Goal: Transaction & Acquisition: Purchase product/service

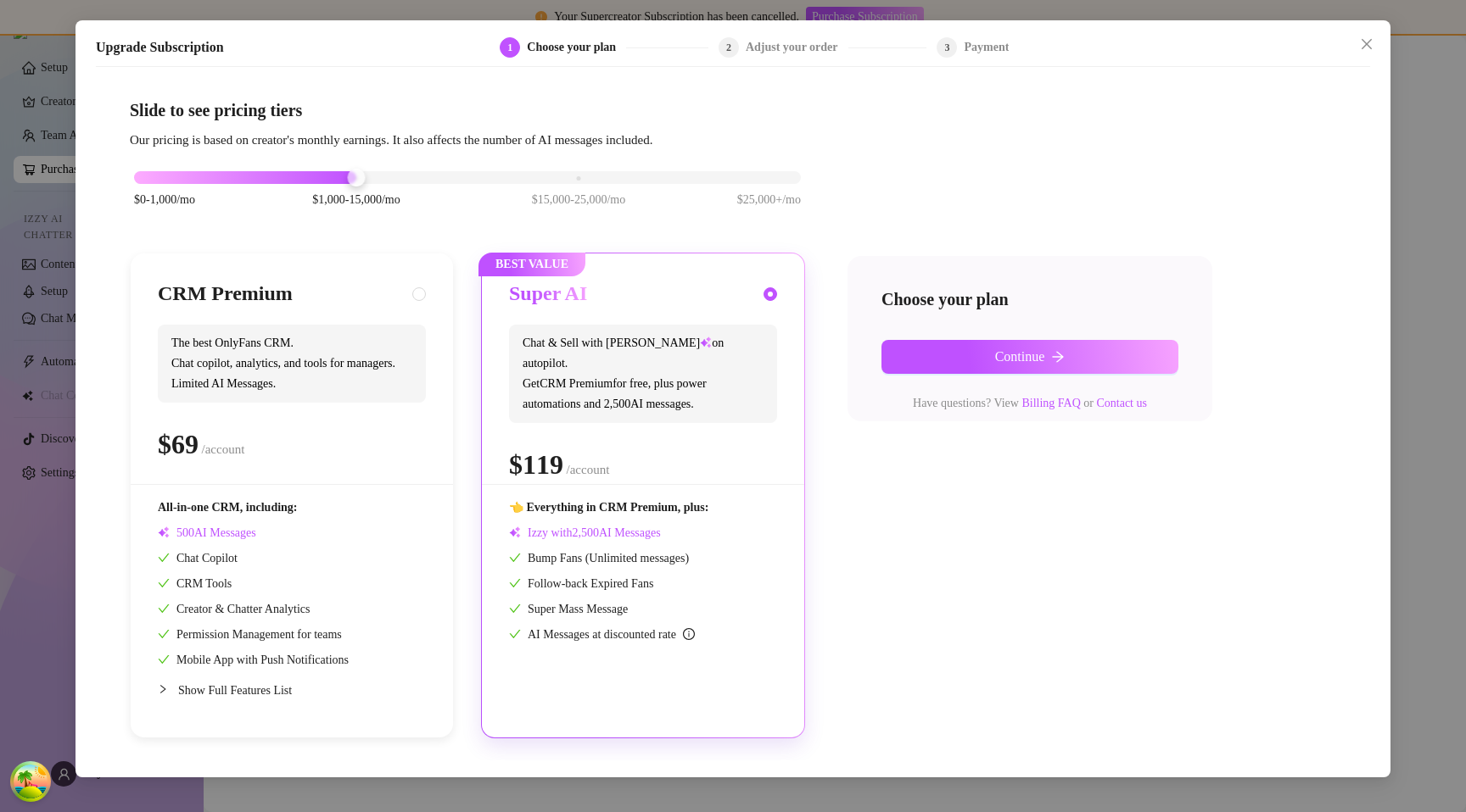
click at [1445, 76] on div "Upgrade Subscription 1 Choose your plan 2 Adjust your order 3 Payment Slide to …" at bounding box center [733, 406] width 1466 height 812
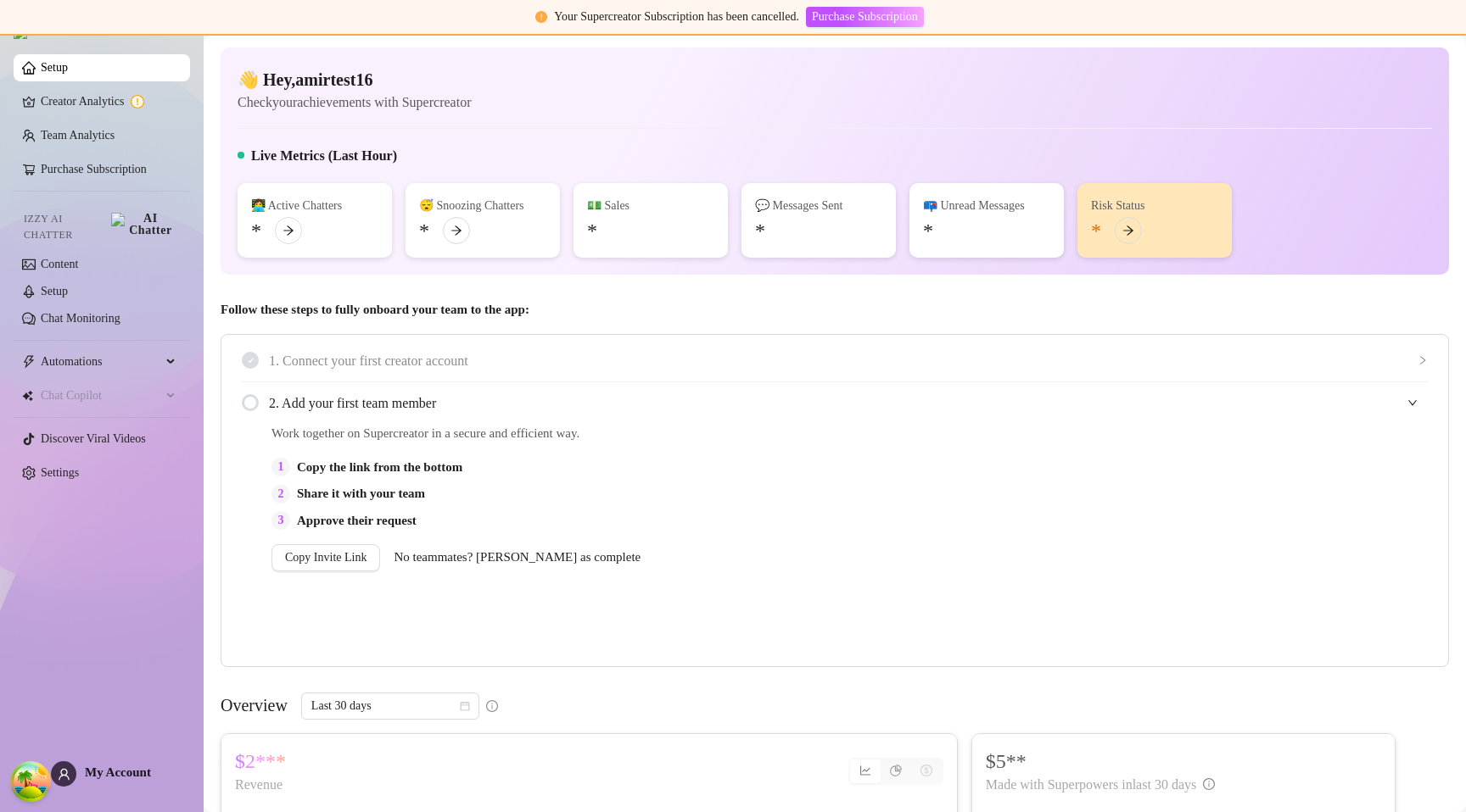
click at [811, 372] on div "1. Connect your first creator account" at bounding box center [834, 361] width 1186 height 41
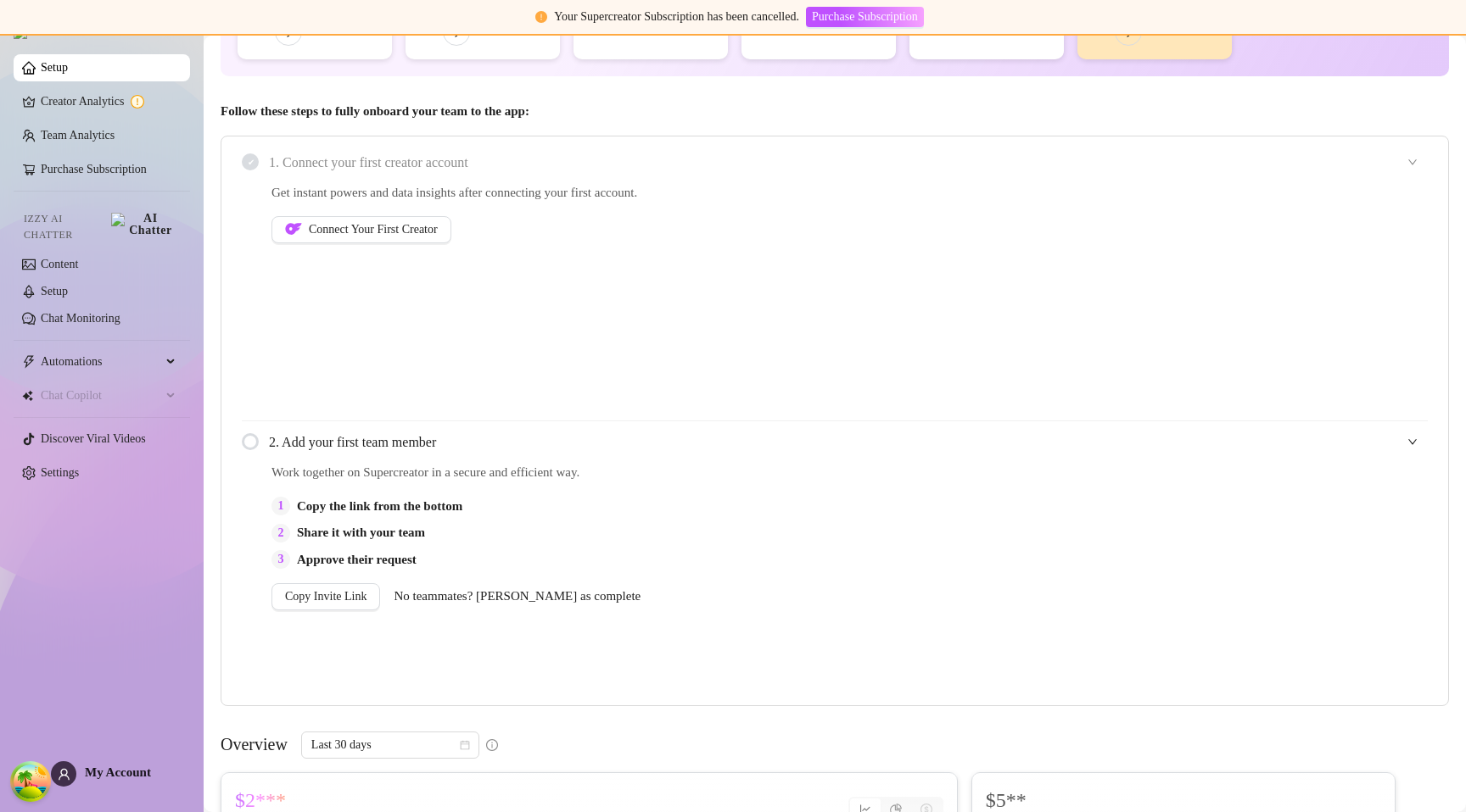
scroll to position [227, 0]
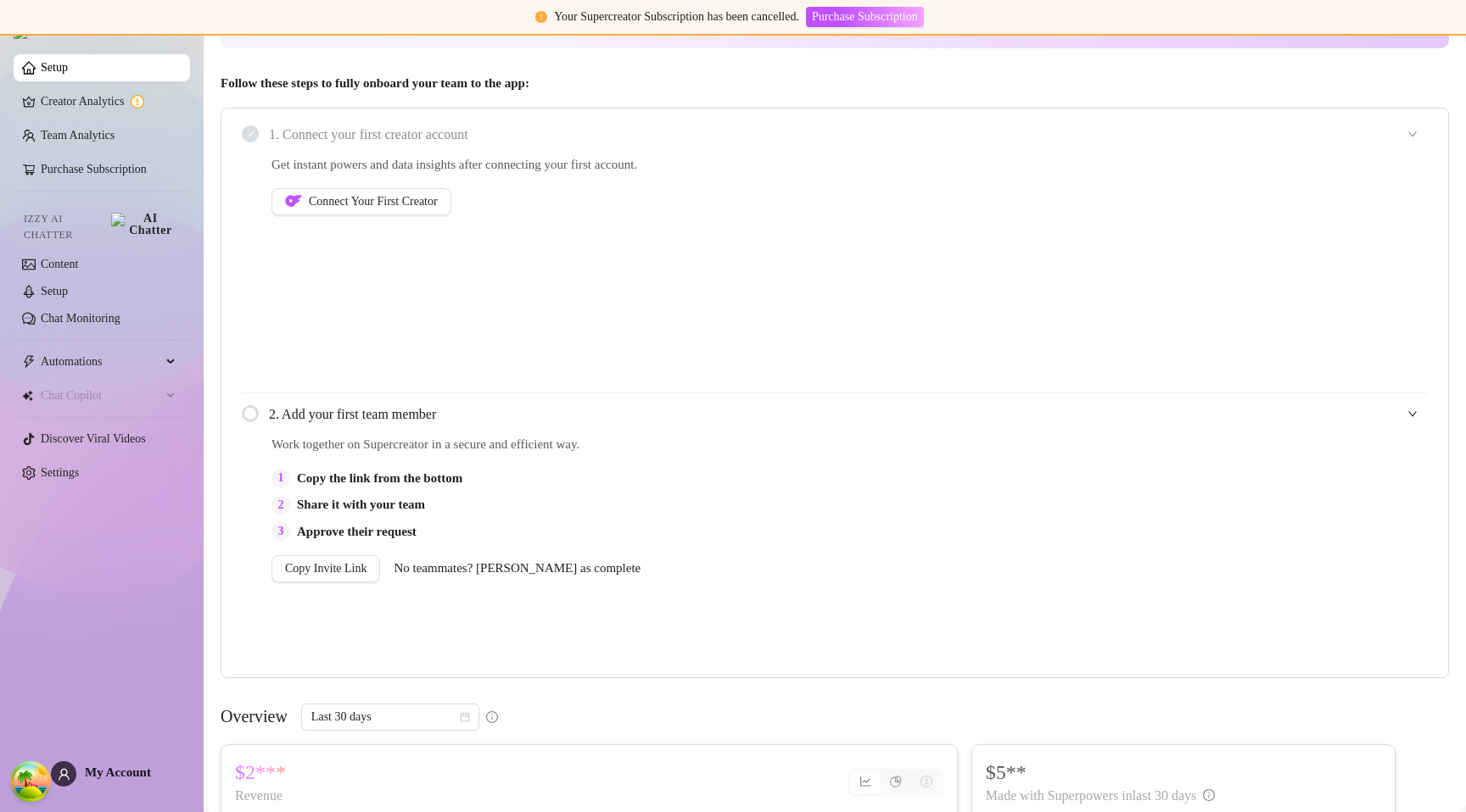
click at [642, 297] on div "Get instant powers and data insights after connecting your first account. Conne…" at bounding box center [658, 274] width 774 height 237
click at [719, 128] on span "1. Connect your first creator account" at bounding box center [848, 134] width 1159 height 22
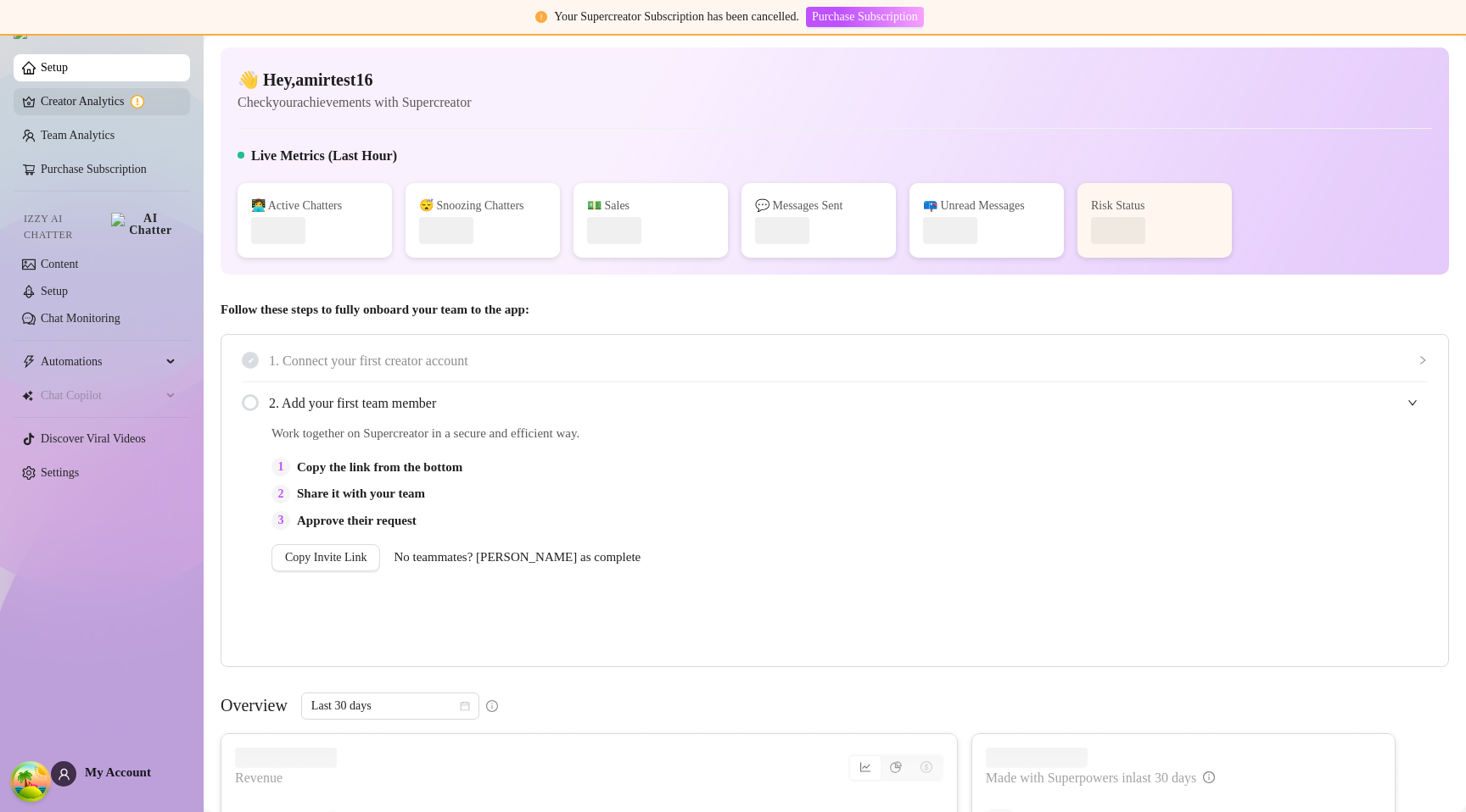
click at [92, 110] on link "Creator Analytics" at bounding box center [109, 102] width 135 height 27
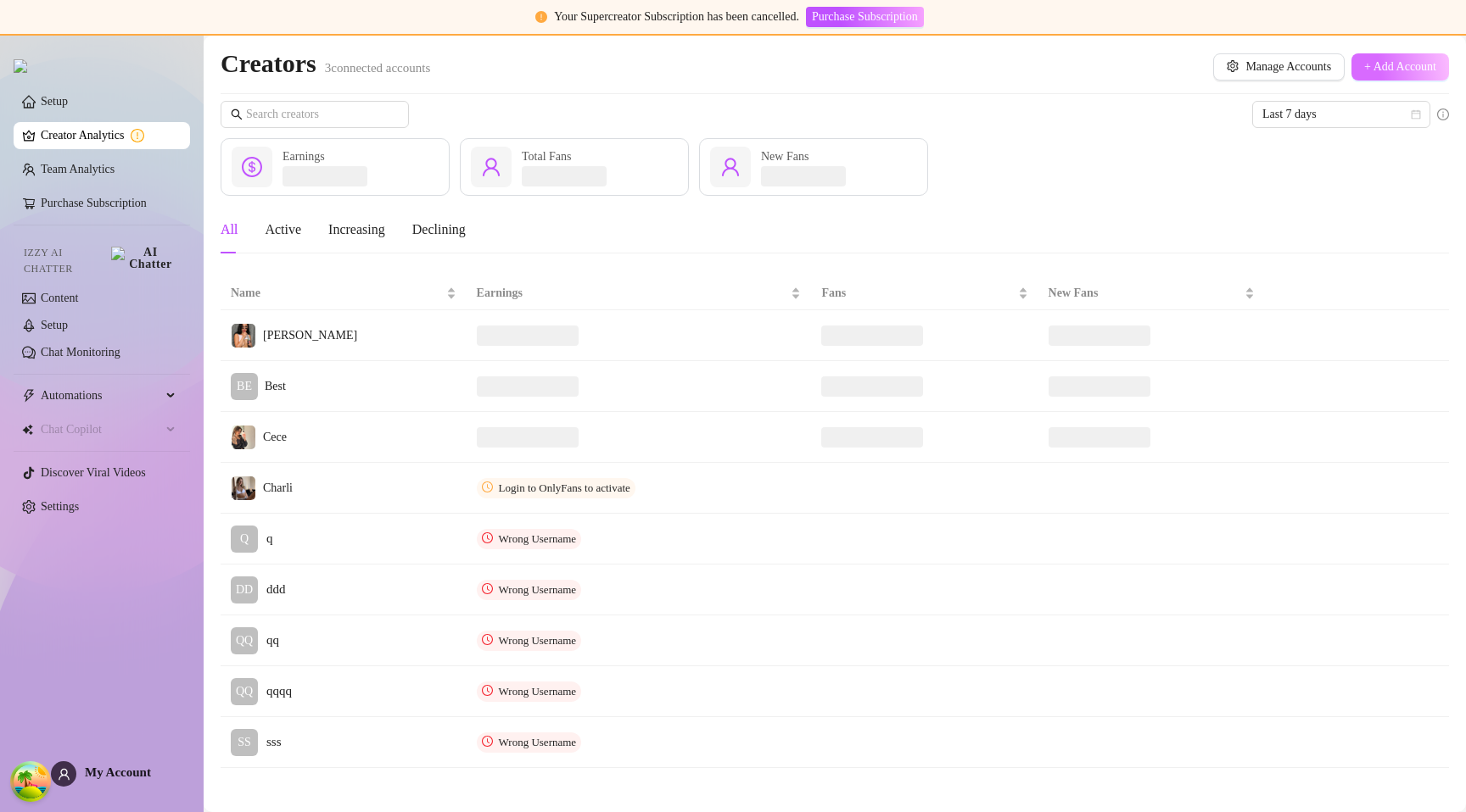
click at [1376, 76] on button "+ Add Account" at bounding box center [1399, 67] width 97 height 27
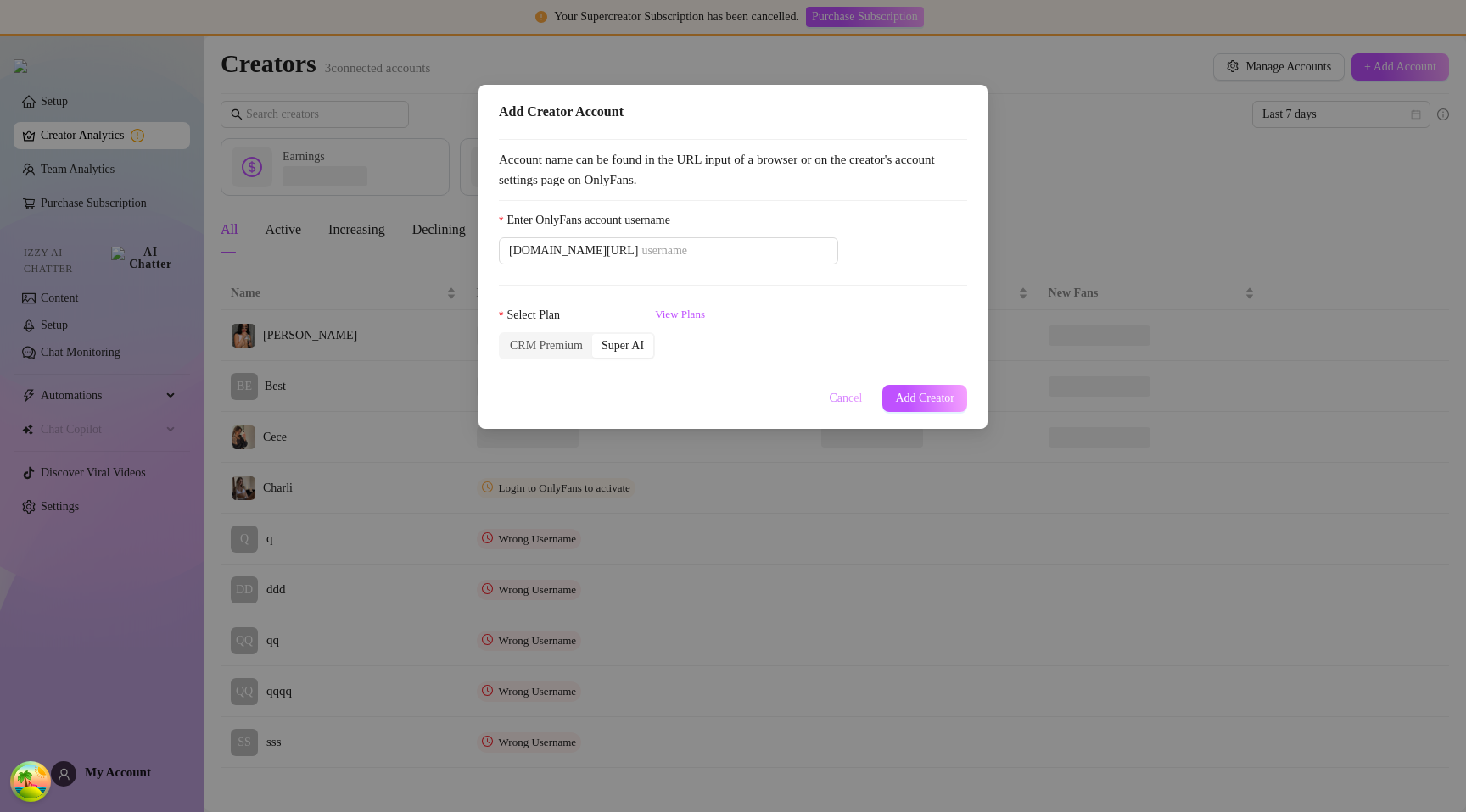
click at [834, 394] on span "Cancel" at bounding box center [847, 398] width 33 height 14
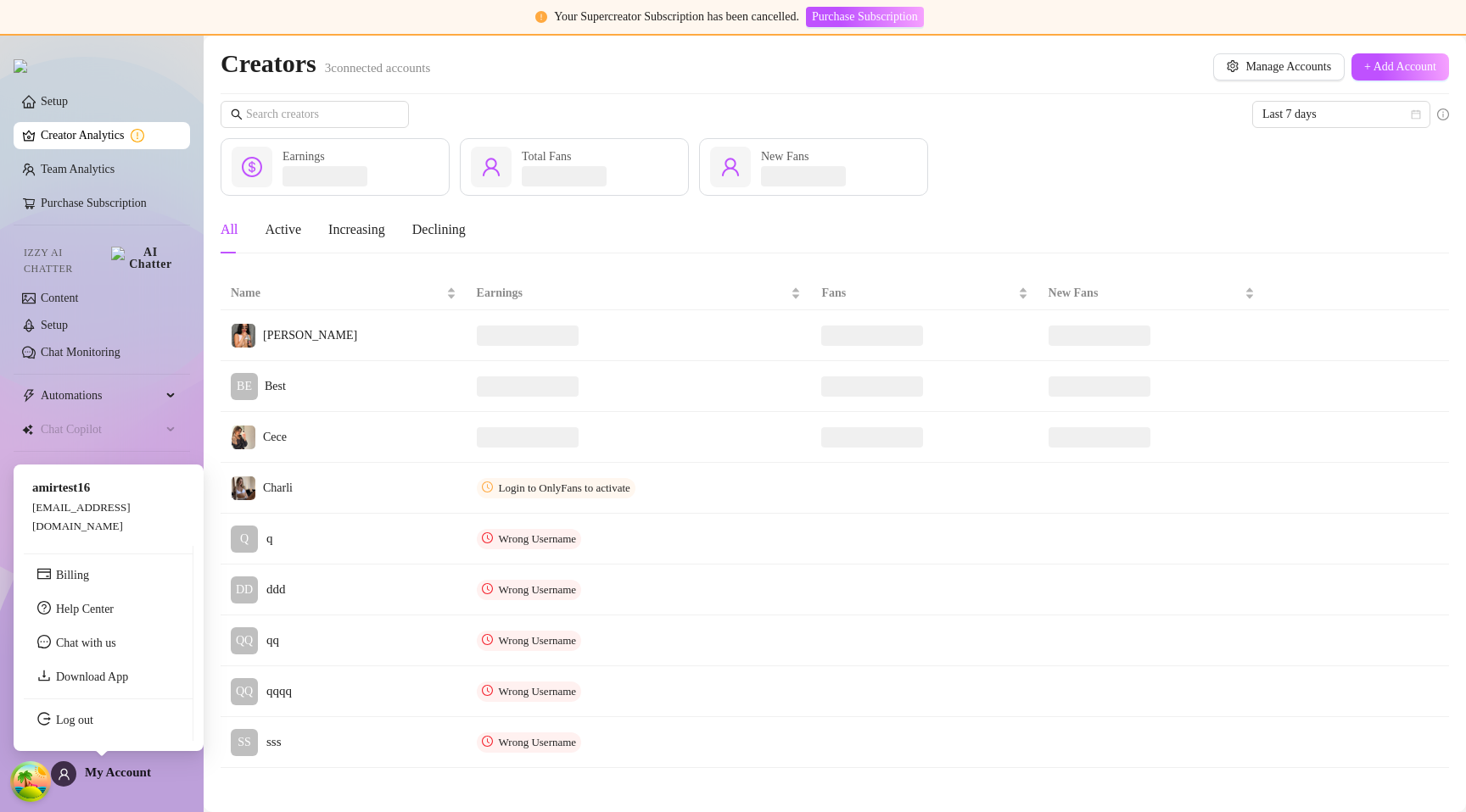
click at [131, 524] on span "[EMAIL_ADDRESS][DOMAIN_NAME]" at bounding box center [81, 517] width 98 height 31
click at [131, 524] on span "amirtest16@amirtest16.com" at bounding box center [81, 517] width 98 height 31
copy span "amirtest16@amirtest16.com"
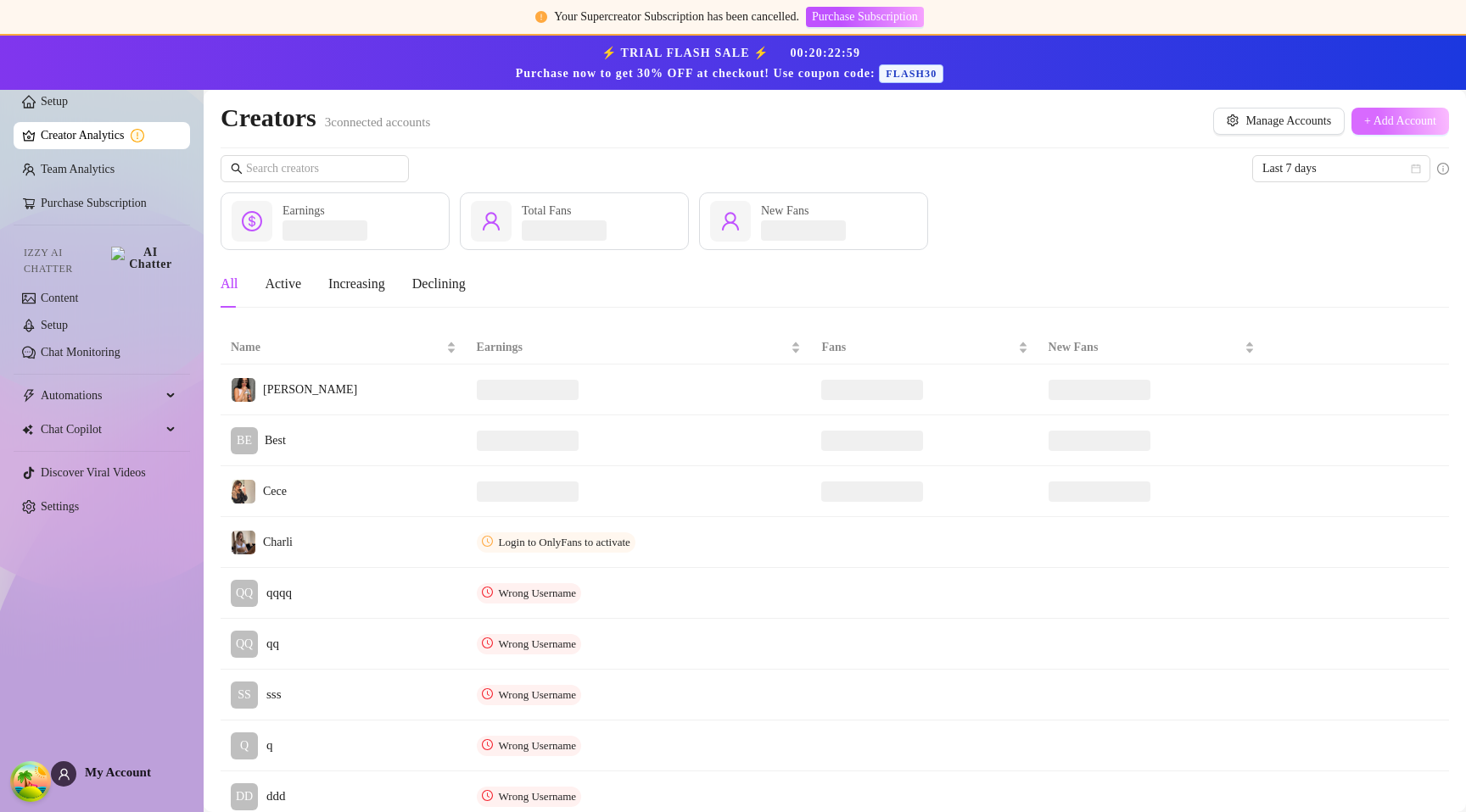
click at [1365, 120] on span "+ Add Account" at bounding box center [1399, 122] width 72 height 14
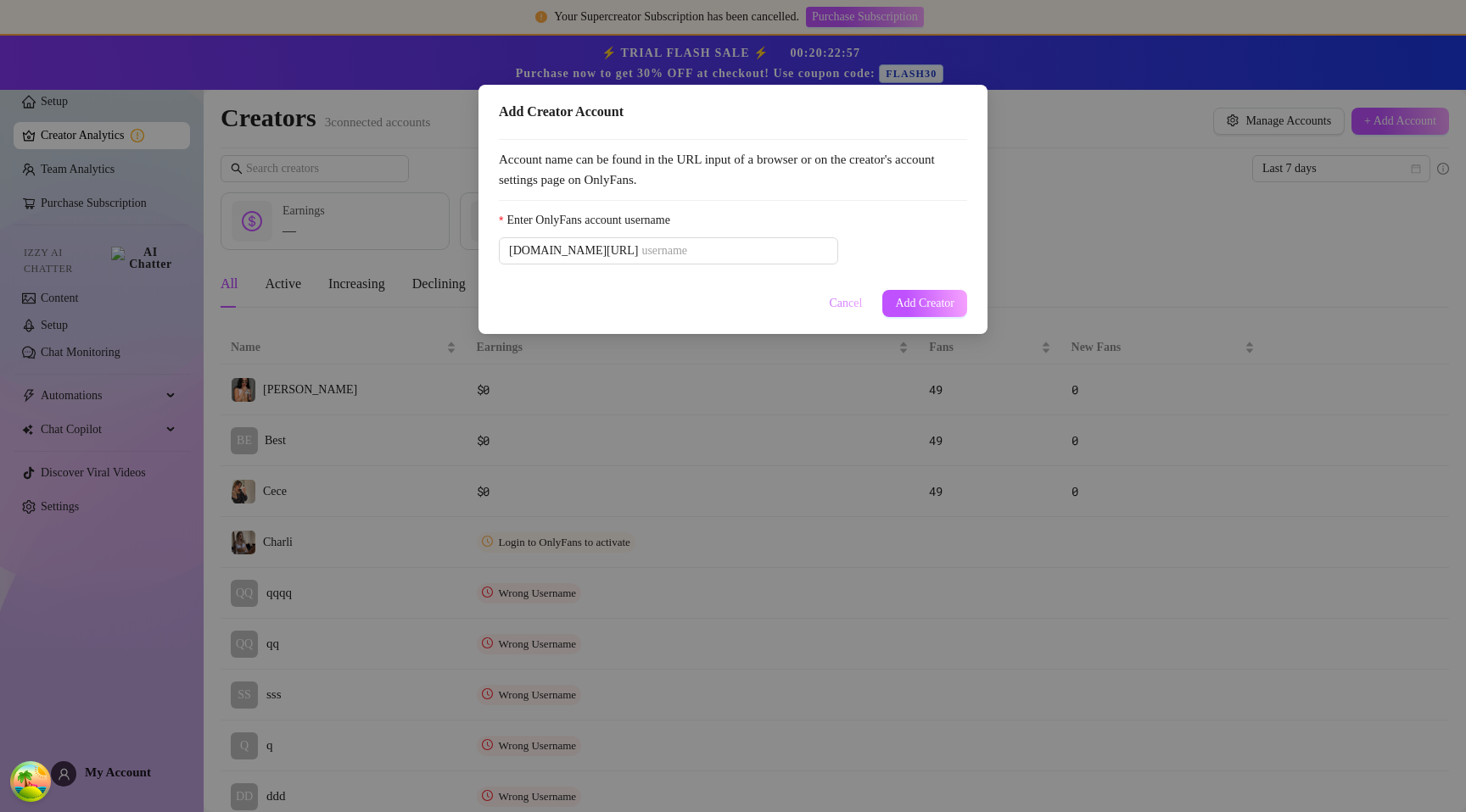
click at [848, 300] on span "Cancel" at bounding box center [847, 304] width 33 height 14
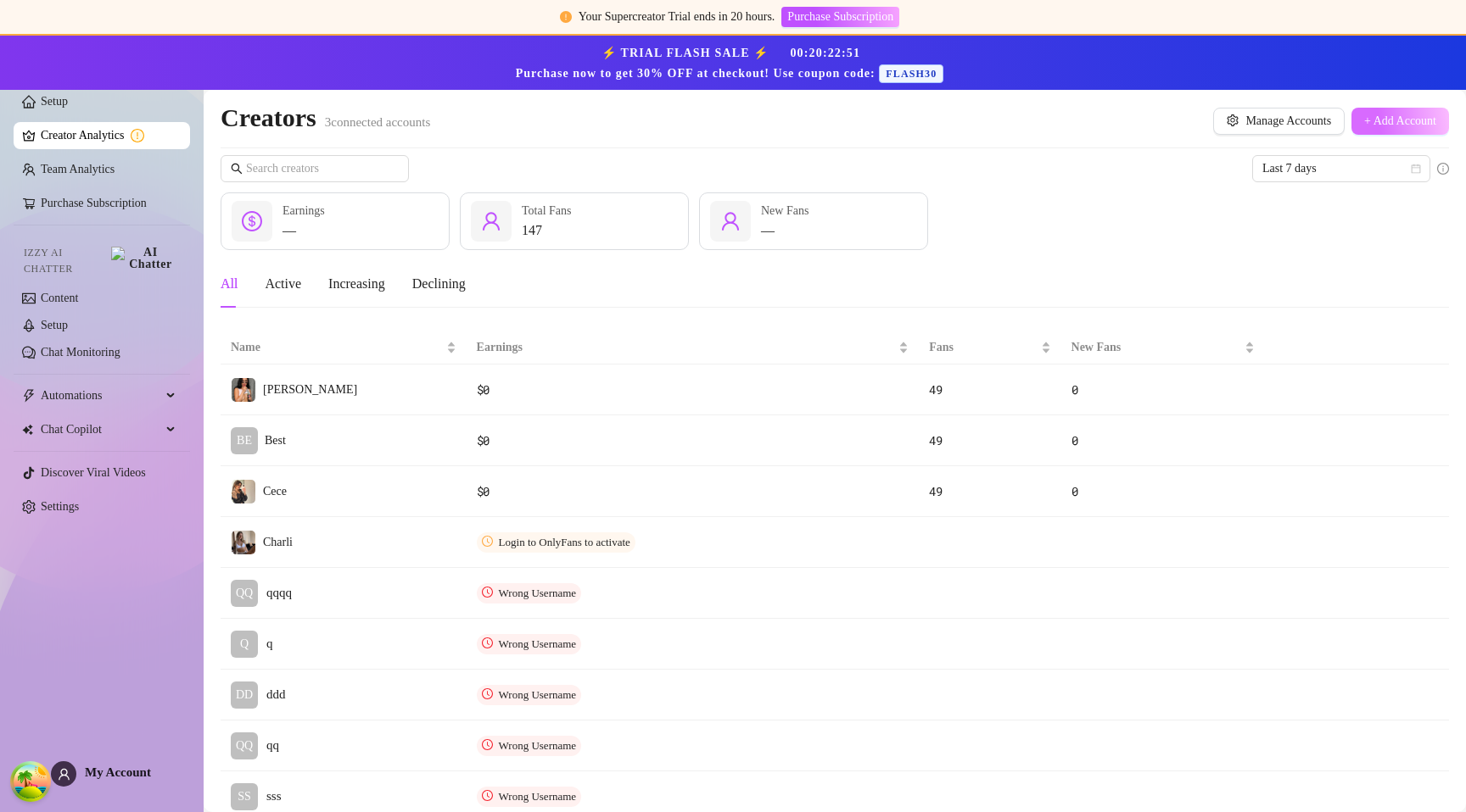
click at [1351, 124] on button "+ Add Account" at bounding box center [1399, 122] width 97 height 27
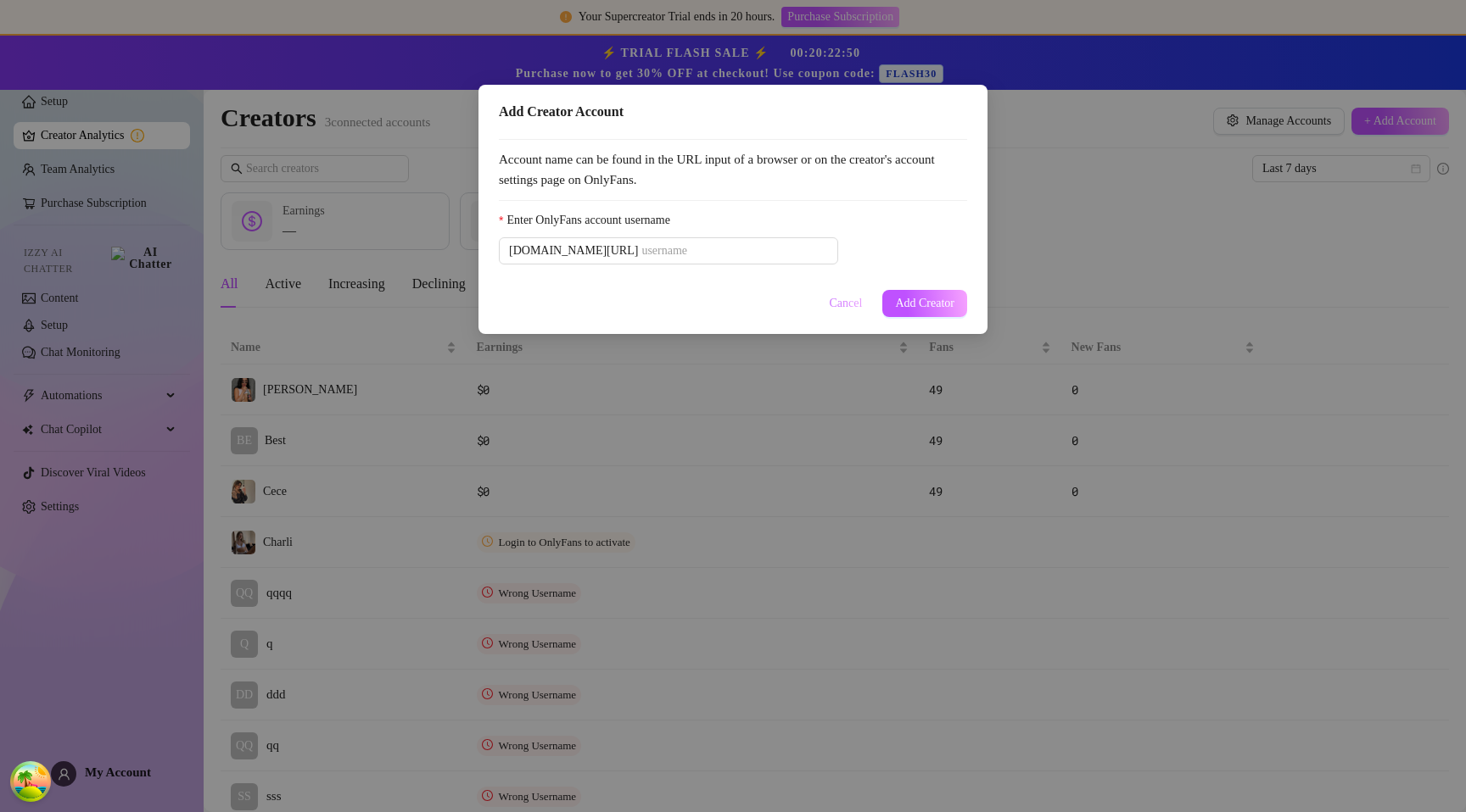
click at [837, 306] on span "Cancel" at bounding box center [847, 304] width 33 height 14
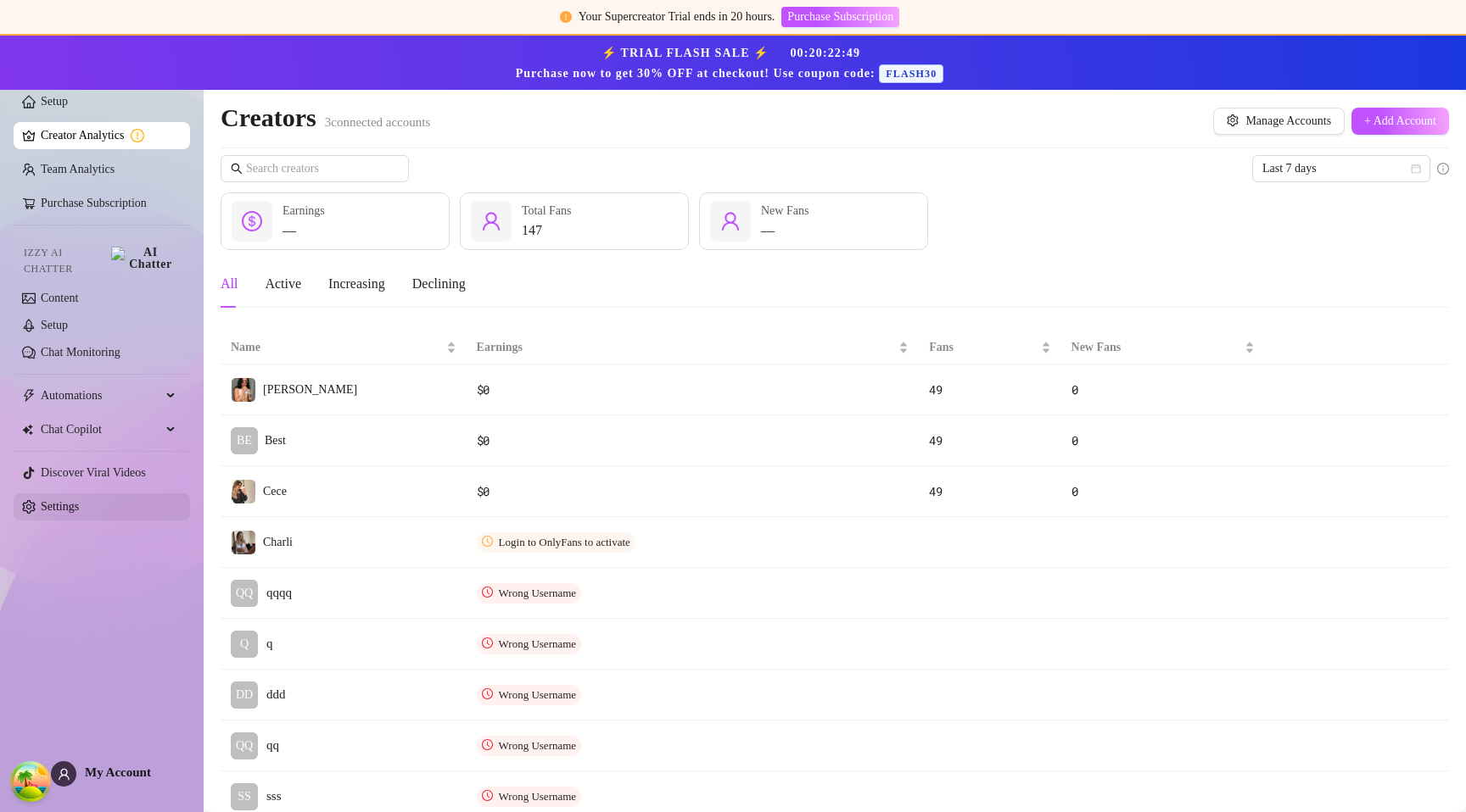
click at [79, 503] on link "Settings" at bounding box center [60, 506] width 38 height 13
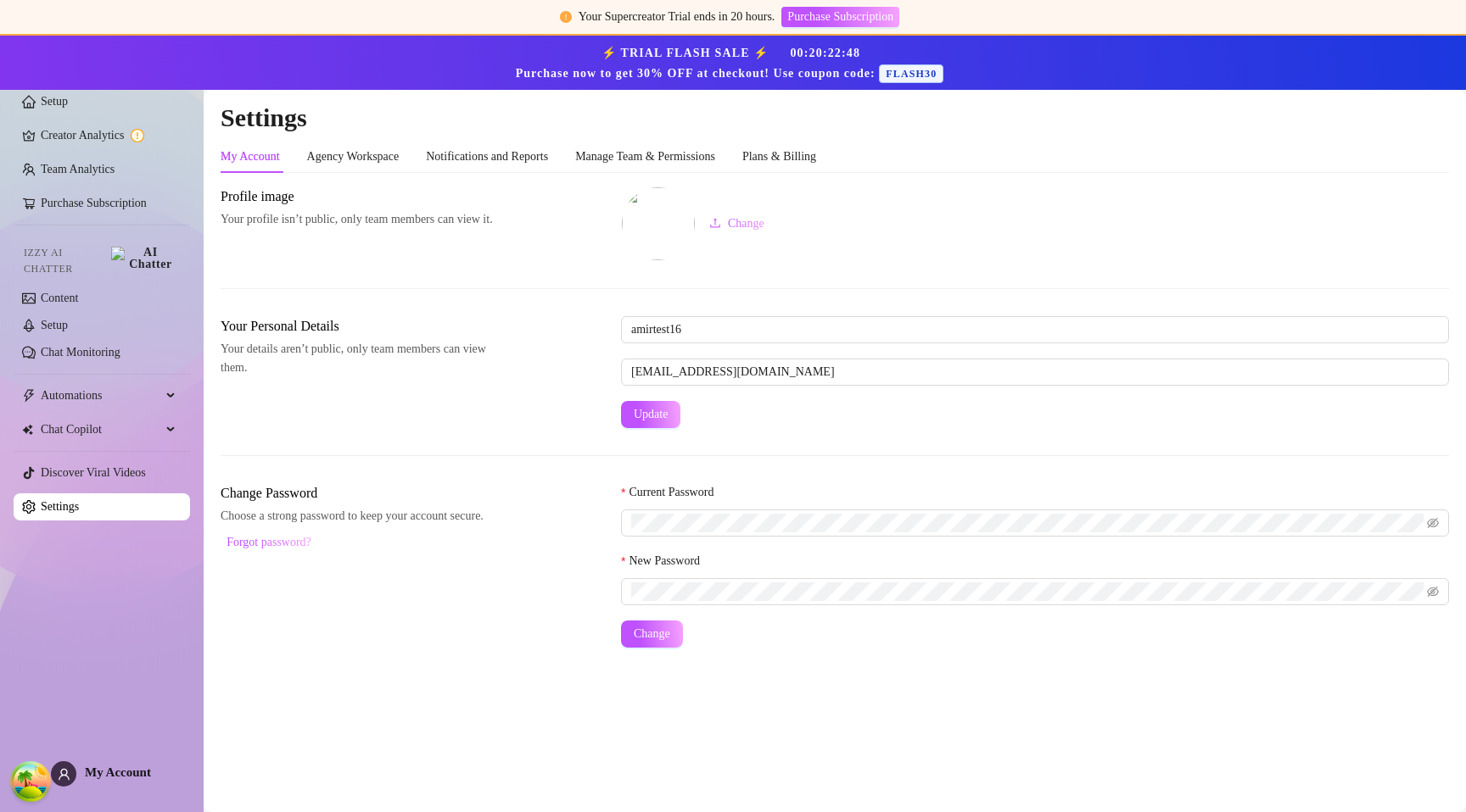
click at [806, 141] on div "Settings My Account Agency Workspace Notifications and Reports Manage Team & Pe…" at bounding box center [835, 385] width 1229 height 567
click at [801, 153] on div "Plans & Billing" at bounding box center [779, 156] width 74 height 19
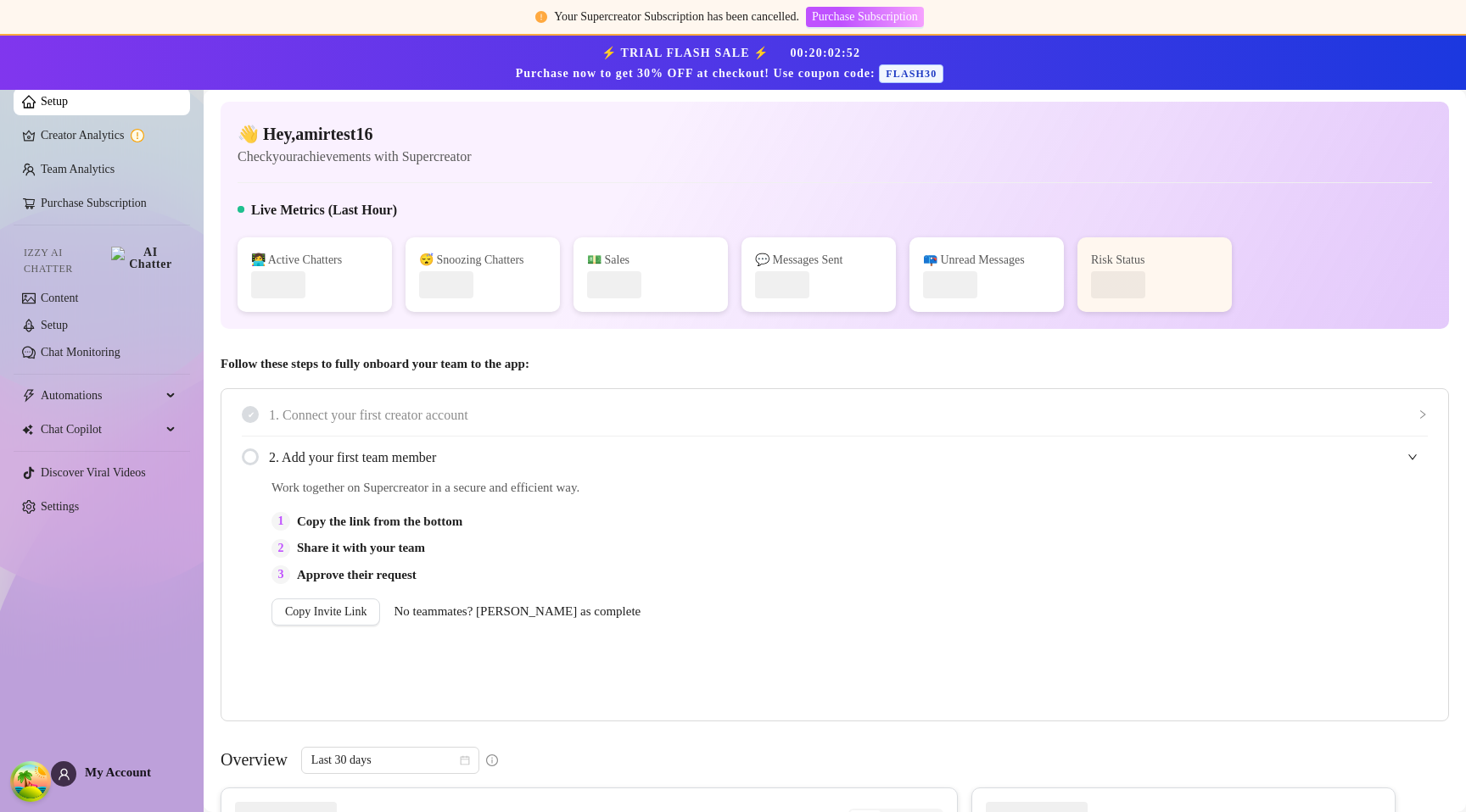
click at [84, 511] on ul "Setup Creator Analytics Team Analytics Purchase Subscription Izzy AI Chatter Co…" at bounding box center [102, 304] width 177 height 446
click at [79, 500] on link "Settings" at bounding box center [60, 506] width 38 height 13
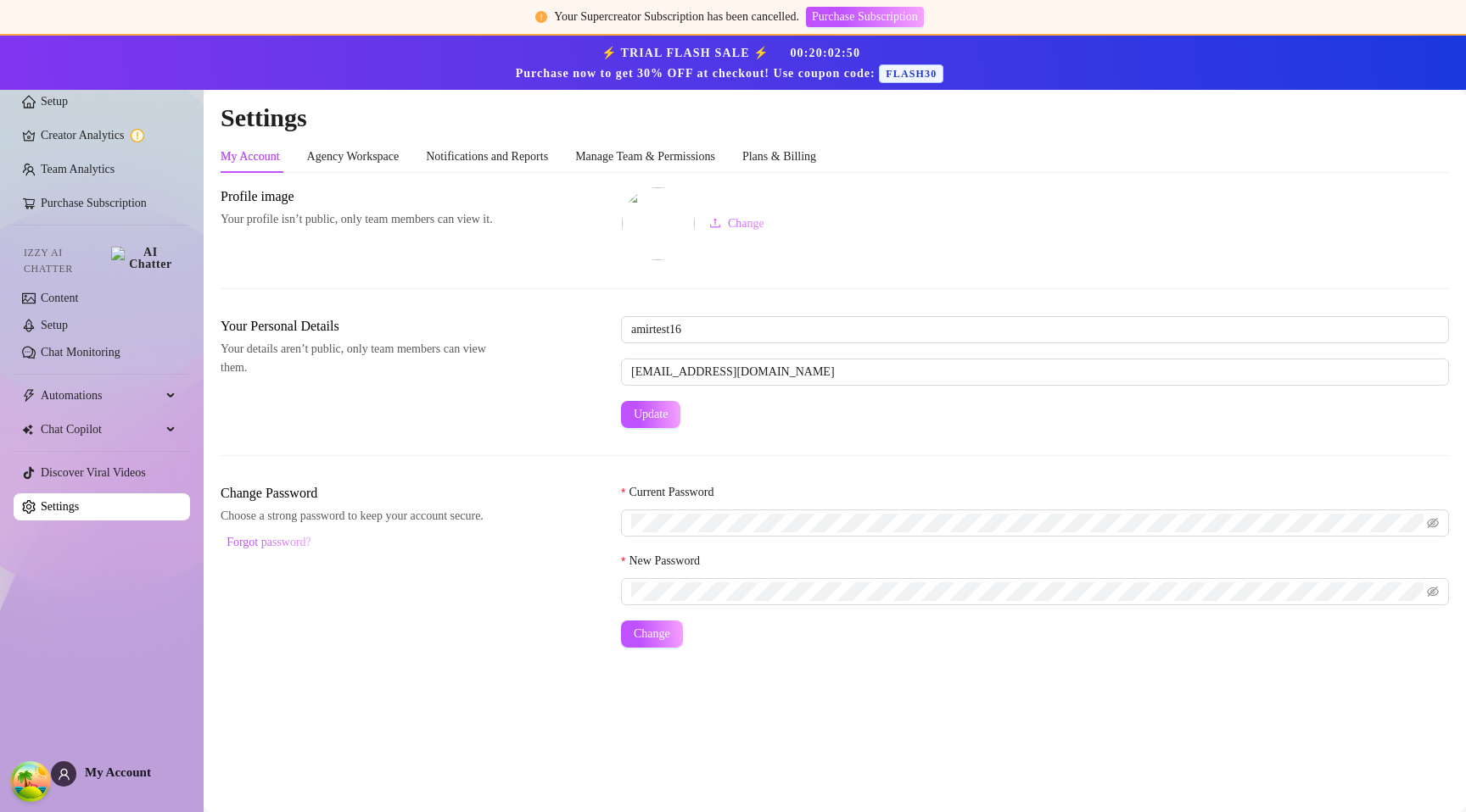
click at [774, 149] on div "My Account Agency Workspace Notifications and Reports Manage Team & Permissions…" at bounding box center [518, 157] width 596 height 32
click at [816, 165] on div "Plans & Billing" at bounding box center [779, 156] width 74 height 19
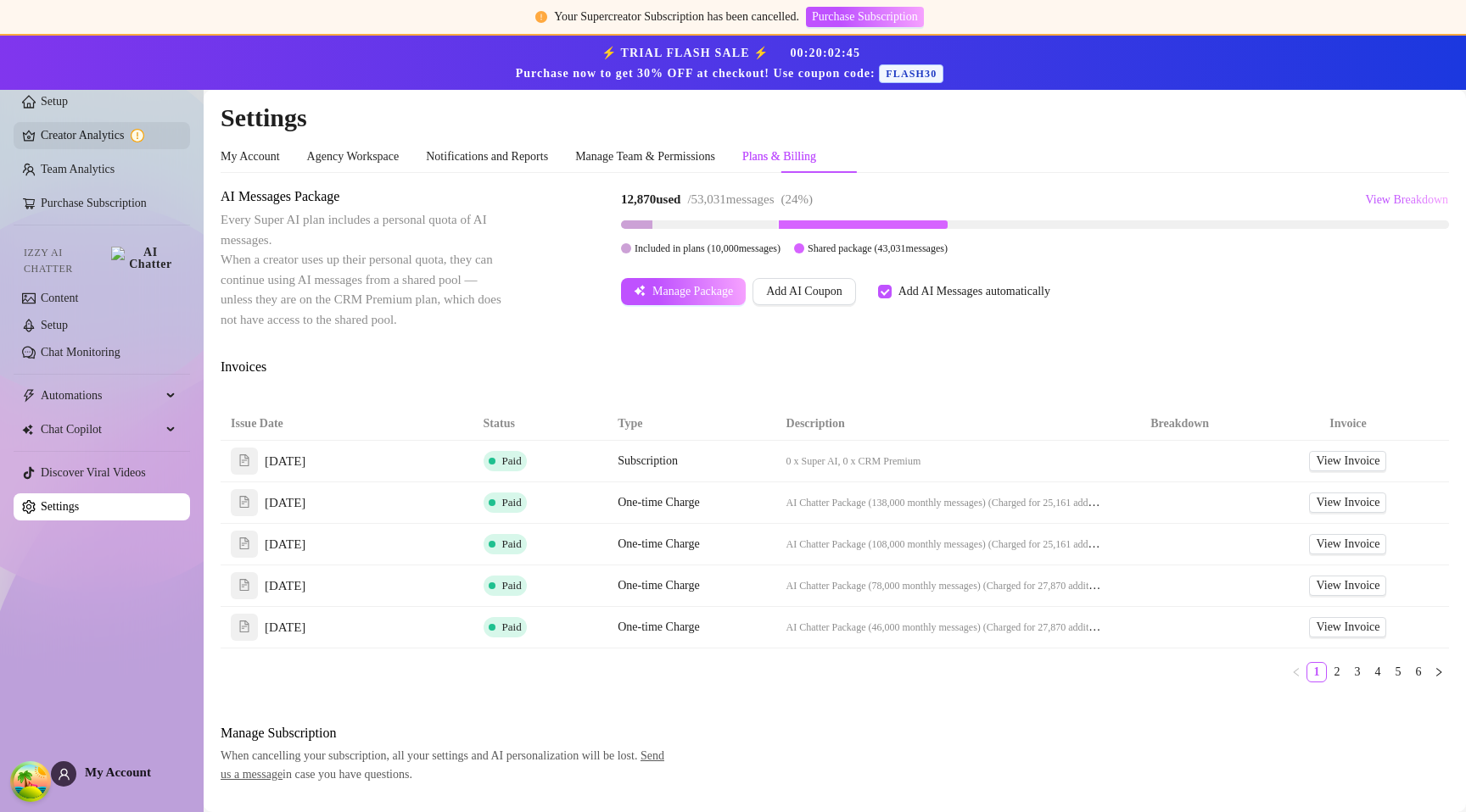
click at [113, 137] on link "Creator Analytics" at bounding box center [109, 136] width 135 height 27
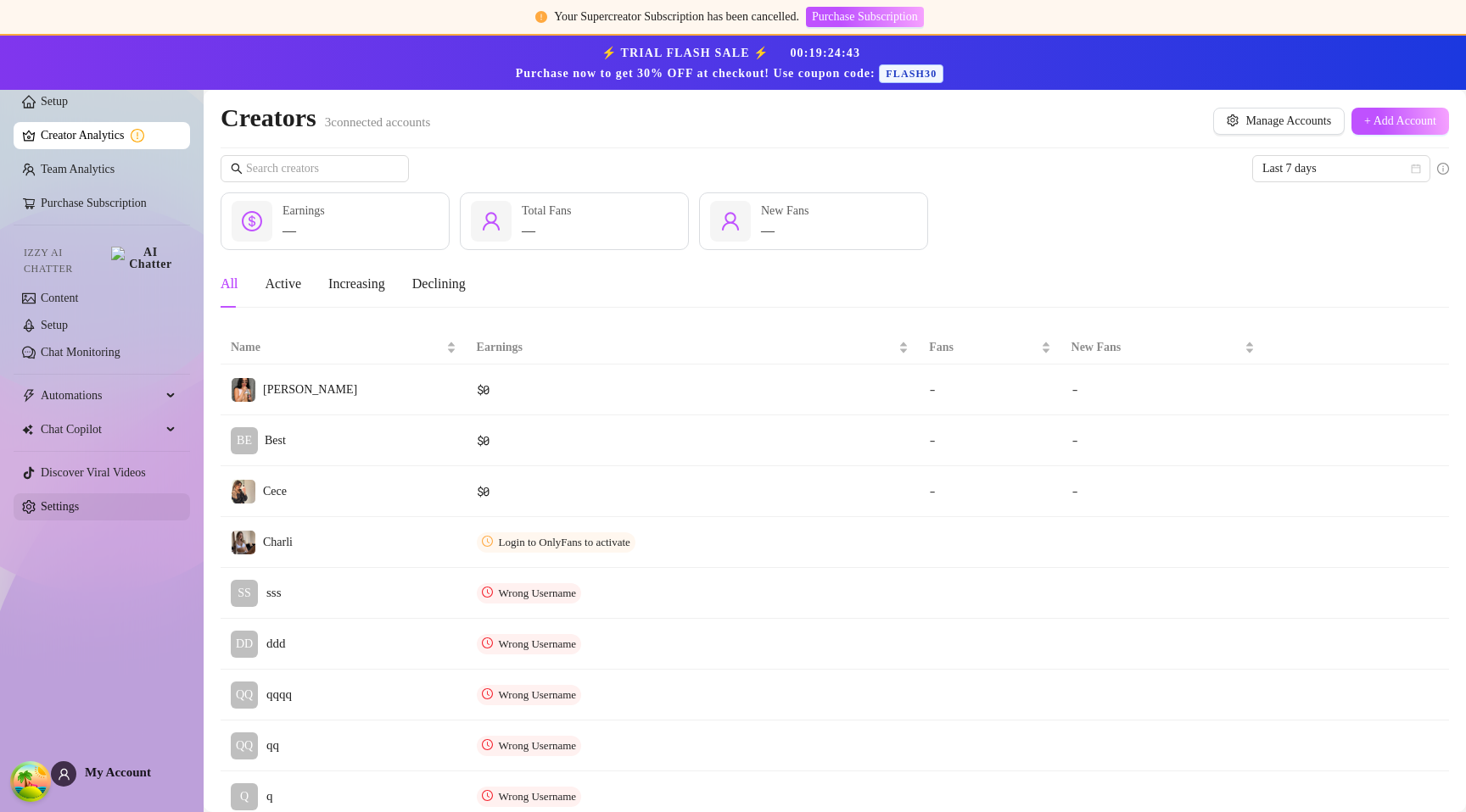
click at [71, 500] on link "Settings" at bounding box center [60, 506] width 38 height 13
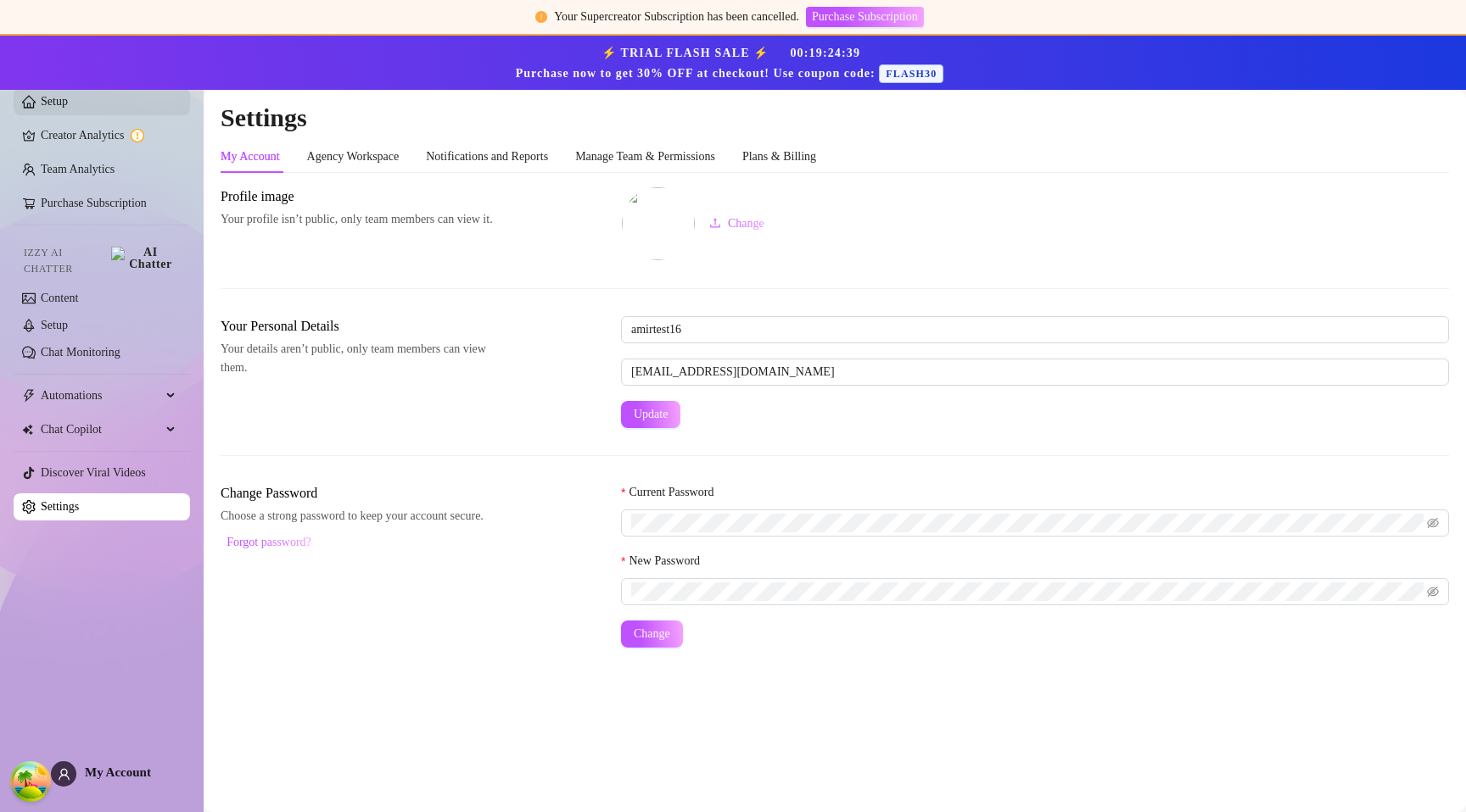
click at [68, 108] on link "Setup" at bounding box center [55, 101] width 27 height 13
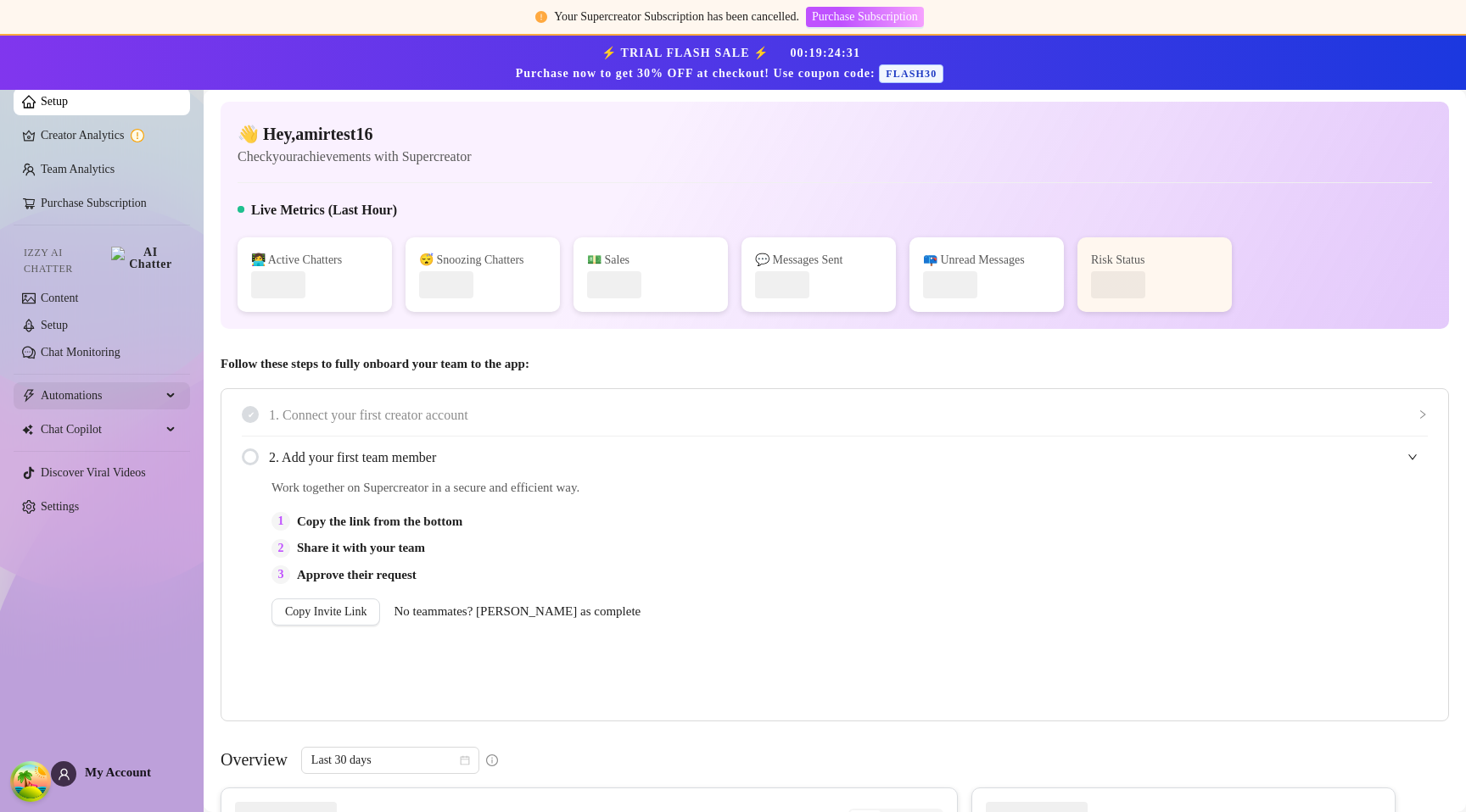
click at [163, 388] on div "Automations" at bounding box center [102, 396] width 177 height 27
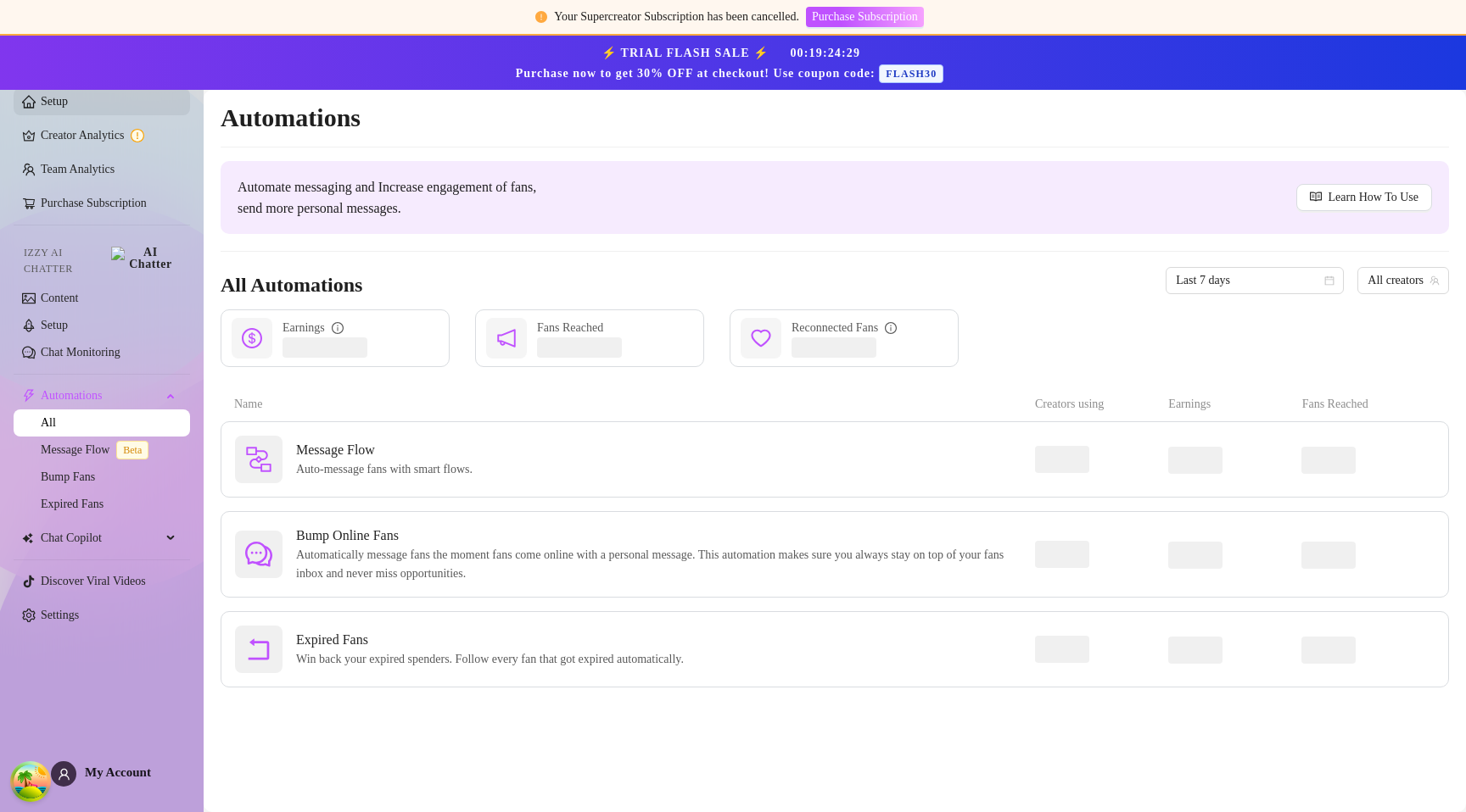
click at [68, 108] on link "Setup" at bounding box center [55, 101] width 27 height 13
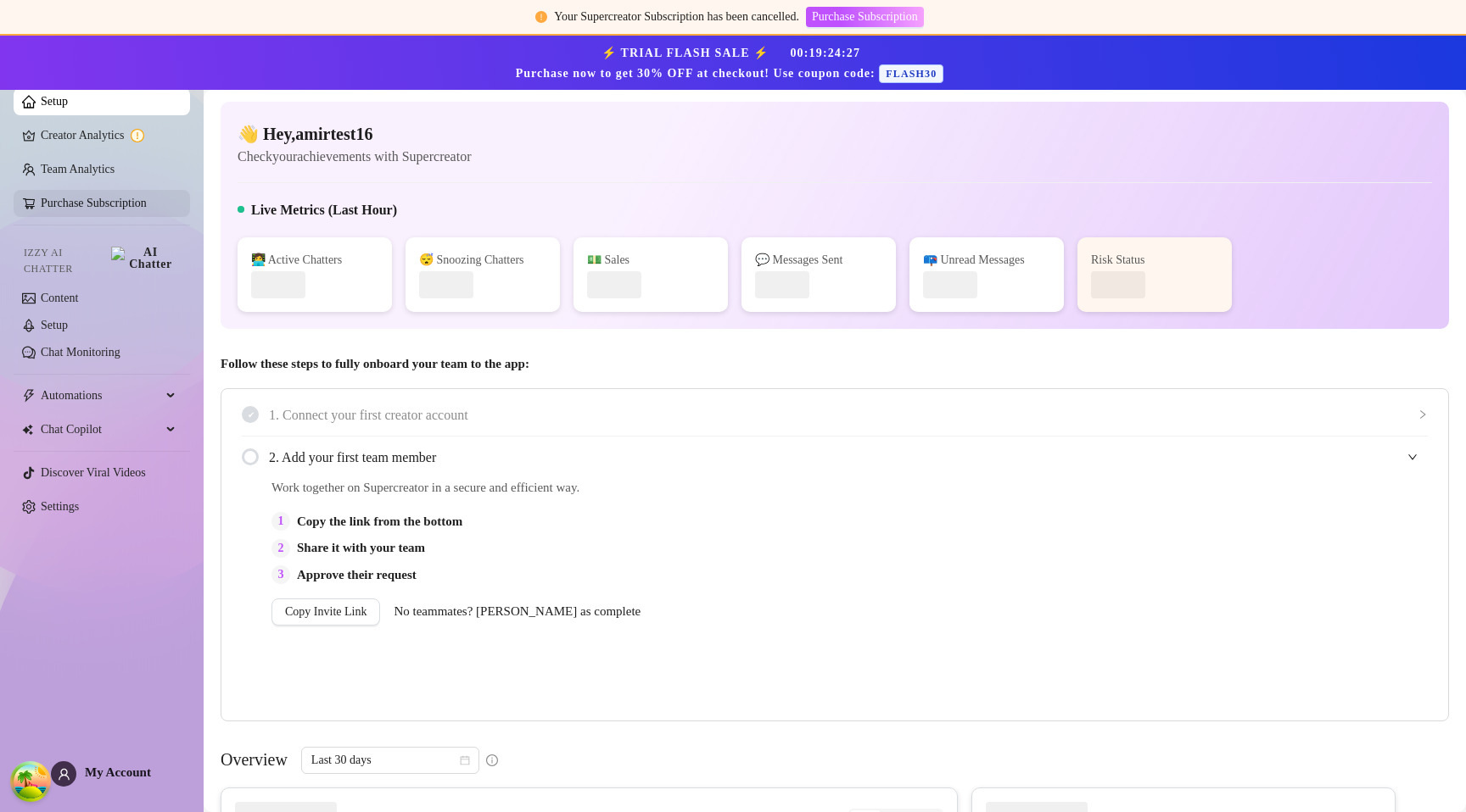
click at [121, 210] on link "Purchase Subscription" at bounding box center [94, 203] width 106 height 13
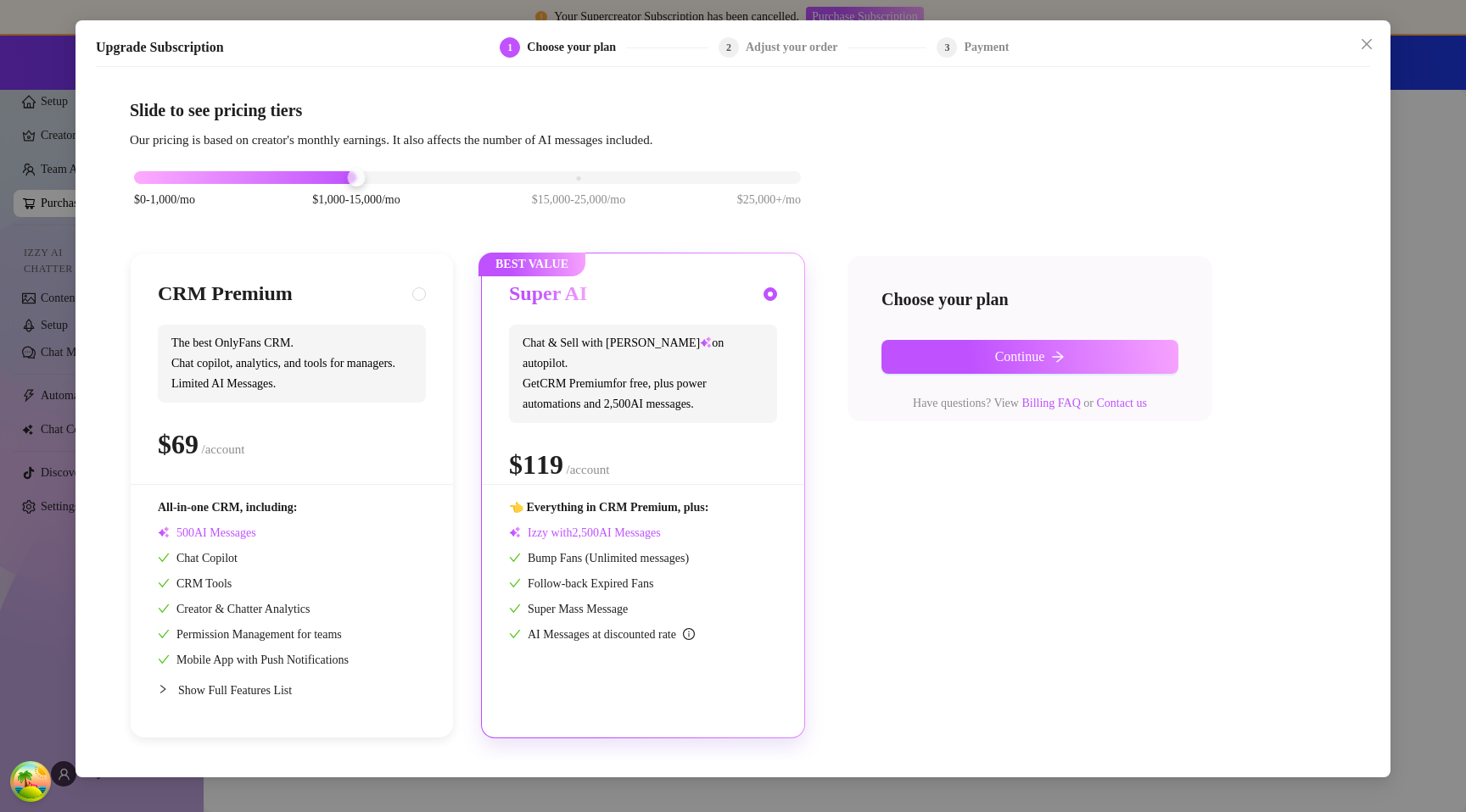
click at [572, 178] on div "$0-1,000/mo $1,000-15,000/mo $15,000-25,000/mo $25,000+/mo" at bounding box center [468, 173] width 667 height 10
click at [743, 178] on div "$0-1,000/mo $1,000-15,000/mo $15,000-25,000/mo $25,000+/mo" at bounding box center [468, 173] width 667 height 10
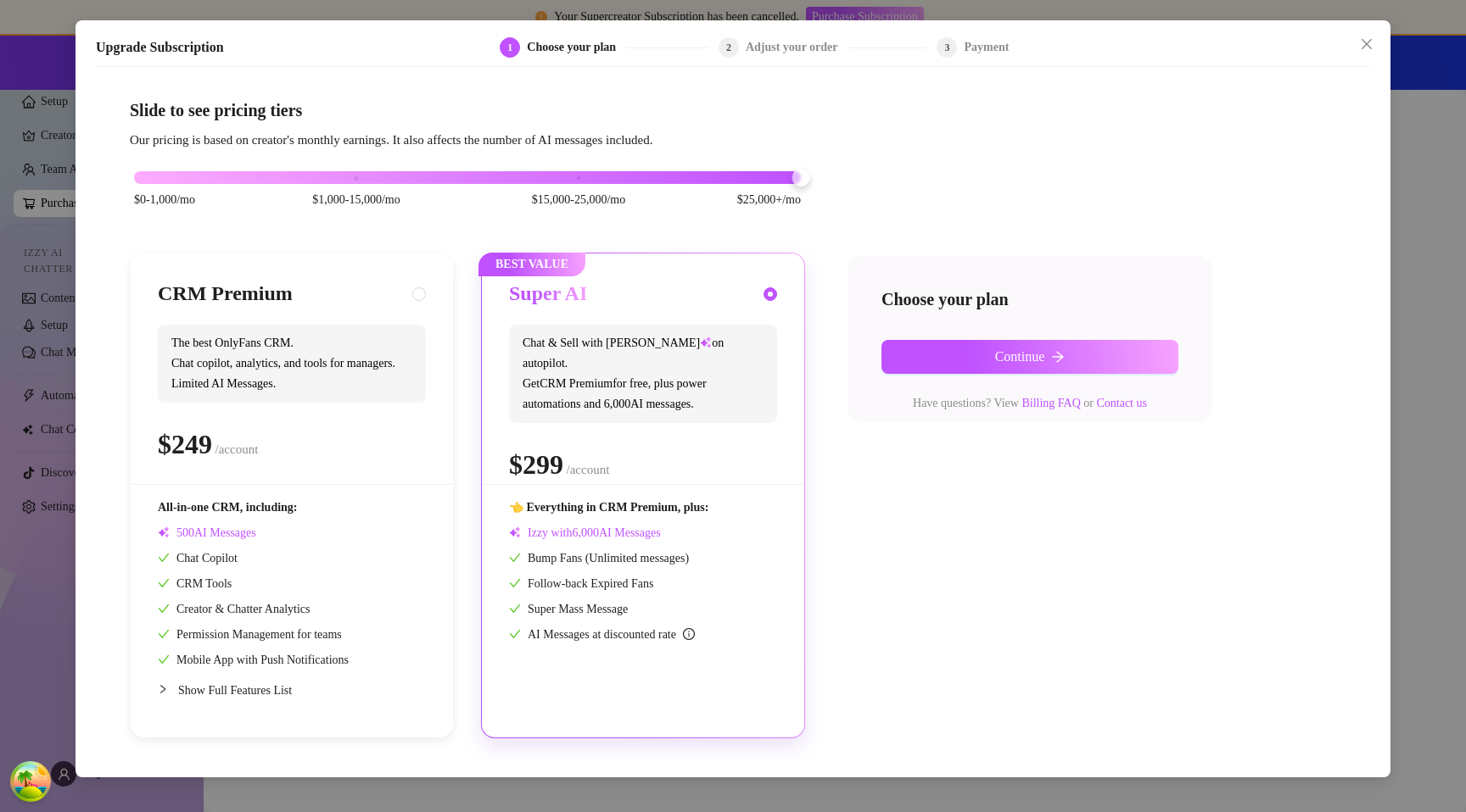
click at [371, 166] on div "$0-1,000/mo $1,000-15,000/mo $15,000-25,000/mo $25,000+/mo" at bounding box center [467, 198] width 675 height 96
click at [365, 176] on div "$0-1,000/mo $1,000-15,000/mo $15,000-25,000/mo $25,000+/mo" at bounding box center [468, 173] width 667 height 10
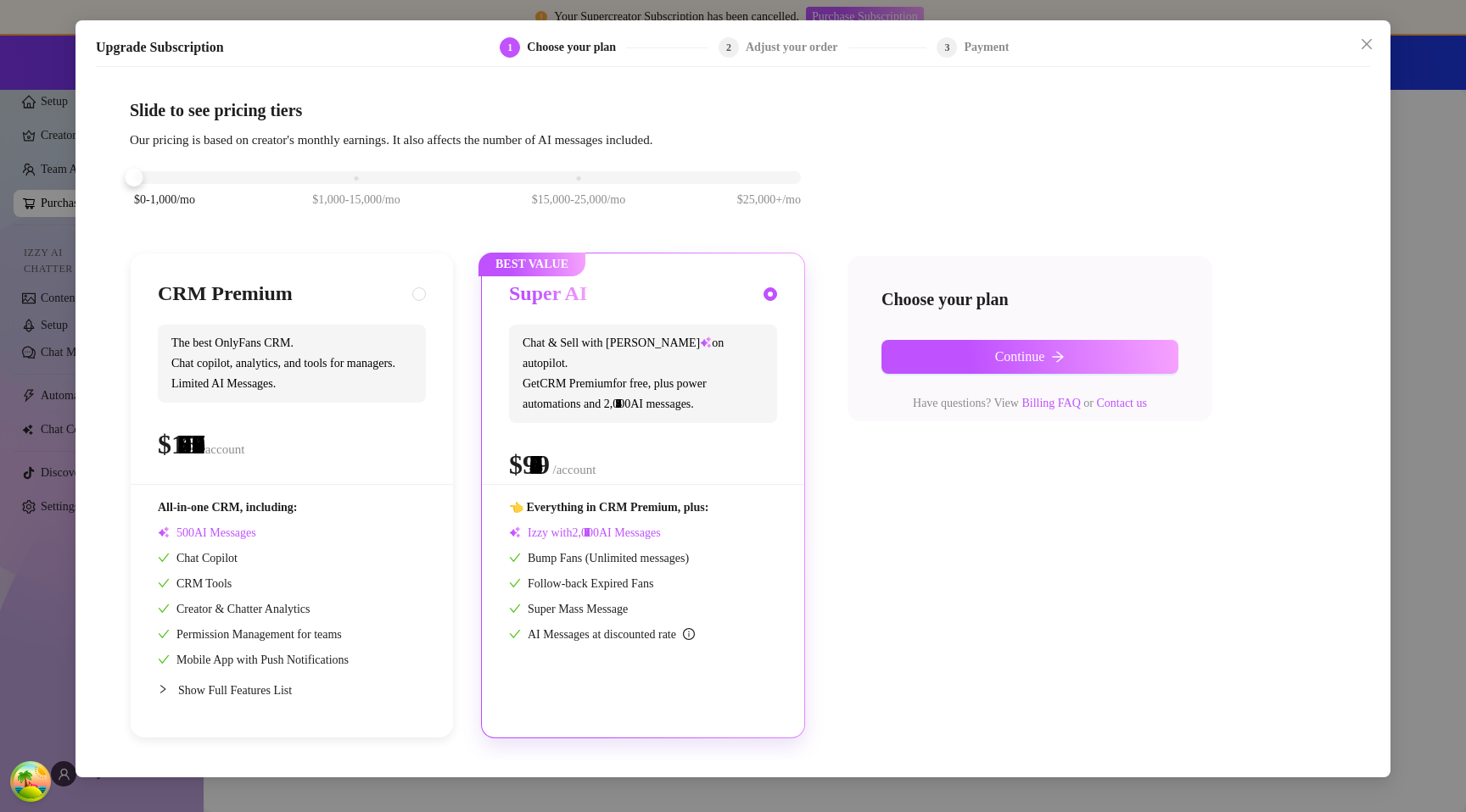
click at [168, 175] on div "$0-1,000/mo $1,000-15,000/mo $15,000-25,000/mo $25,000+/mo" at bounding box center [468, 173] width 667 height 10
click at [580, 178] on div "$0-1,000/mo $1,000-15,000/mo $15,000-25,000/mo $25,000+/mo" at bounding box center [468, 173] width 667 height 10
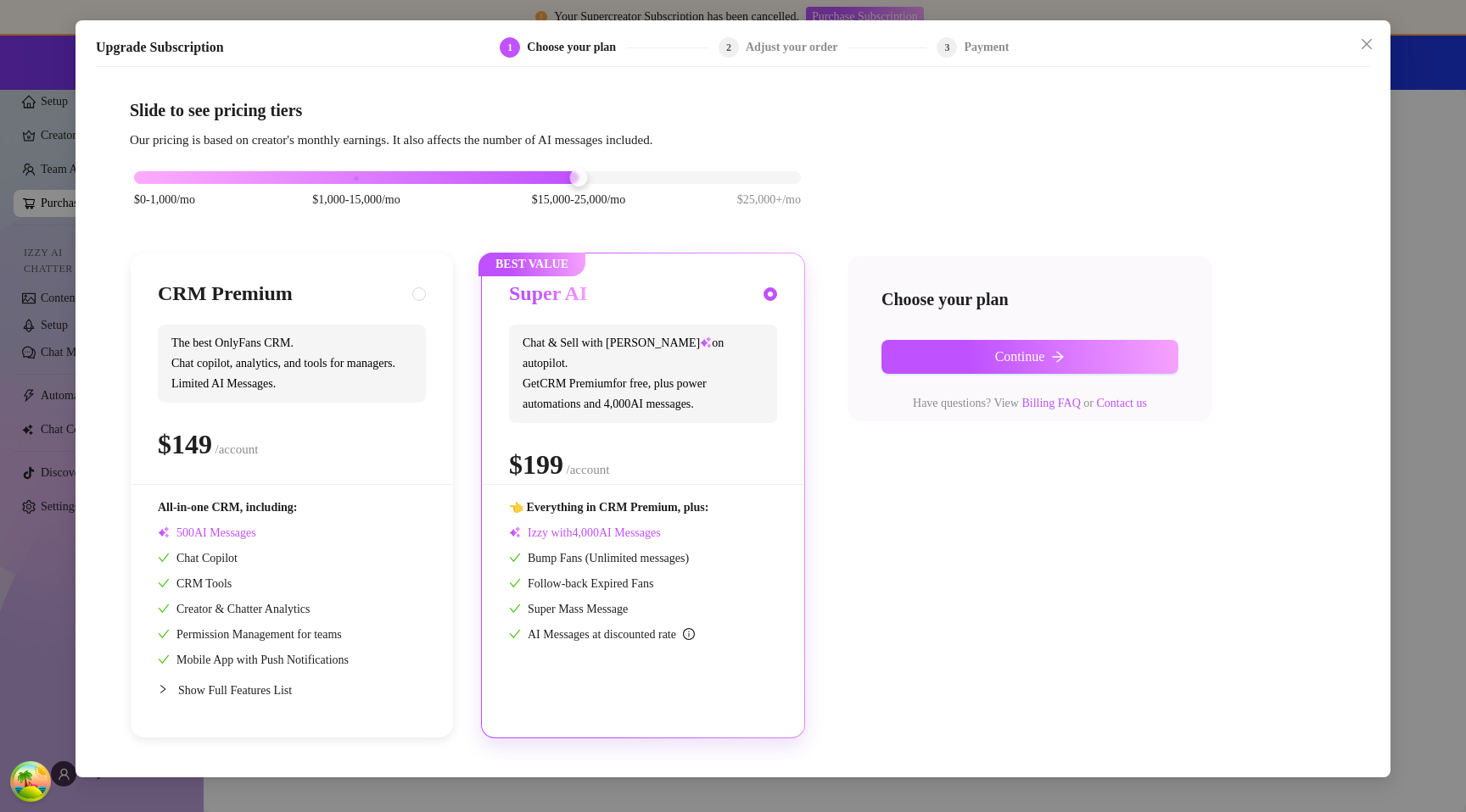
click at [695, 178] on div "$0-1,000/mo $1,000-15,000/mo $15,000-25,000/mo $25,000+/mo" at bounding box center [468, 173] width 667 height 10
click at [589, 176] on div "$0-1,000/mo $1,000-15,000/mo $15,000-25,000/mo $25,000+/mo" at bounding box center [468, 173] width 667 height 10
click at [1073, 352] on button "Continue" at bounding box center [1029, 357] width 297 height 34
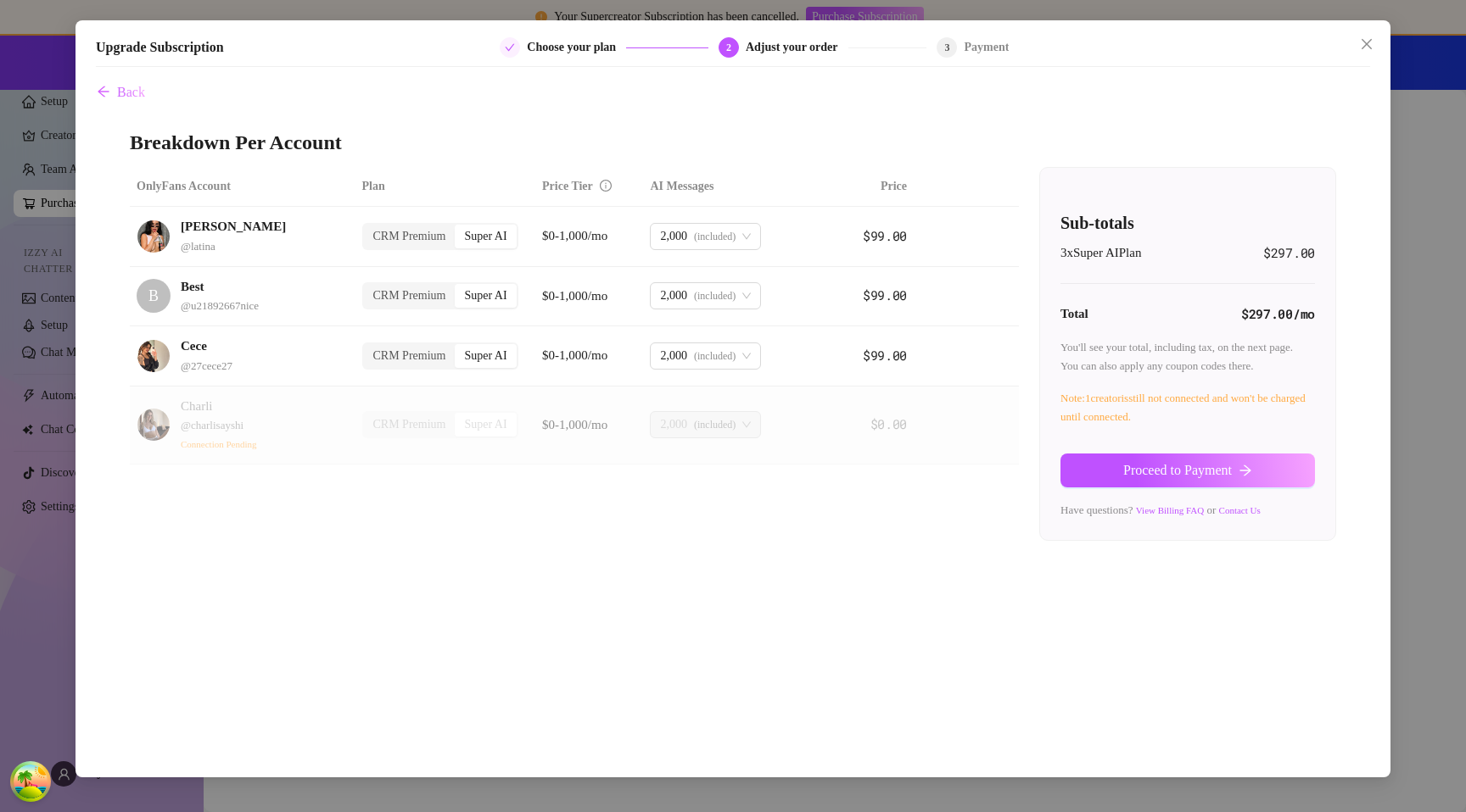
click at [1407, 287] on div "Upgrade Subscription Choose your plan 2 Adjust your order 3 Payment Back Breakd…" at bounding box center [733, 406] width 1466 height 812
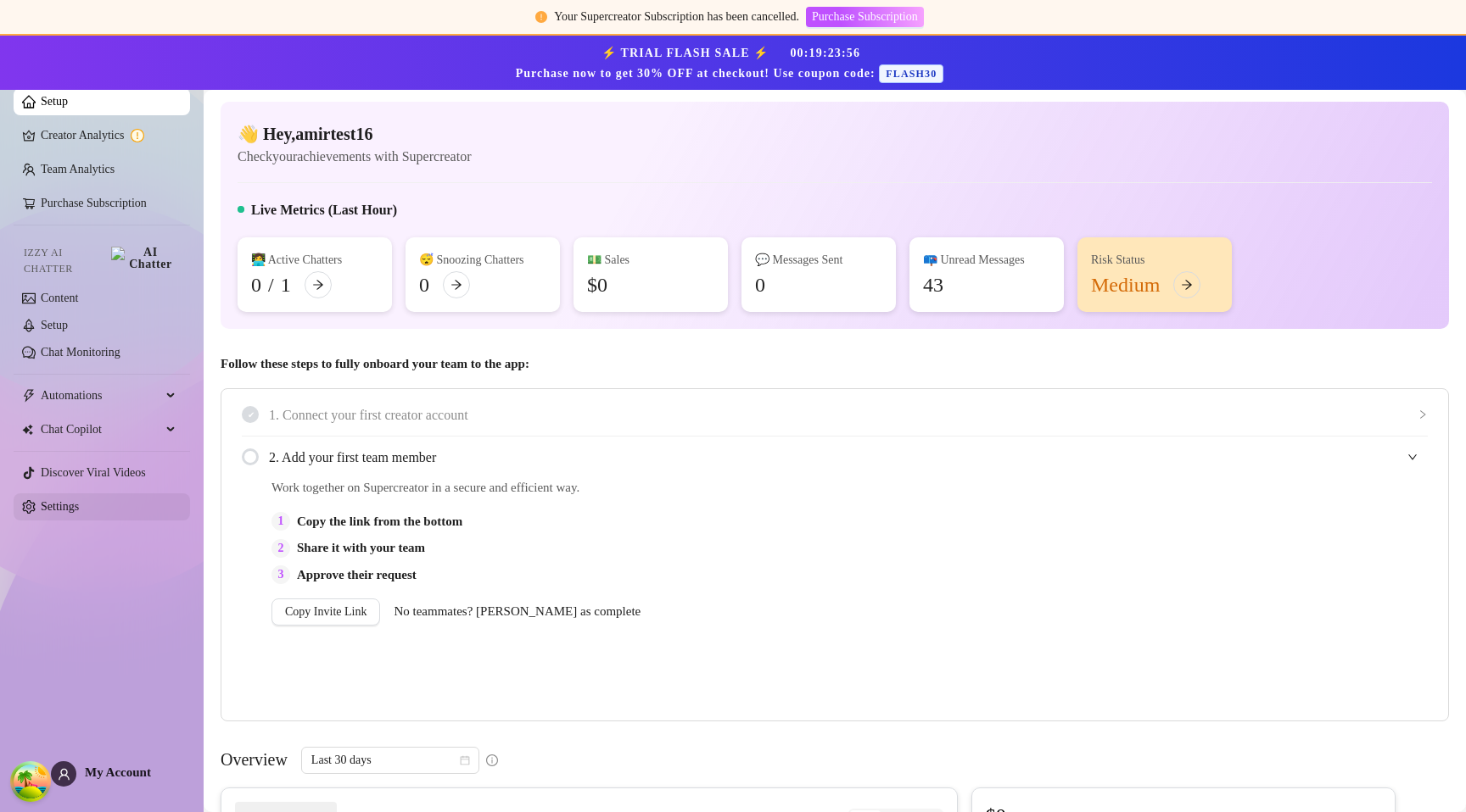
click at [63, 510] on link "Settings" at bounding box center [60, 506] width 38 height 13
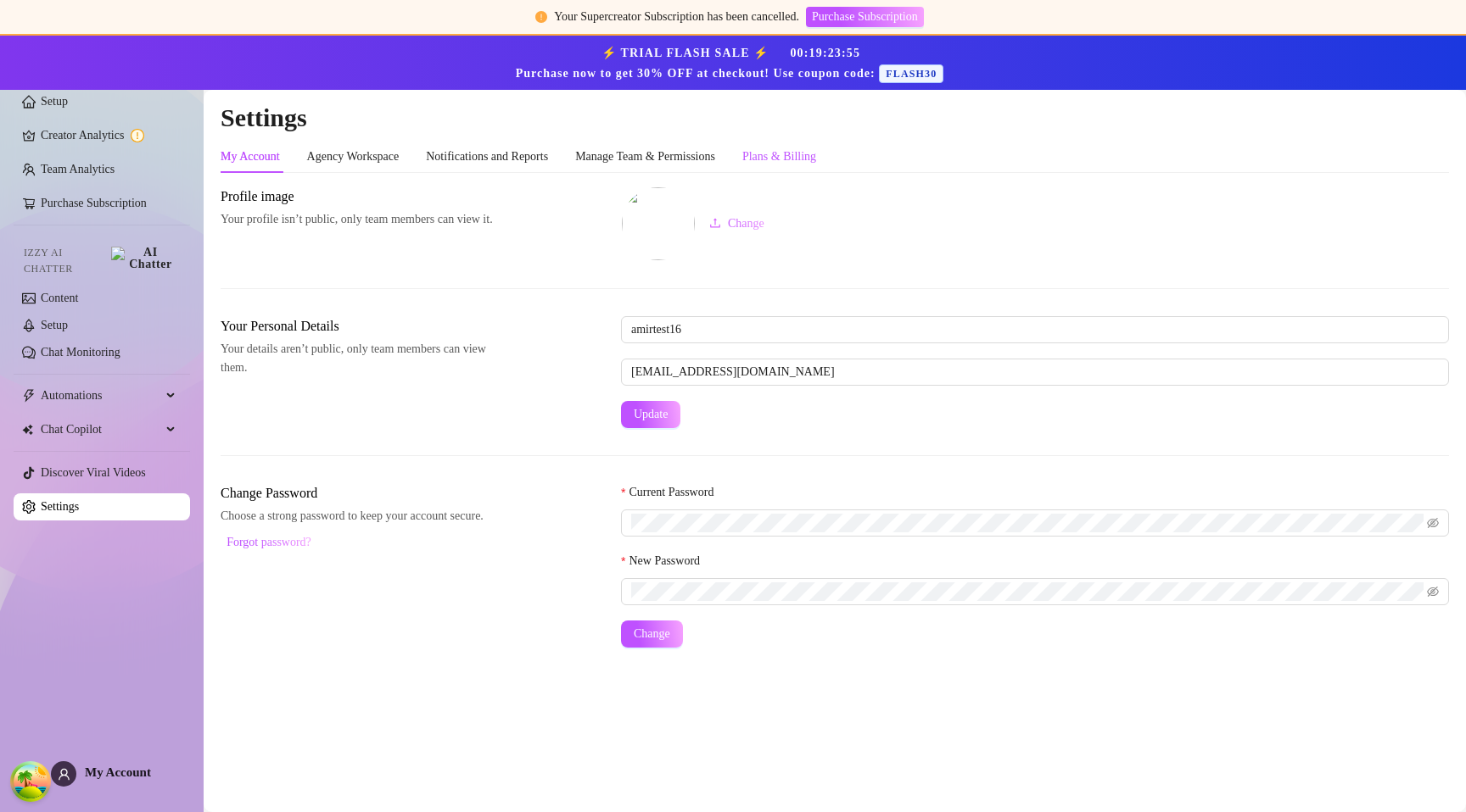
click at [806, 166] on div "Plans & Billing" at bounding box center [779, 156] width 74 height 19
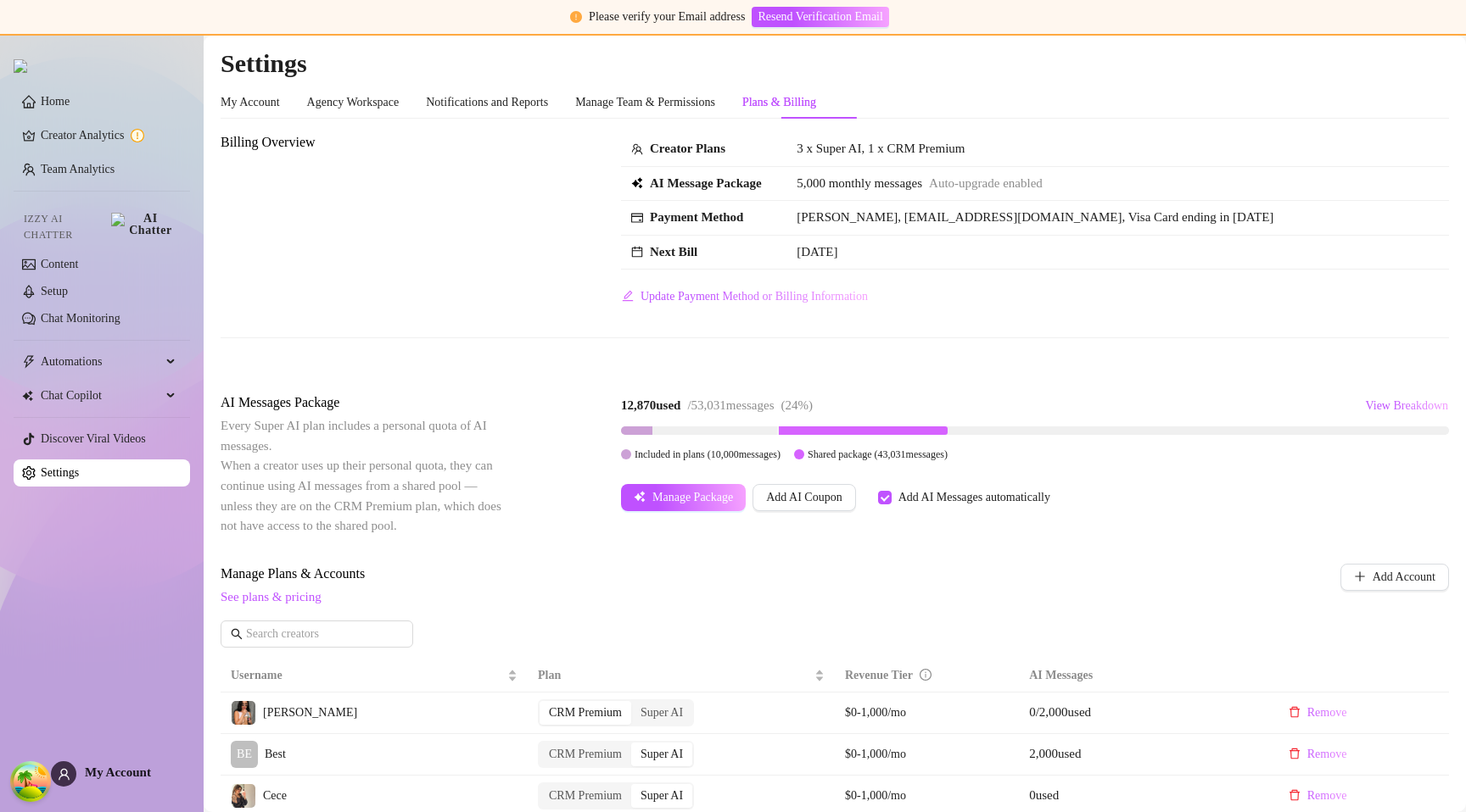
click at [536, 338] on div "Billing Overview Creator Plans 3 x Super AI, 1 x CRM Premium AI Message Package…" at bounding box center [835, 249] width 1229 height 233
click at [670, 507] on button "Manage Package" at bounding box center [683, 498] width 125 height 27
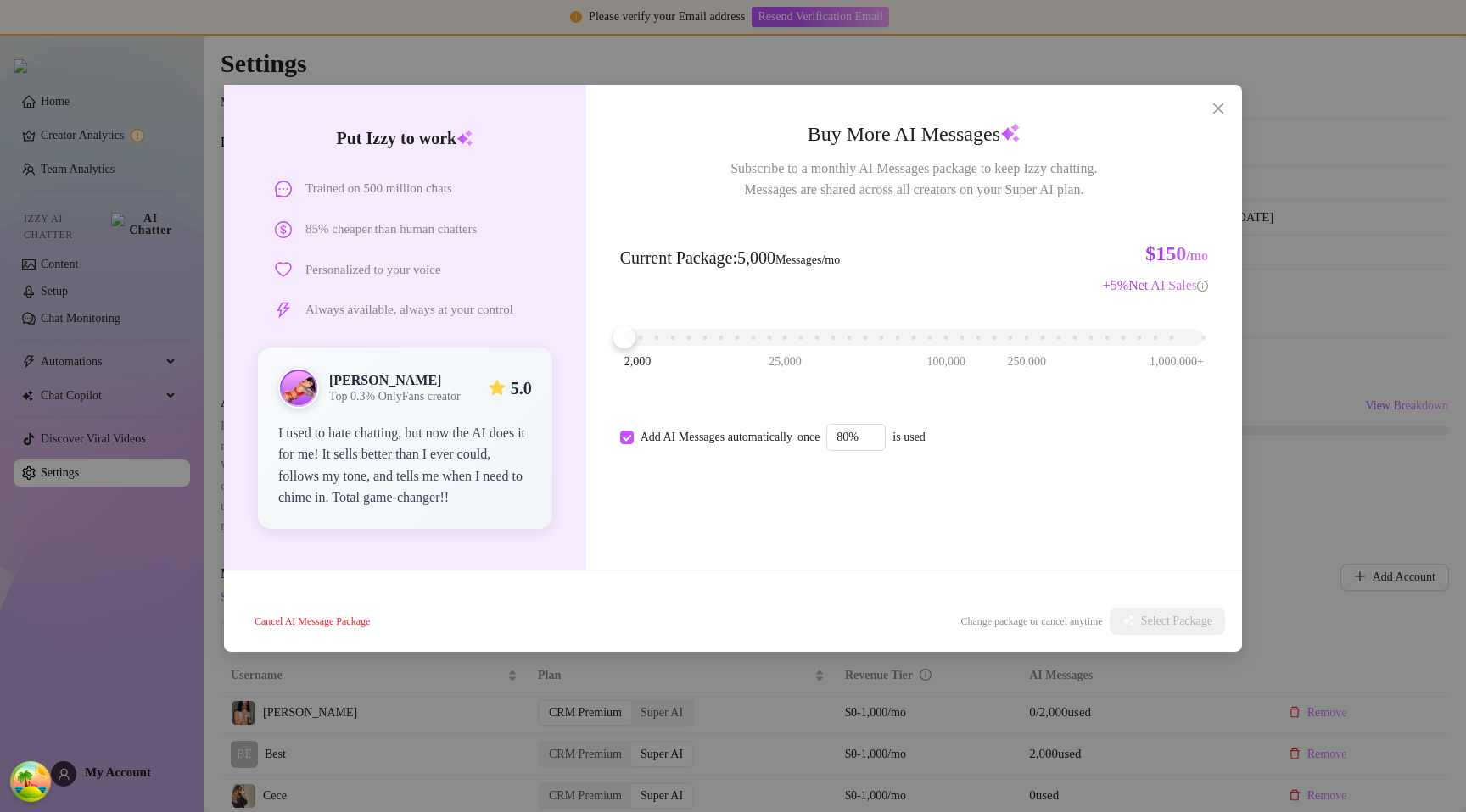
click at [666, 335] on div "2,000 25,000 100,000 250,000 1,000,000+" at bounding box center [914, 330] width 580 height 10
click at [707, 335] on div "2,000 25,000 100,000 250,000 1,000,000+" at bounding box center [914, 330] width 580 height 10
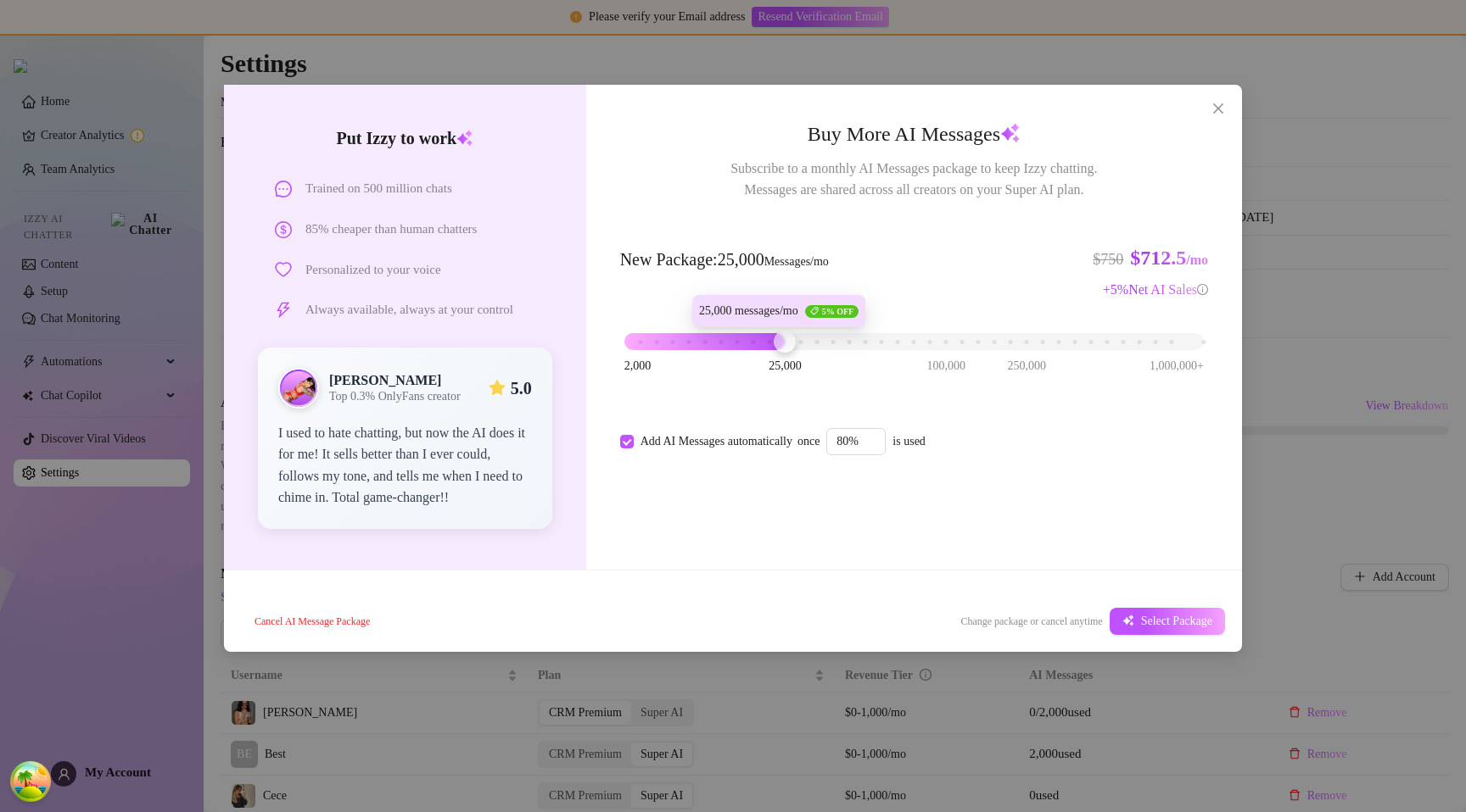
click at [791, 340] on div "2,000 25,000 100,000 250,000 1,000,000+" at bounding box center [914, 334] width 580 height 10
click at [878, 340] on div "2,000 25,000 100,000 250,000 1,000,000+" at bounding box center [914, 334] width 580 height 10
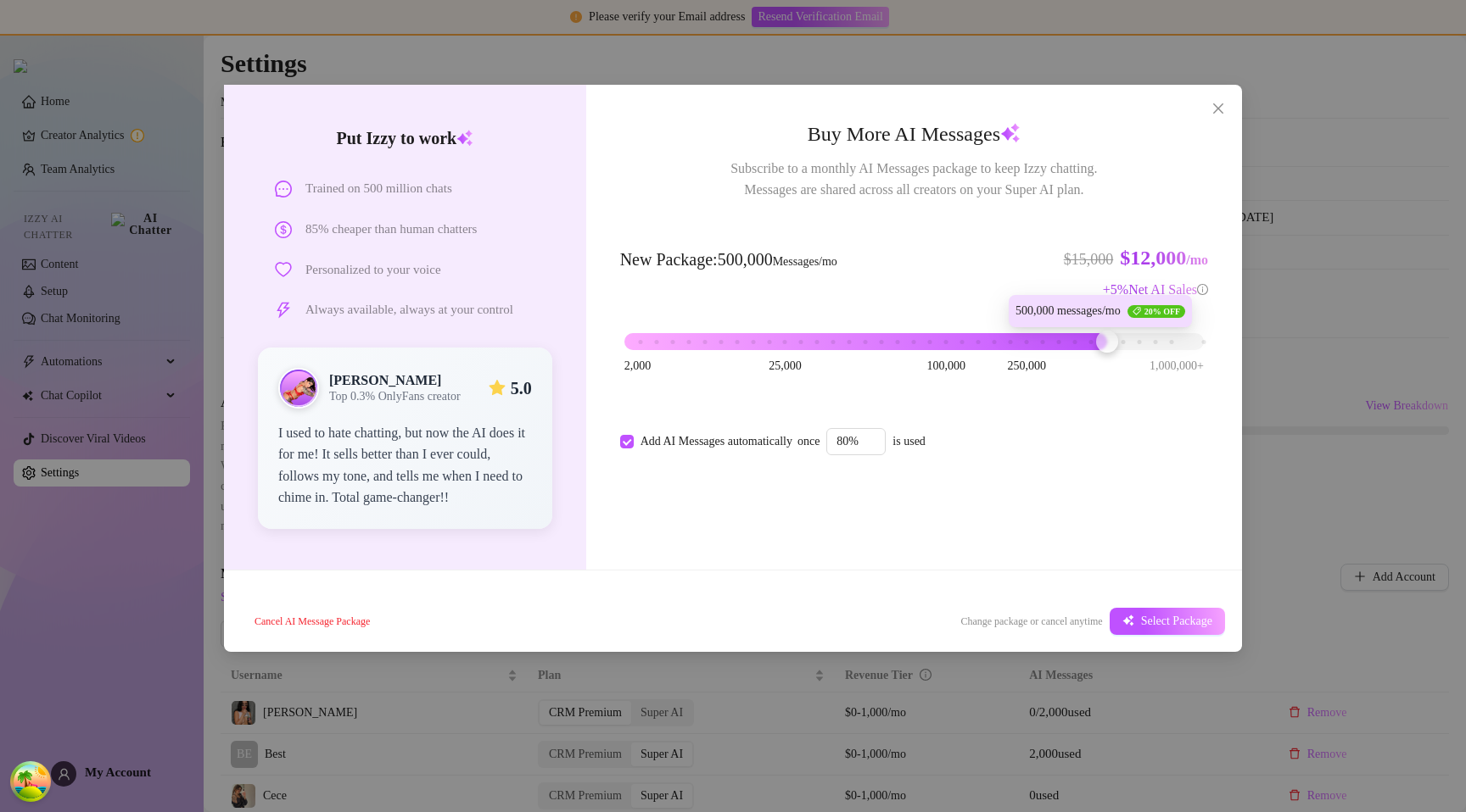
drag, startPoint x: 934, startPoint y: 336, endPoint x: 1181, endPoint y: 337, distance: 247.0
click at [1181, 337] on div at bounding box center [914, 341] width 580 height 17
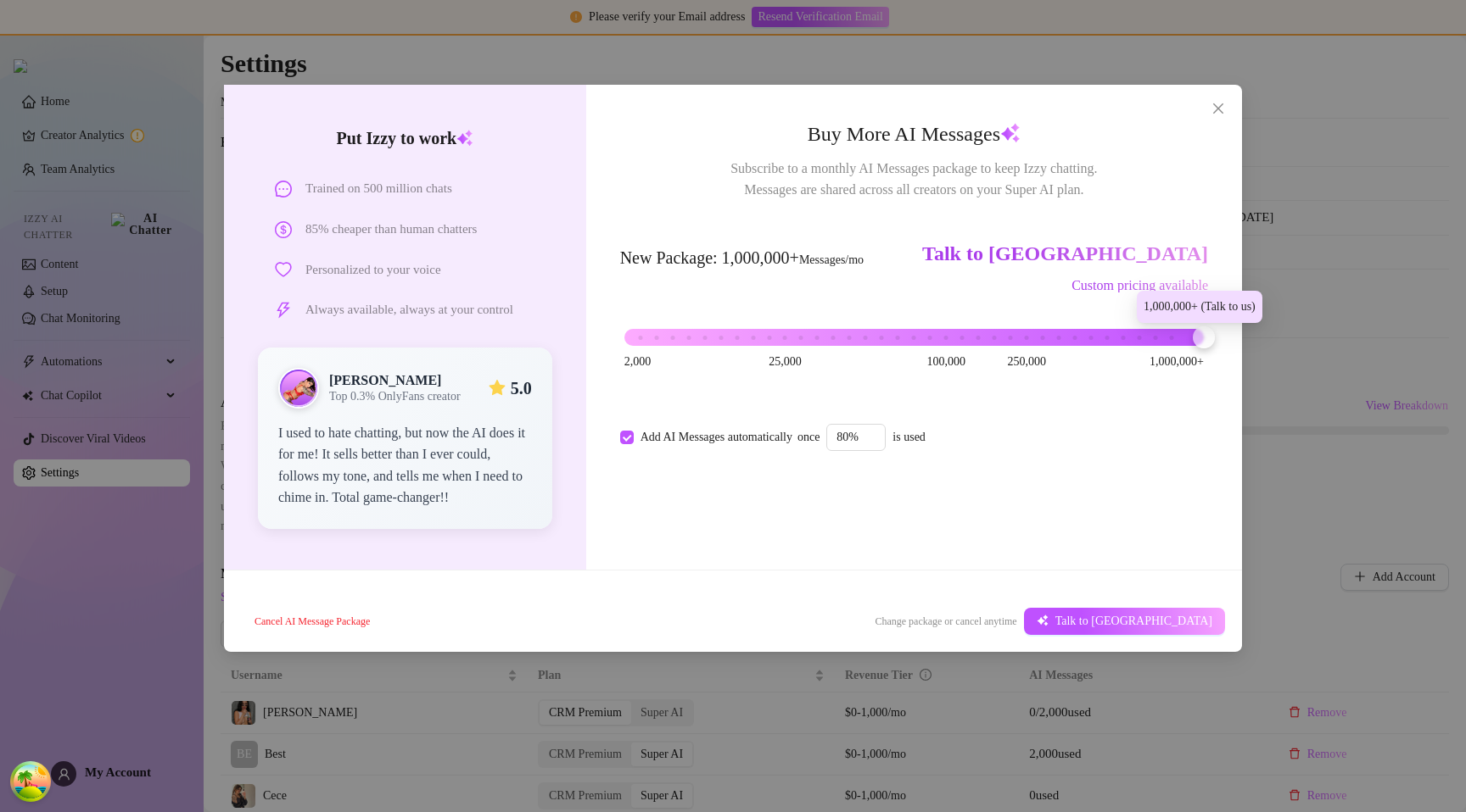
drag, startPoint x: 1190, startPoint y: 338, endPoint x: 1215, endPoint y: 338, distance: 25.0
click at [1215, 338] on div "Buy More AI Messages Subscribe to a monthly AI Messages package to keep Izzy ch…" at bounding box center [914, 327] width 655 height 485
click at [1221, 117] on button "Close" at bounding box center [1219, 109] width 27 height 27
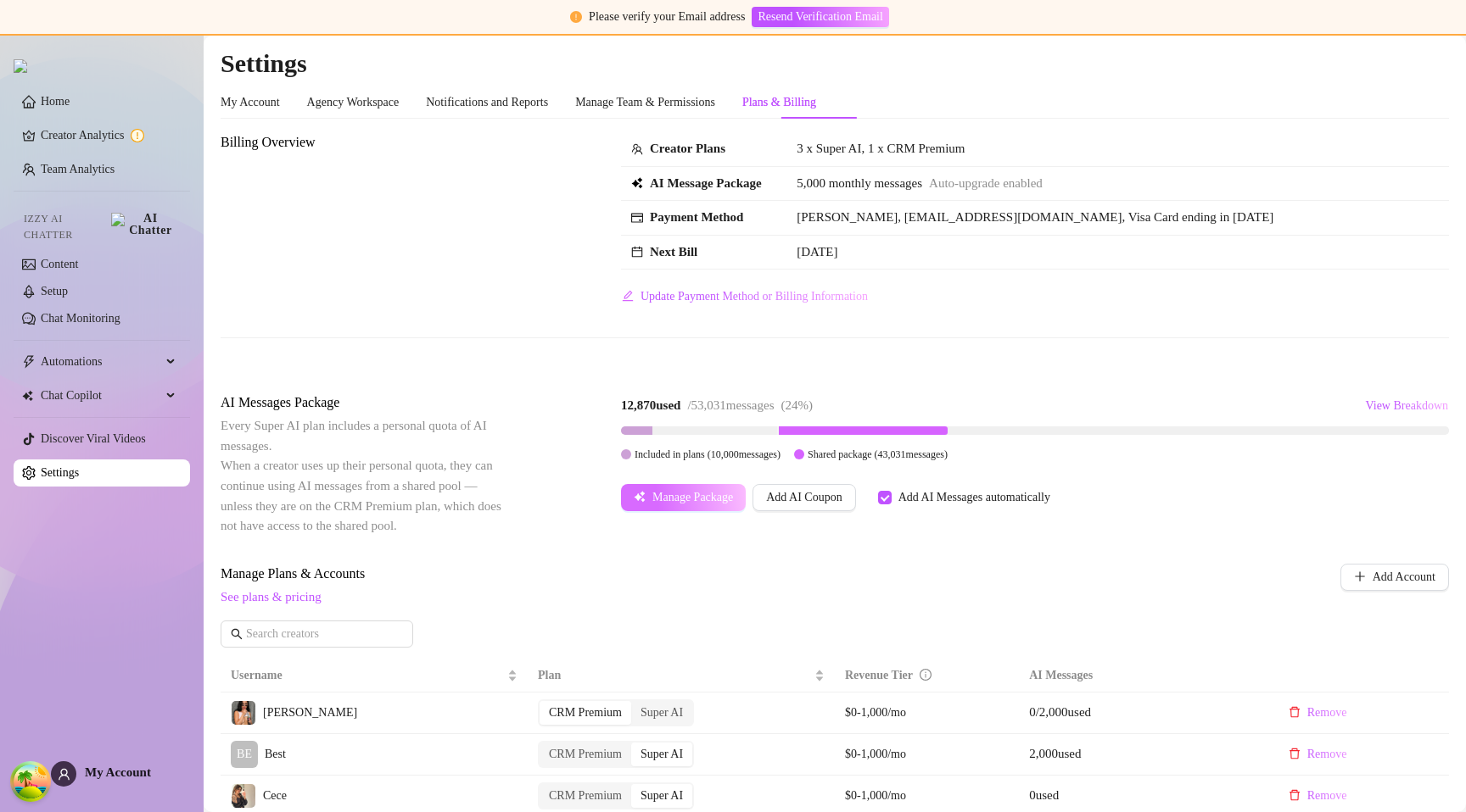
click at [691, 495] on span "Manage Package" at bounding box center [693, 498] width 80 height 14
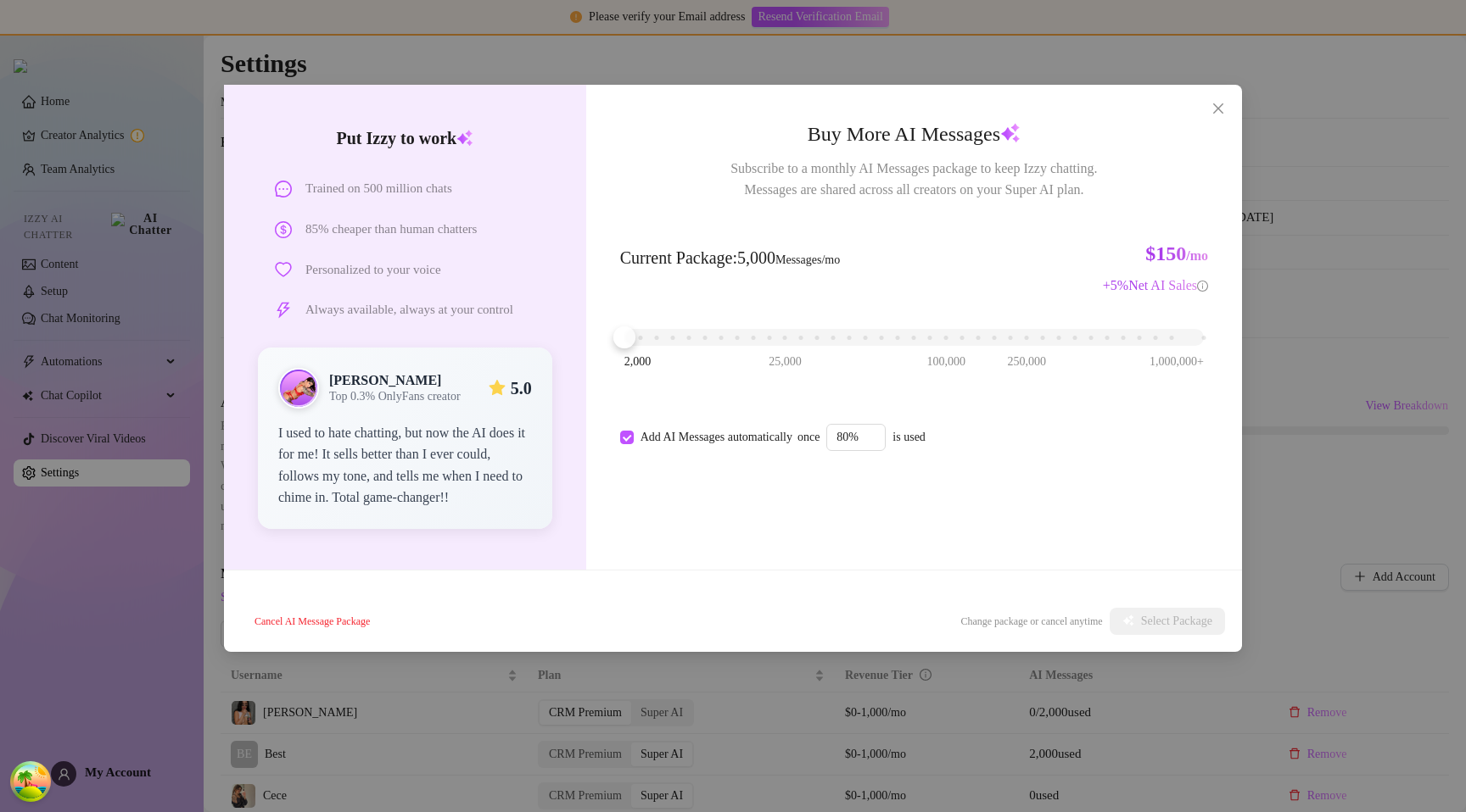
click at [1233, 116] on div "Buy More AI Messages Subscribe to a monthly AI Messages package to keep Izzy ch…" at bounding box center [914, 327] width 655 height 485
click at [1211, 116] on button "Close" at bounding box center [1219, 109] width 27 height 27
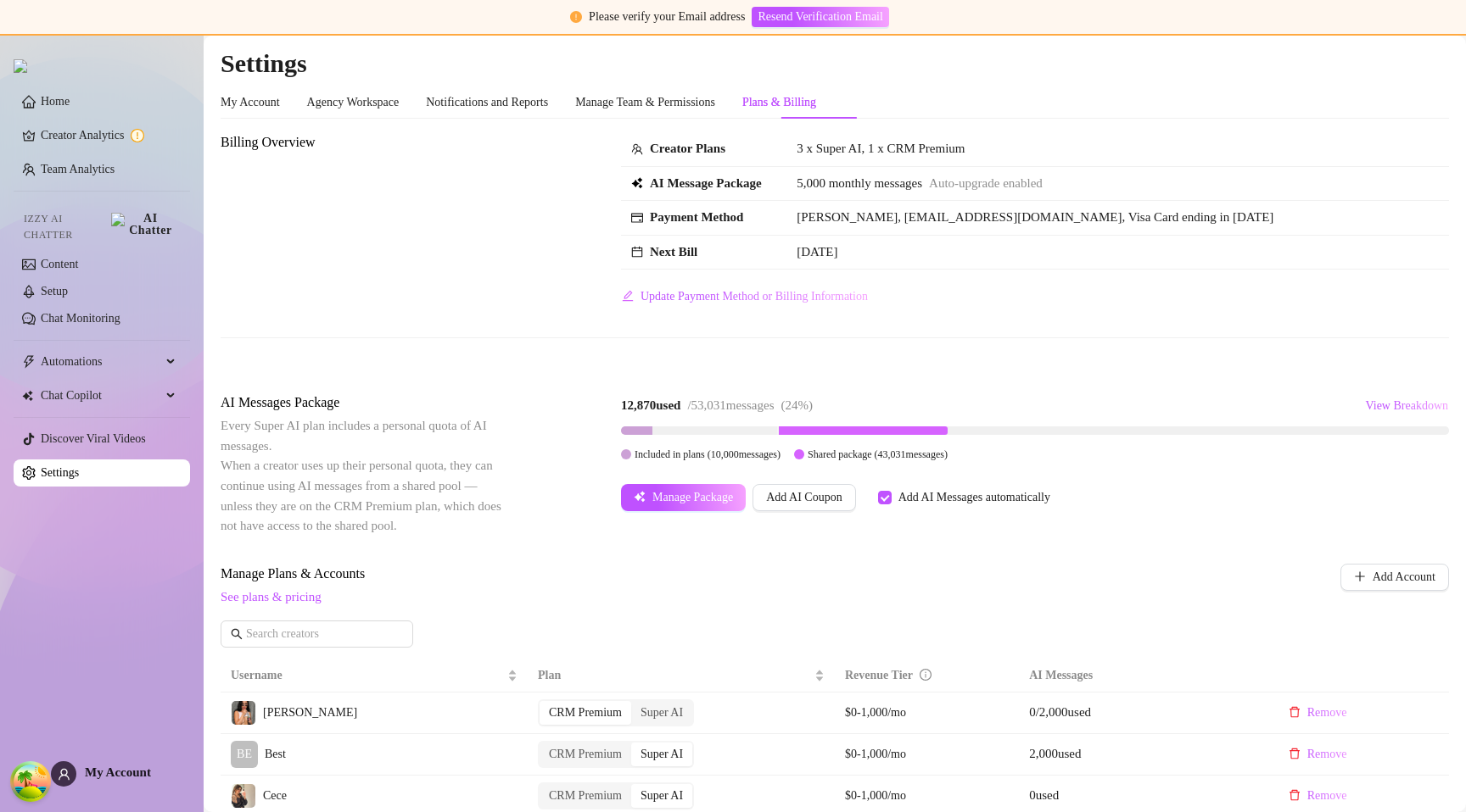
scroll to position [33, 0]
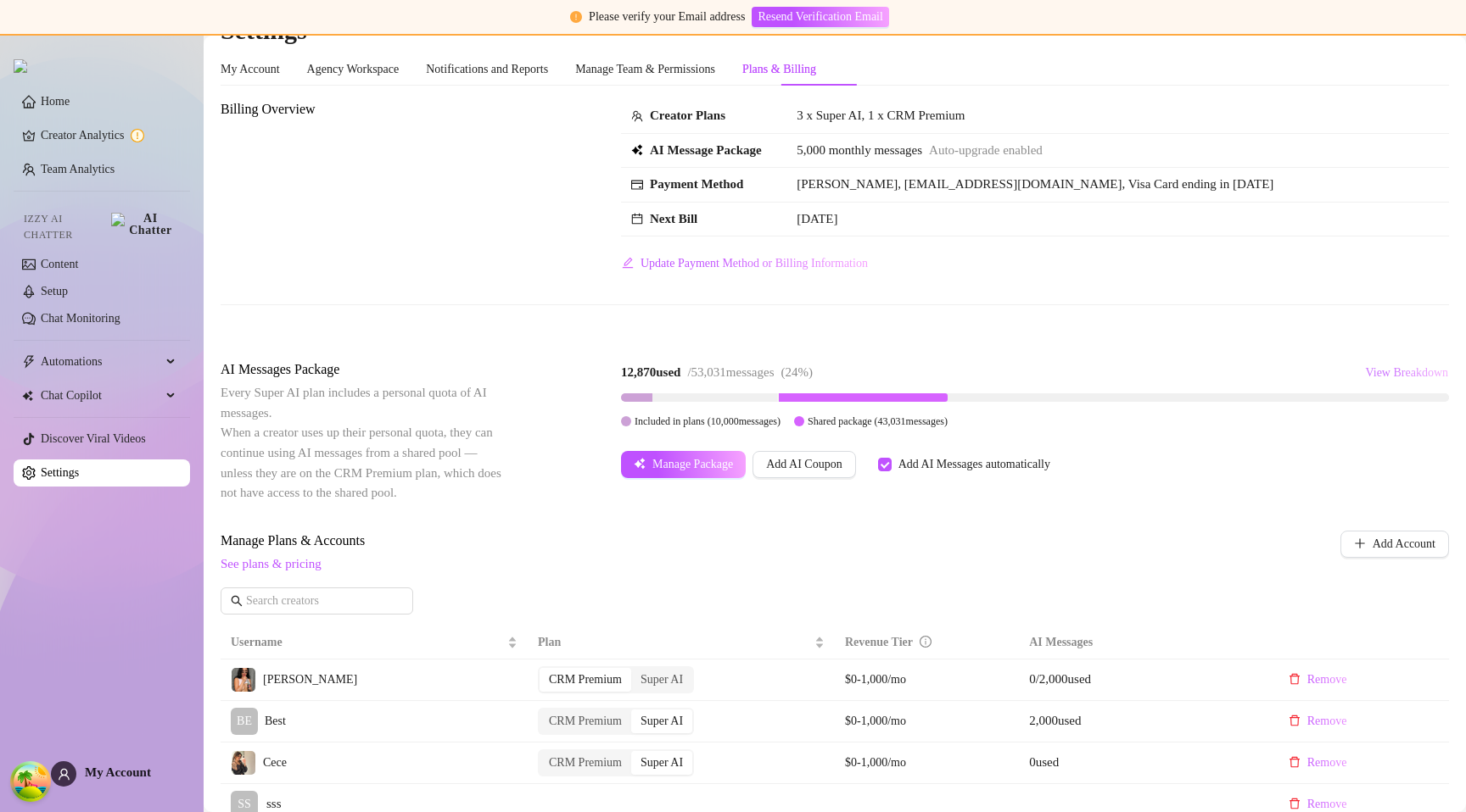
click at [1425, 374] on span "View Breakdown" at bounding box center [1406, 374] width 83 height 14
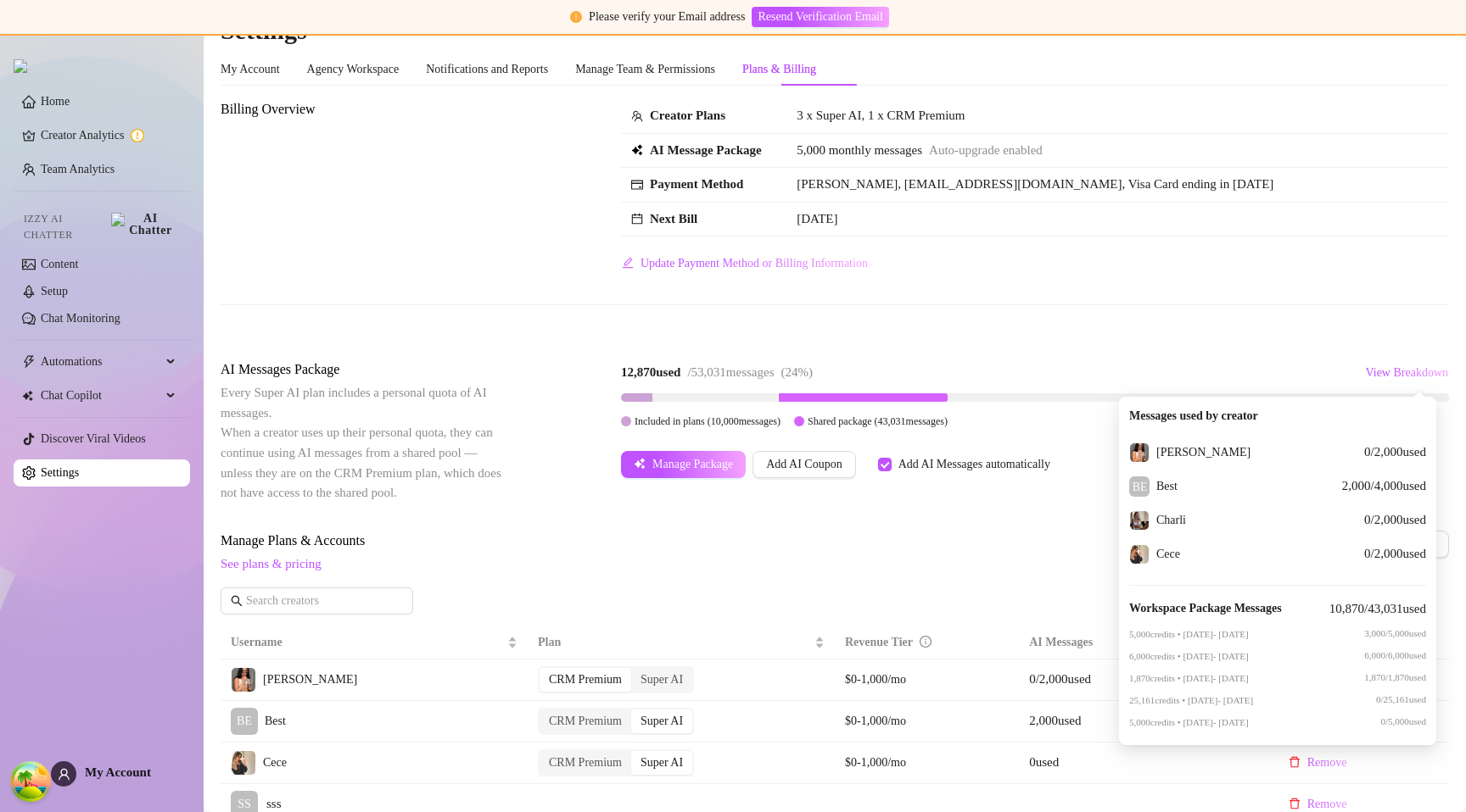
click at [1307, 351] on div "Billing Overview Creator Plans 3 x Super AI, 1 x CRM Premium AI Message Package…" at bounding box center [835, 793] width 1229 height 1389
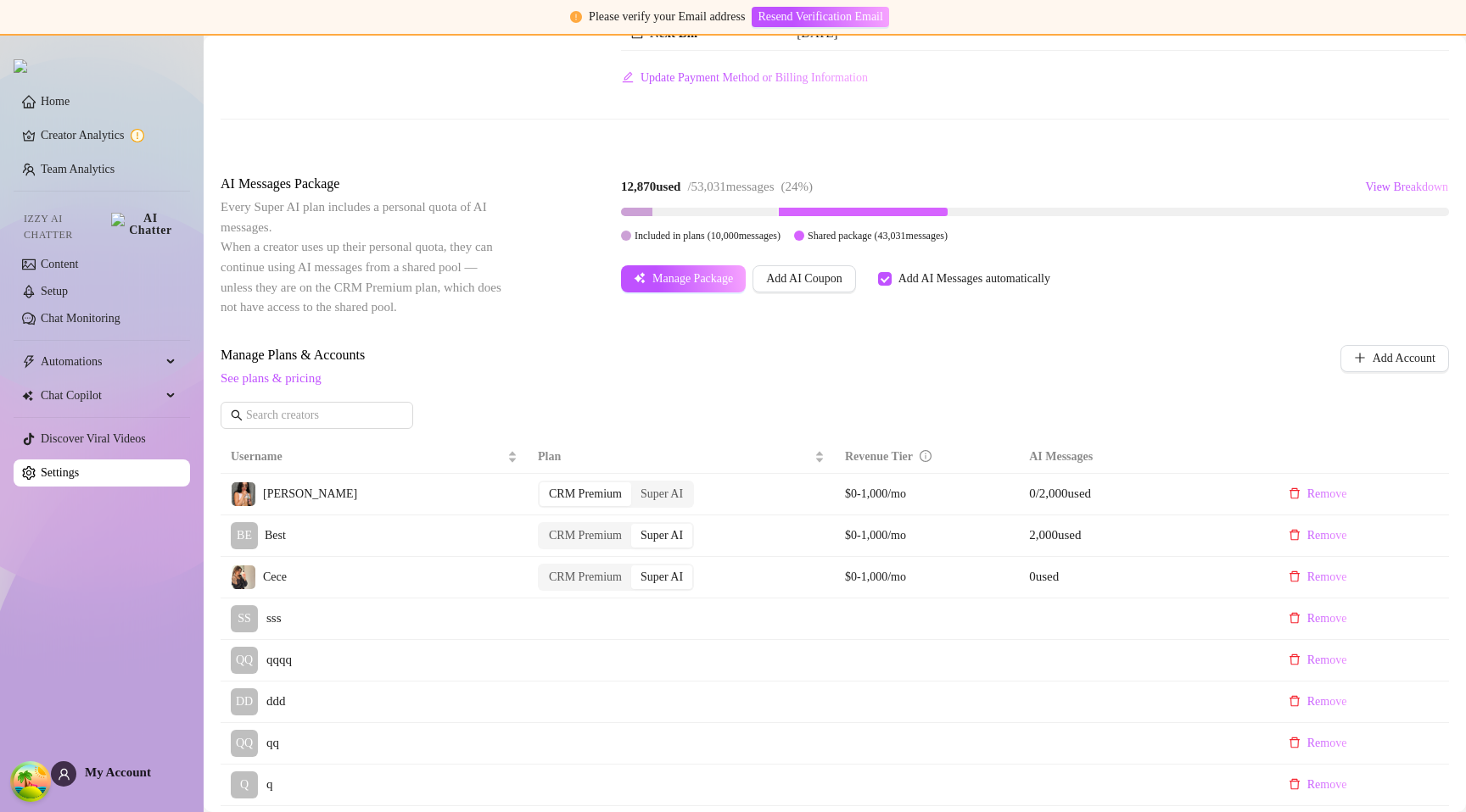
scroll to position [216, 0]
click at [700, 395] on div "Manage Plans & Accounts See plans & pricing Add Account" at bounding box center [835, 396] width 1229 height 97
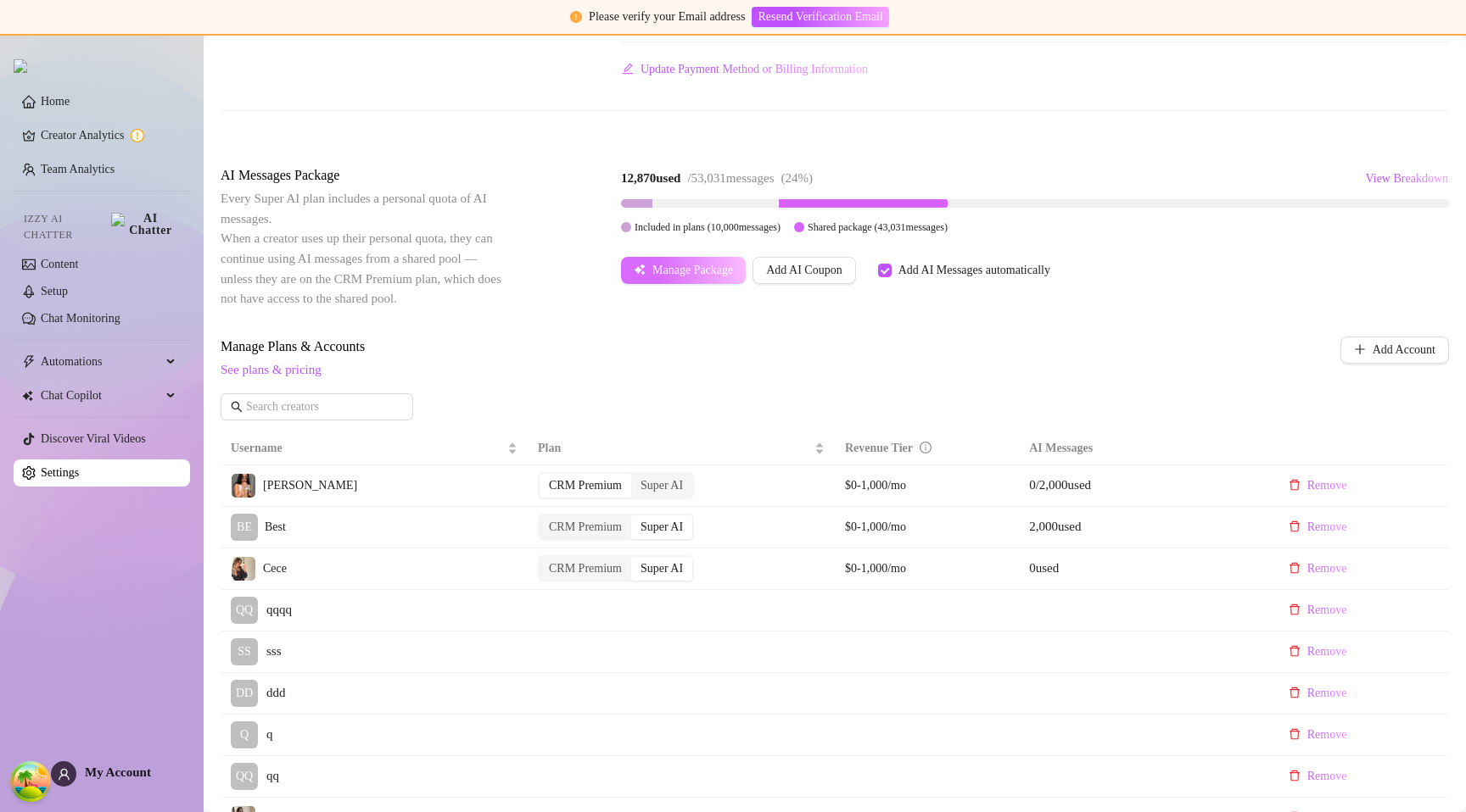
scroll to position [241, 0]
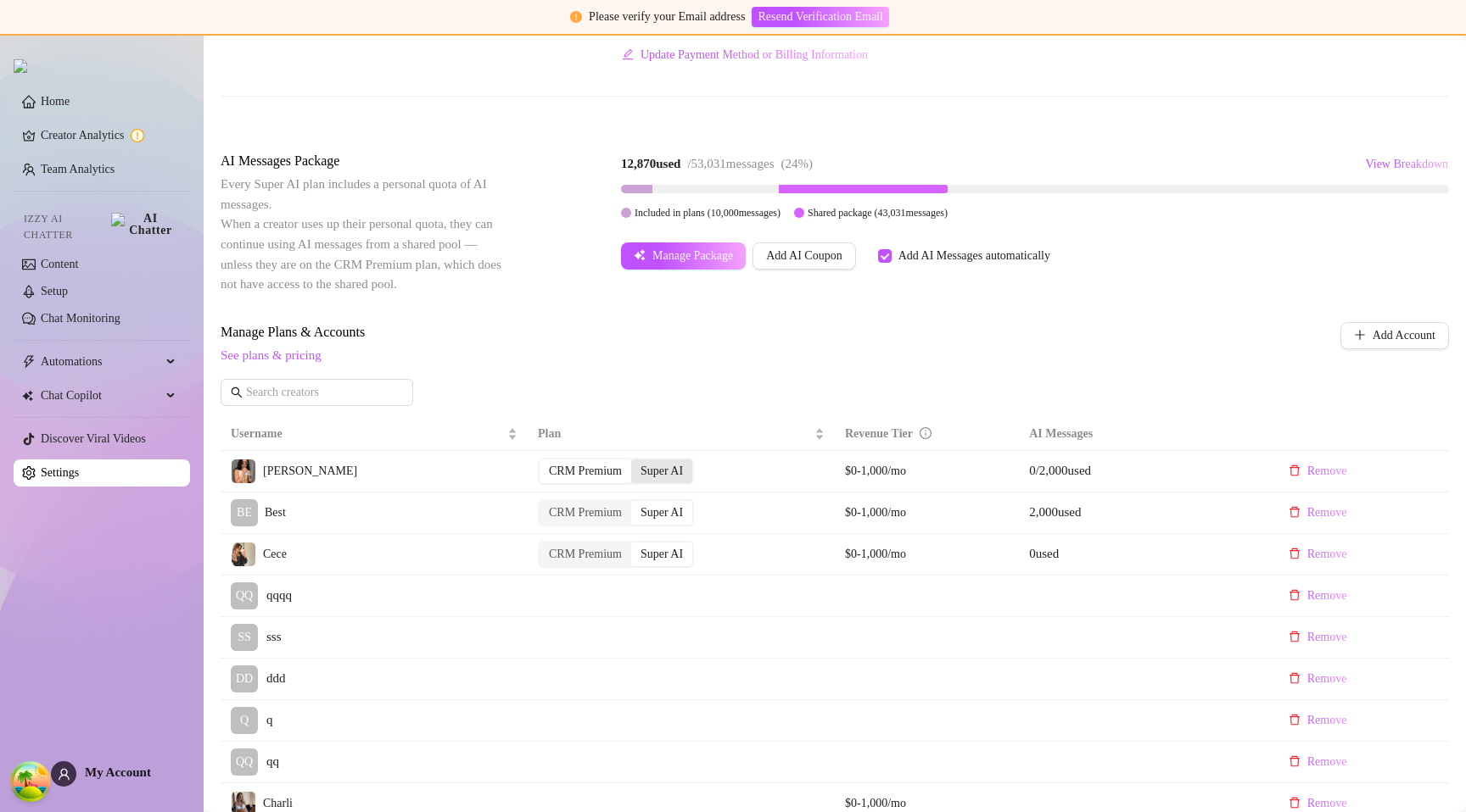
click at [668, 477] on div "Super AI" at bounding box center [661, 472] width 61 height 24
click at [636, 462] on input "Super AI" at bounding box center [636, 462] width 0 height 0
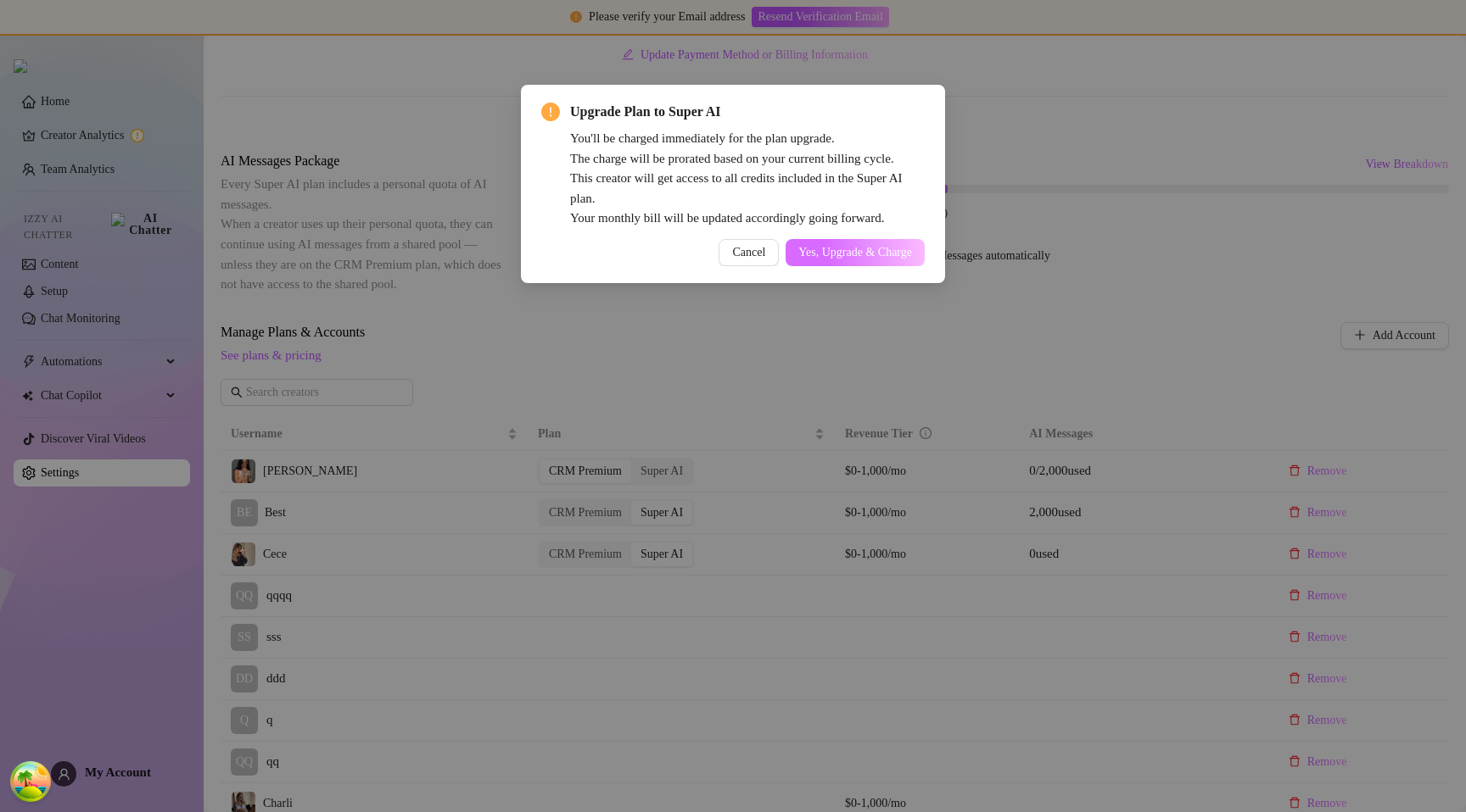
click at [835, 258] on span "Yes, Upgrade & Charge" at bounding box center [856, 253] width 114 height 14
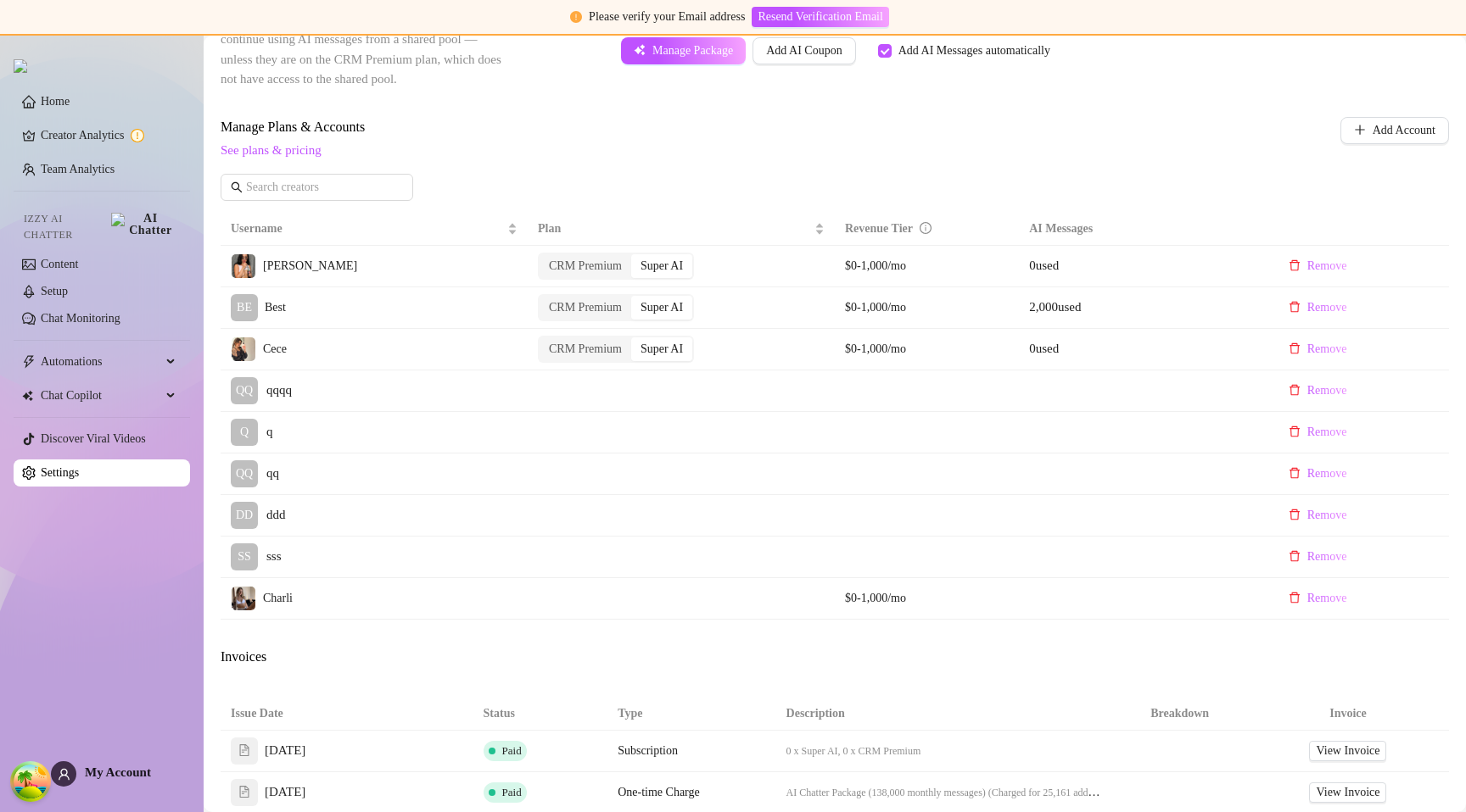
scroll to position [430, 0]
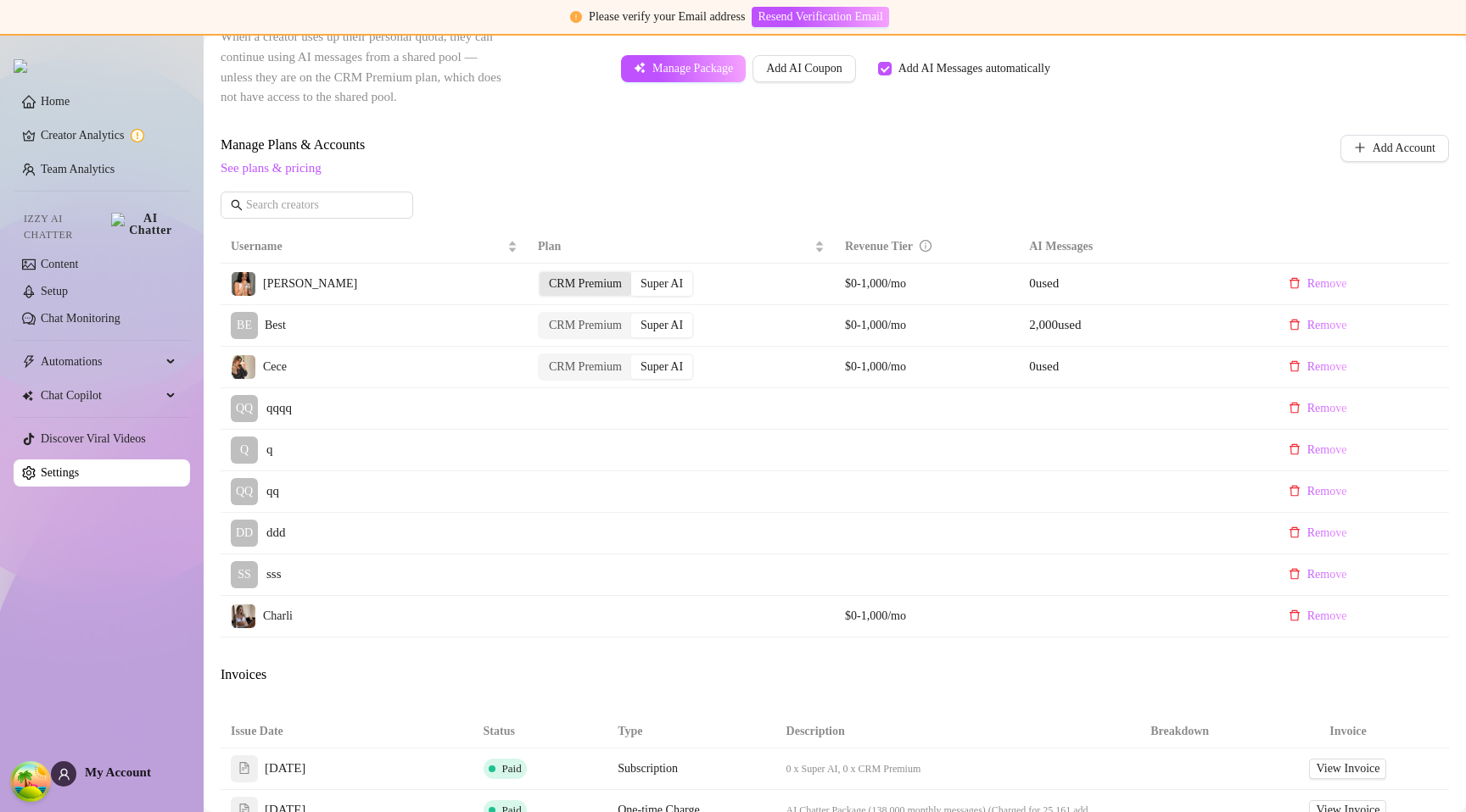
click at [589, 279] on div "CRM Premium" at bounding box center [585, 284] width 91 height 24
click at [544, 275] on input "CRM Premium" at bounding box center [544, 275] width 0 height 0
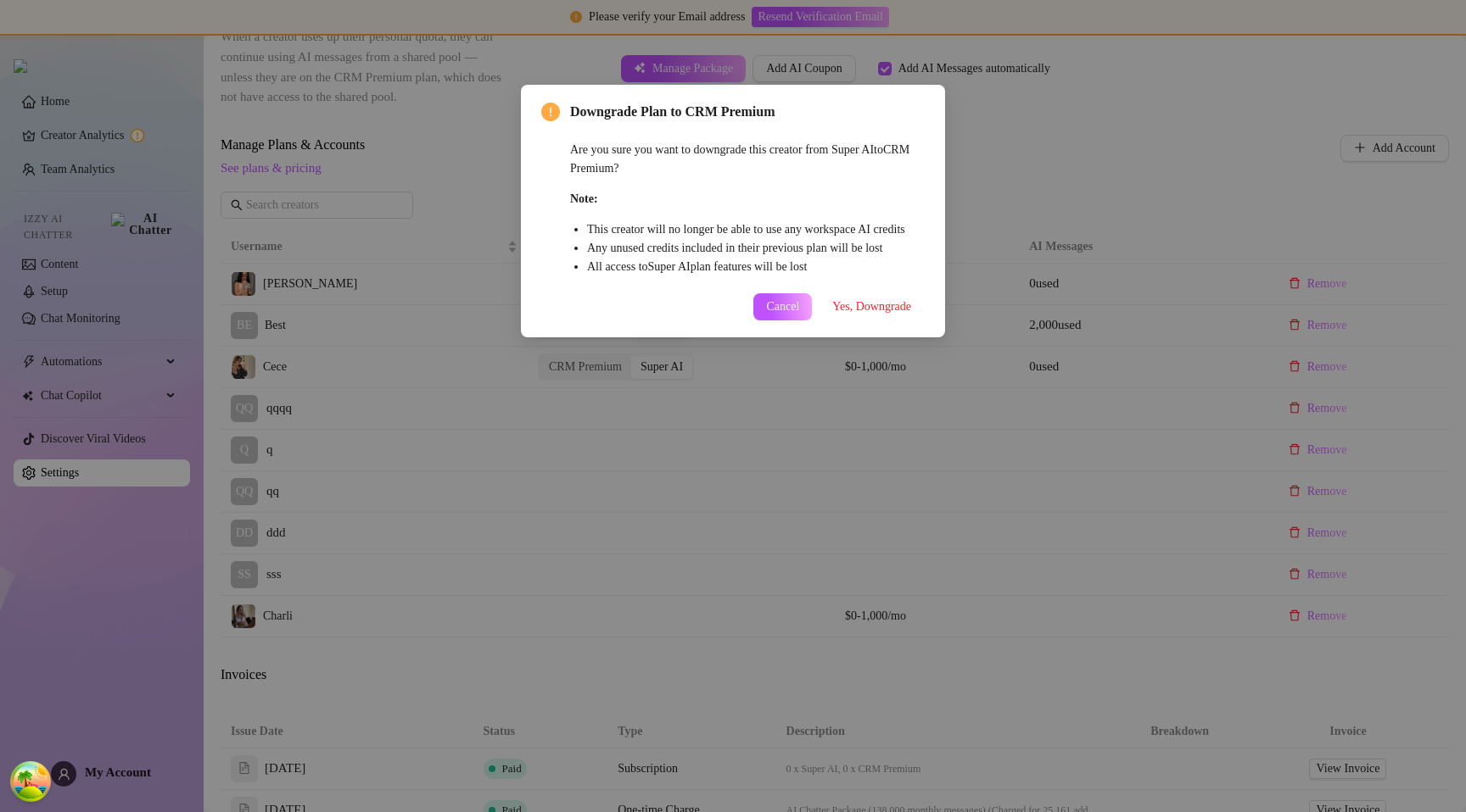
click at [850, 314] on span "Yes, Downgrade" at bounding box center [871, 307] width 79 height 14
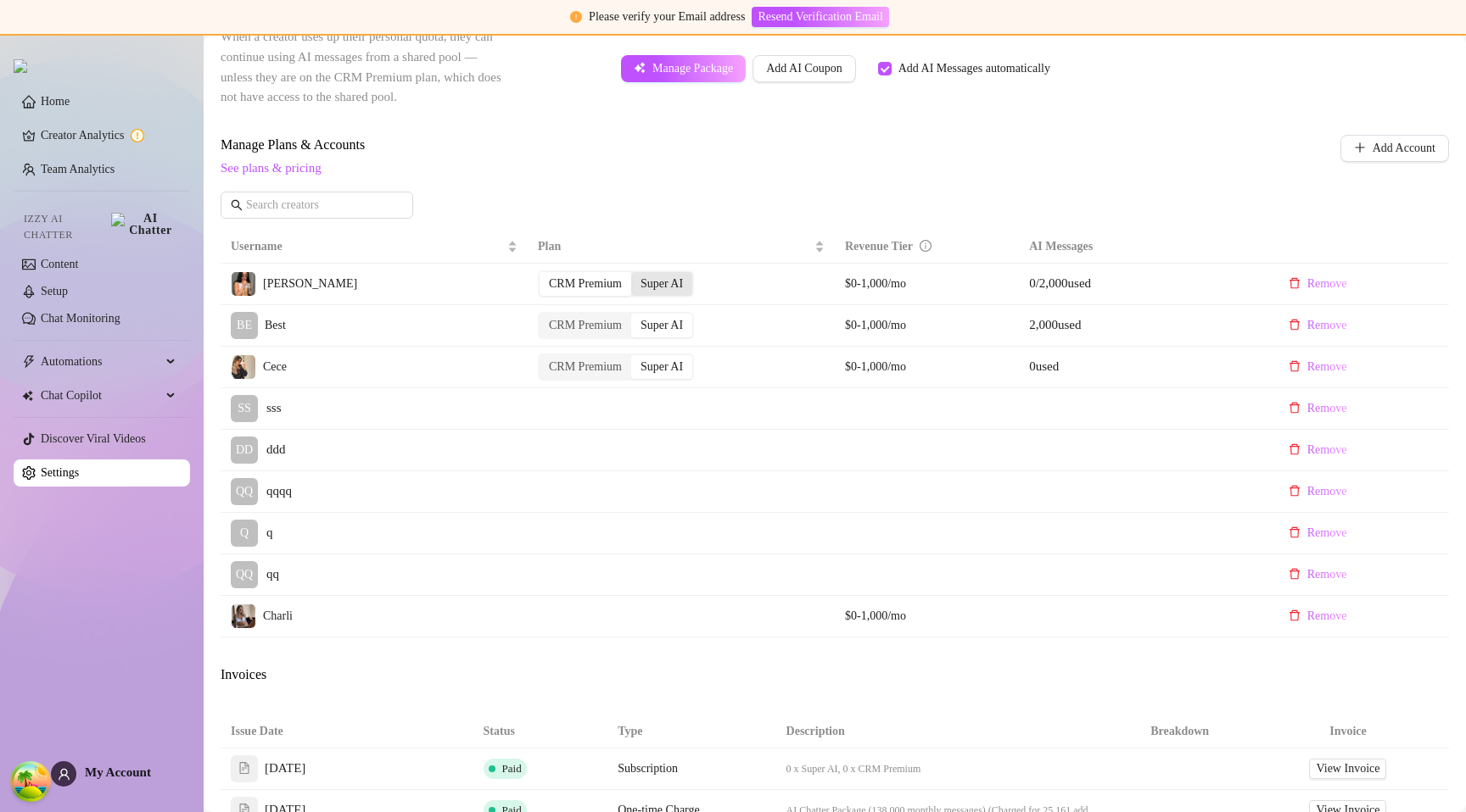
click at [667, 278] on div "Super AI" at bounding box center [661, 284] width 61 height 24
click at [636, 275] on input "Super AI" at bounding box center [636, 275] width 0 height 0
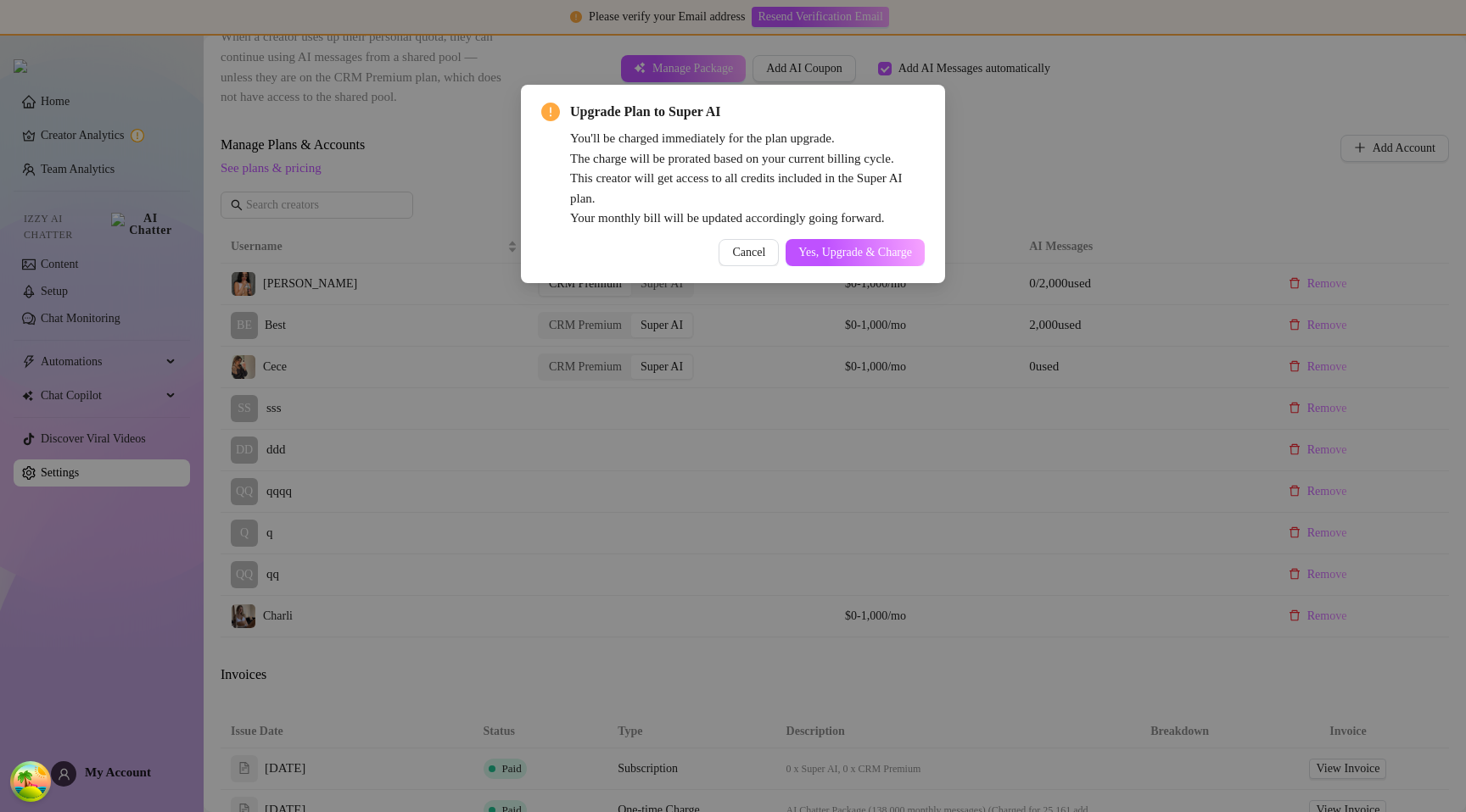
click at [805, 249] on span "Yes, Upgrade & Charge" at bounding box center [856, 253] width 114 height 14
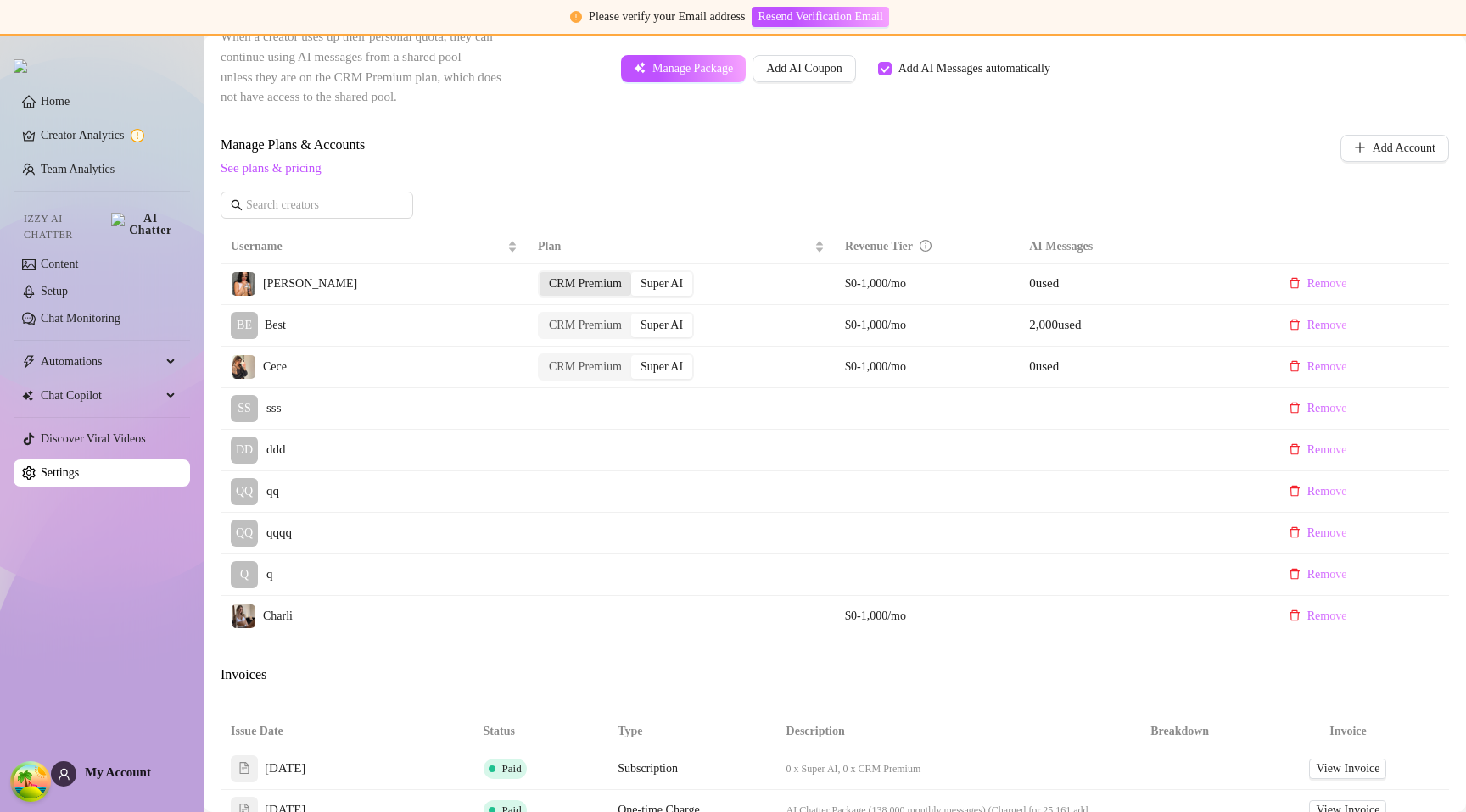
click at [593, 278] on div "CRM Premium" at bounding box center [585, 284] width 91 height 24
click at [544, 275] on input "CRM Premium" at bounding box center [544, 275] width 0 height 0
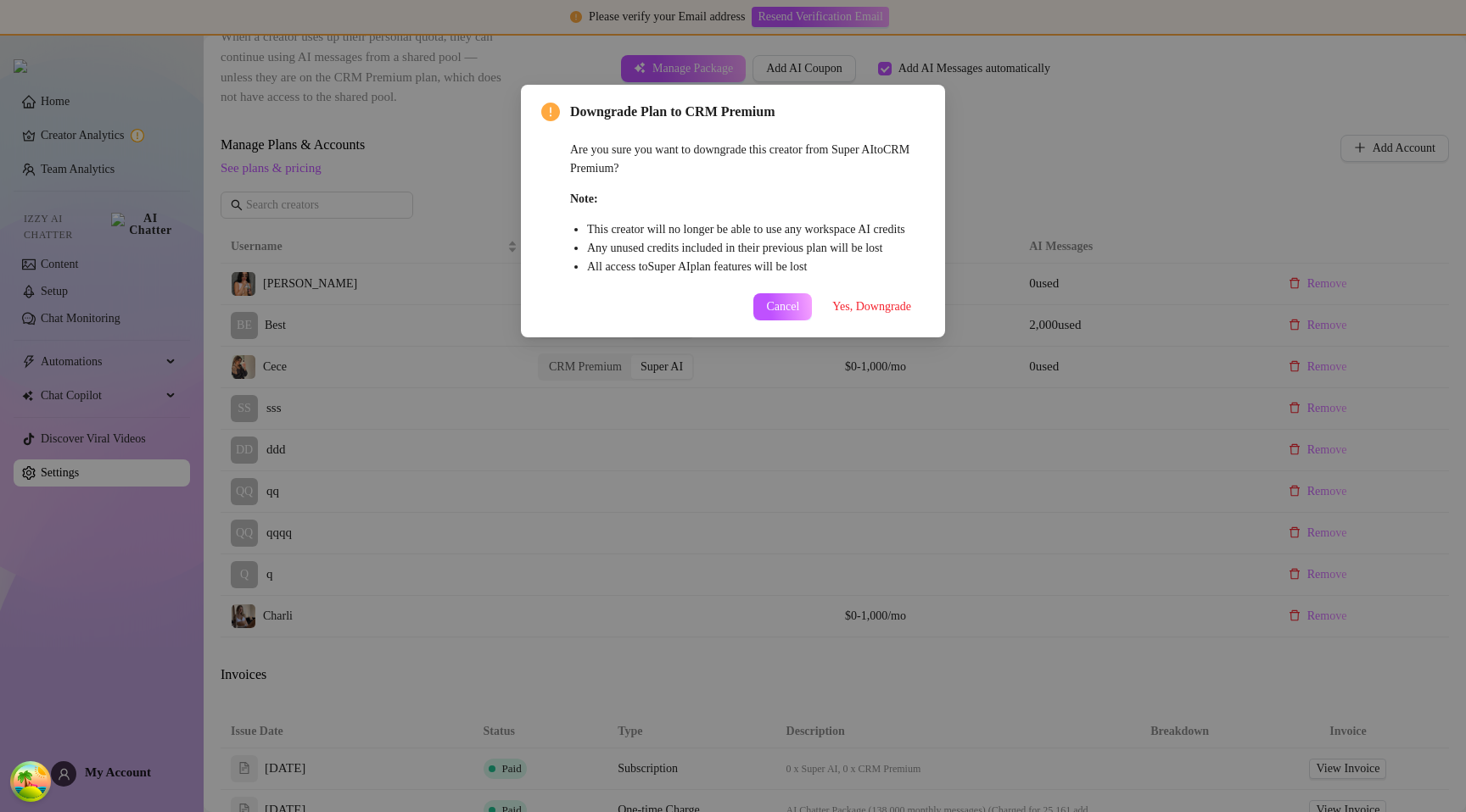
click at [865, 337] on div "Downgrade Plan to CRM Premium Are you sure you want to downgrade this creator f…" at bounding box center [733, 211] width 424 height 253
click at [874, 314] on span "Yes, Downgrade" at bounding box center [871, 307] width 79 height 14
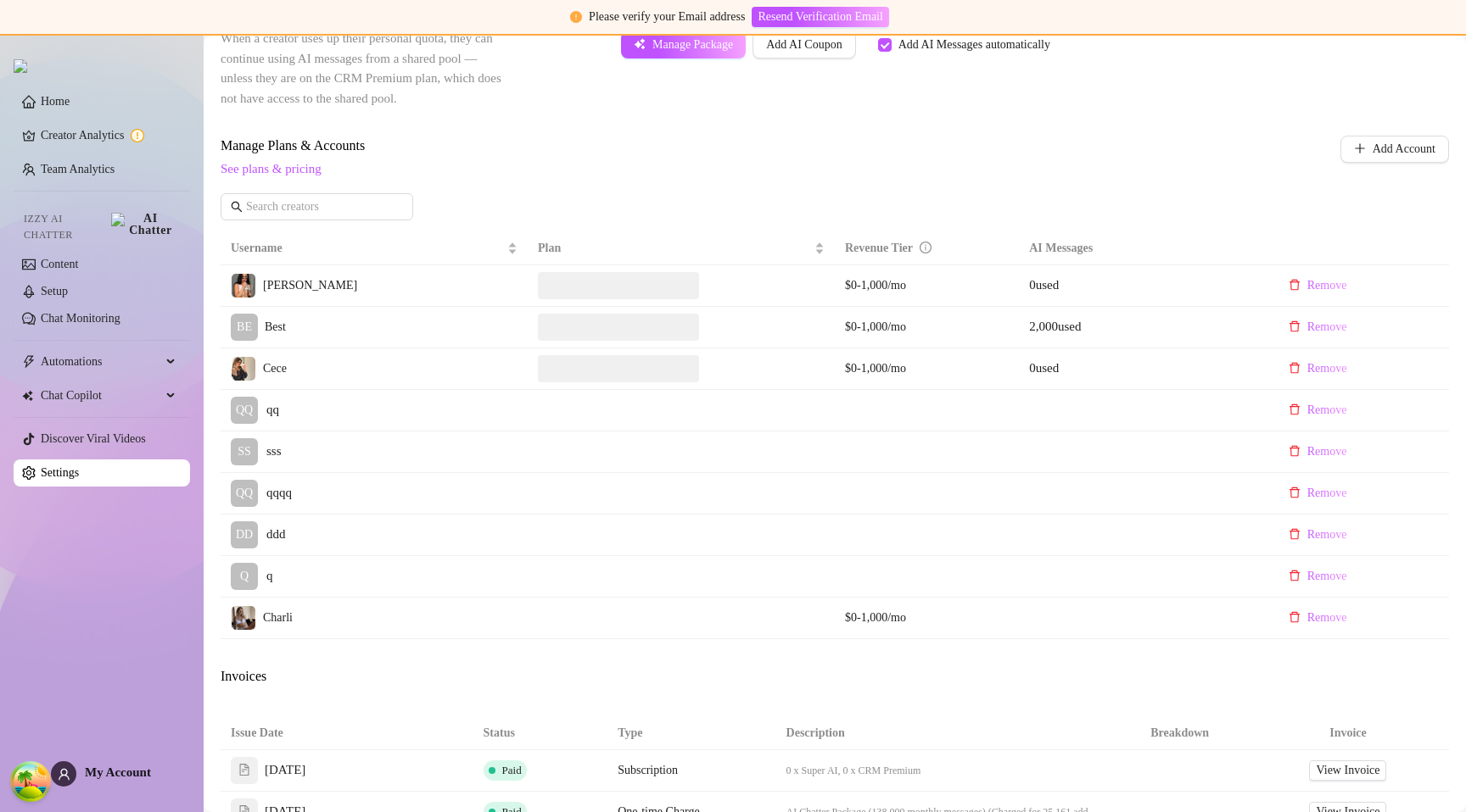
scroll to position [430, 0]
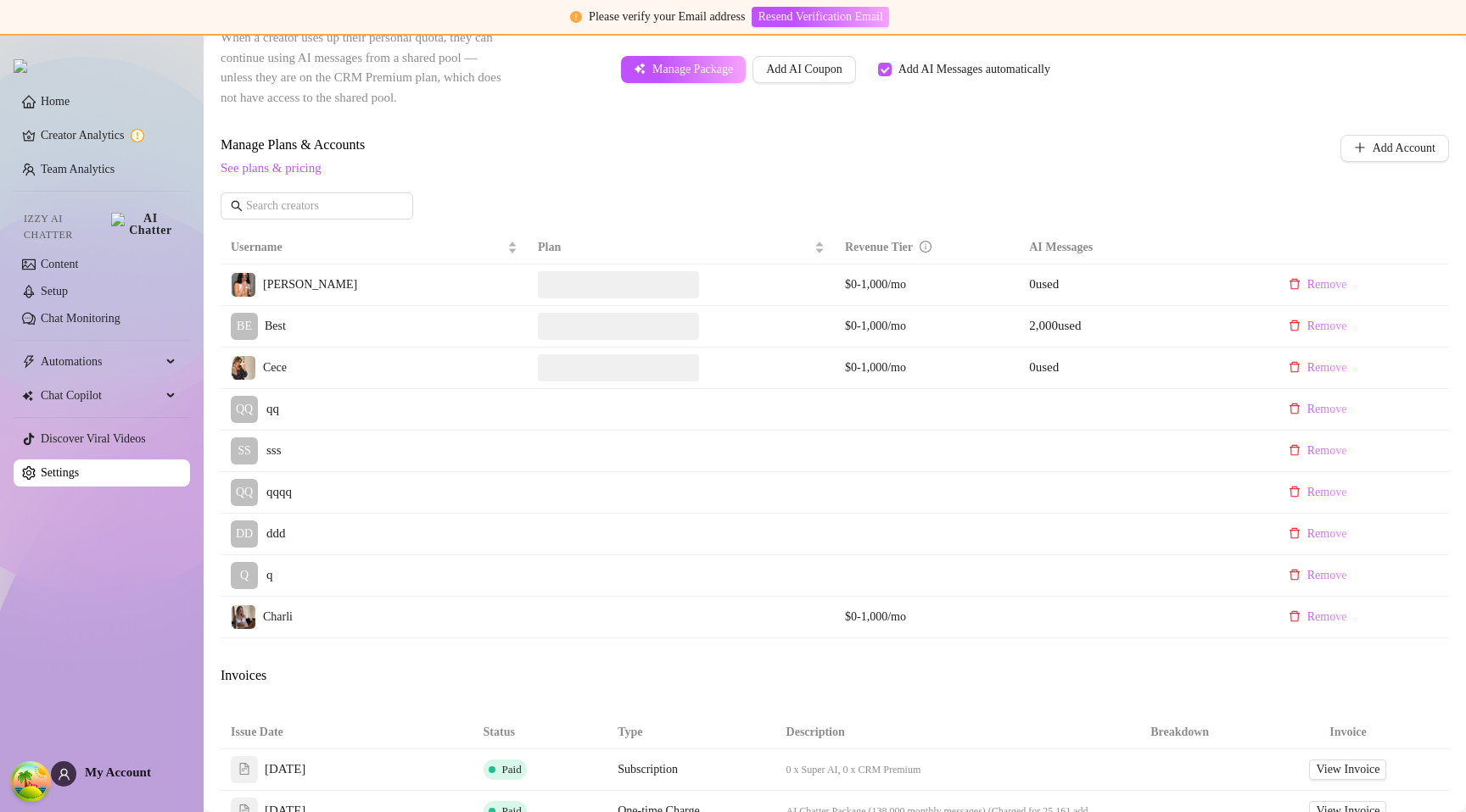
click at [714, 195] on div "Manage Plans & Accounts See plans & pricing Add Account" at bounding box center [835, 182] width 1229 height 97
click at [646, 295] on div "Super AI" at bounding box center [661, 284] width 61 height 24
click at [636, 275] on input "Super AI" at bounding box center [636, 275] width 0 height 0
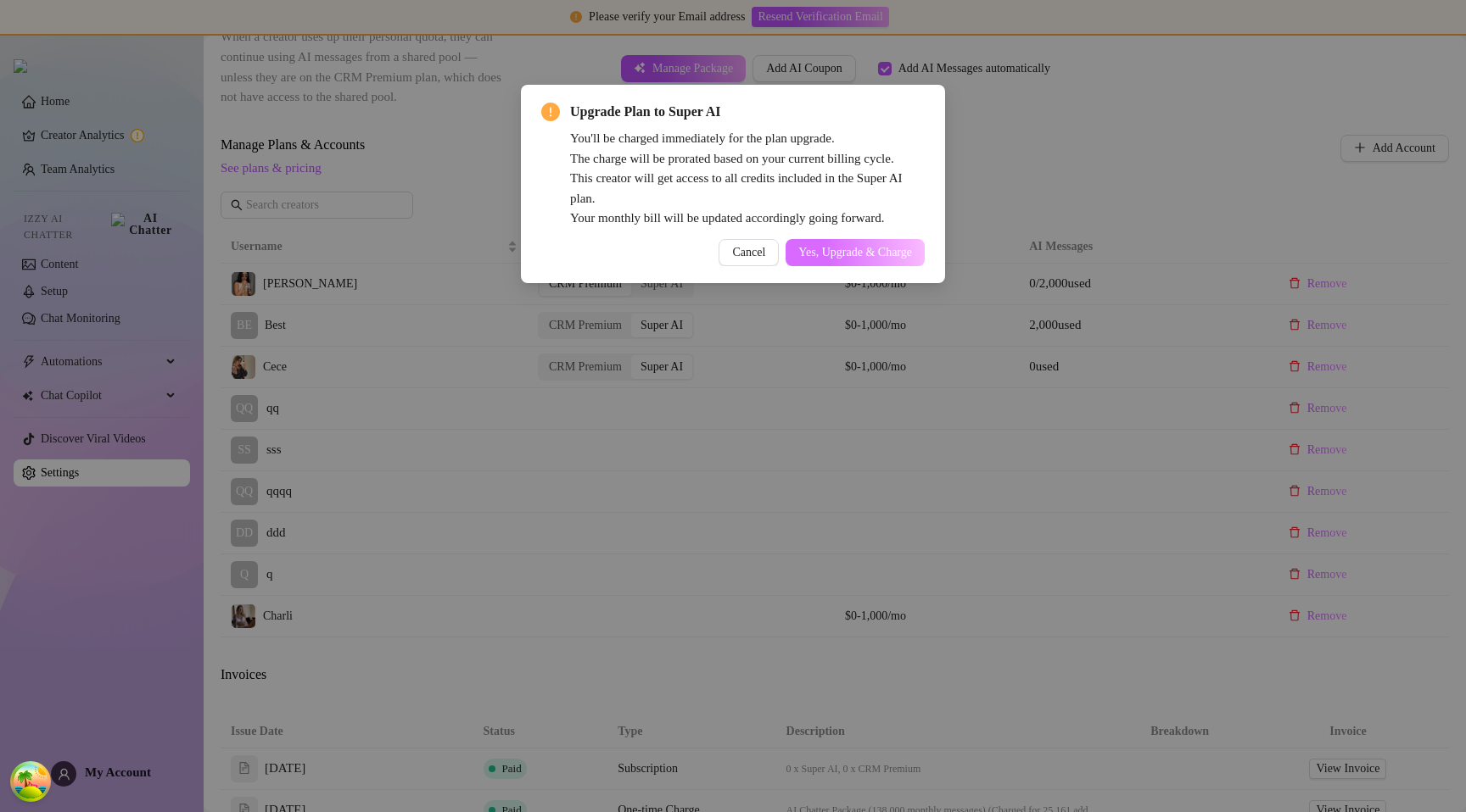
click at [823, 263] on button "Yes, Upgrade & Charge" at bounding box center [856, 253] width 139 height 27
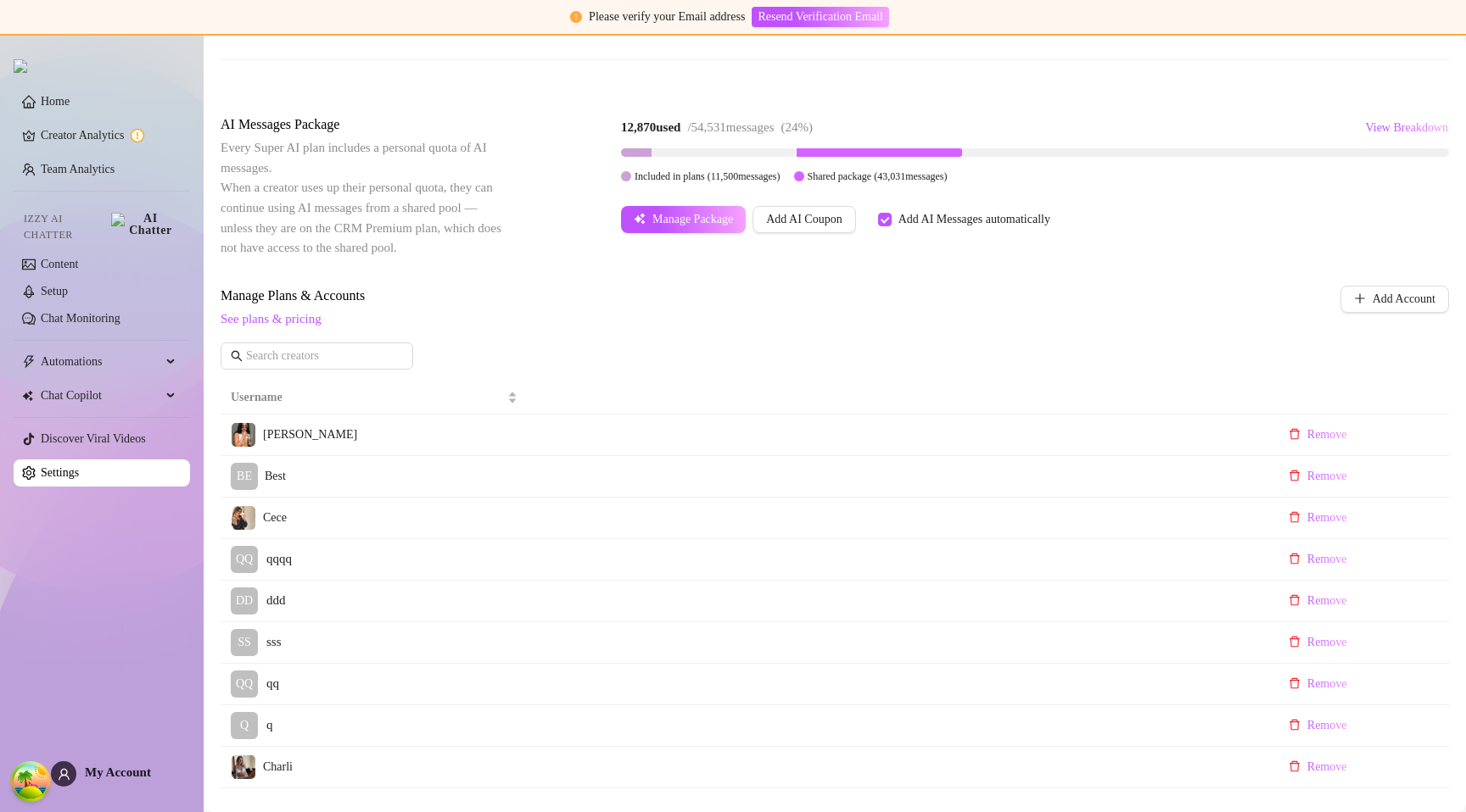
scroll to position [264, 0]
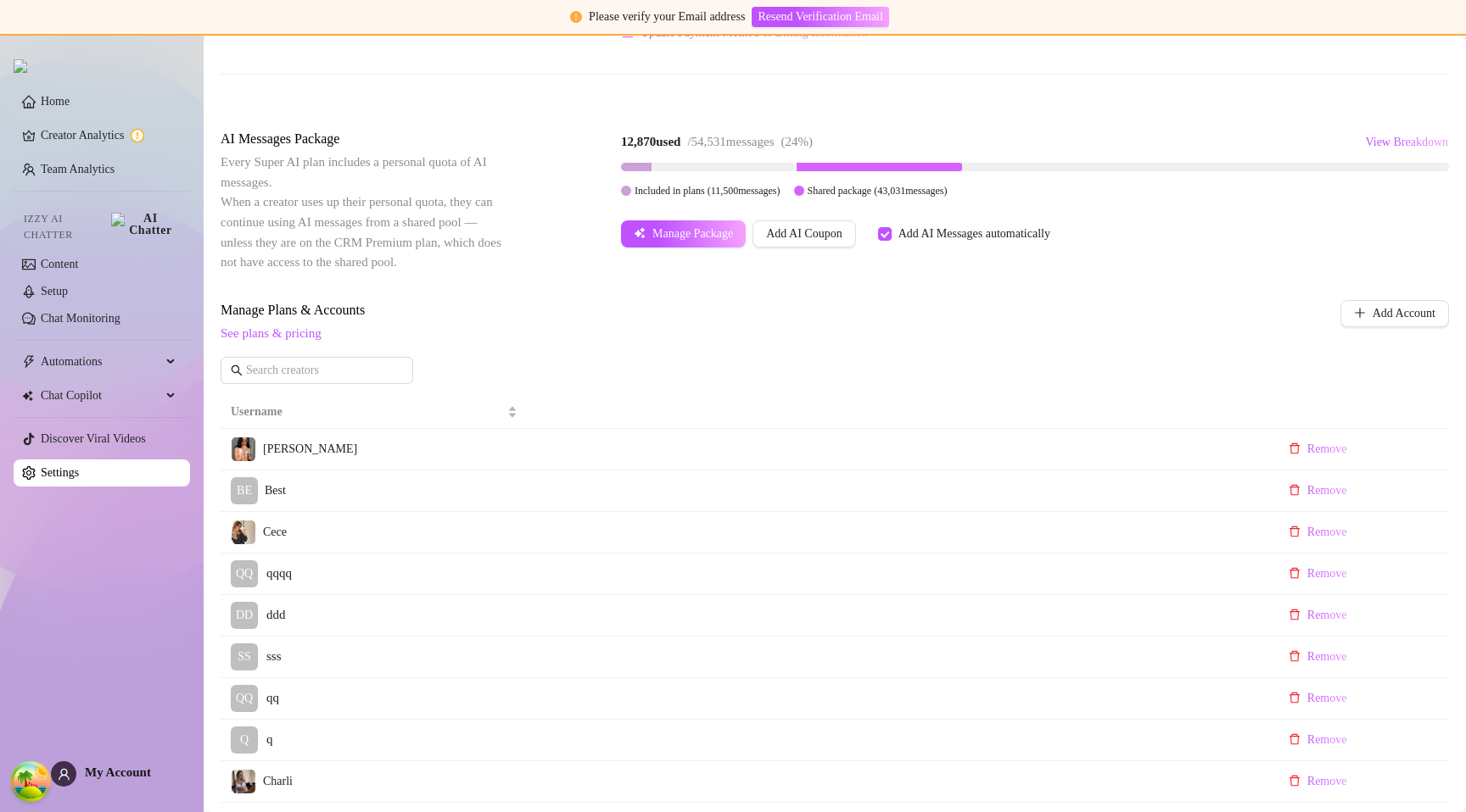
click at [874, 295] on div "Billing Overview Creator Plans 4 x Super AI, 0 x CRM Premium AI Message Package…" at bounding box center [835, 563] width 1229 height 1389
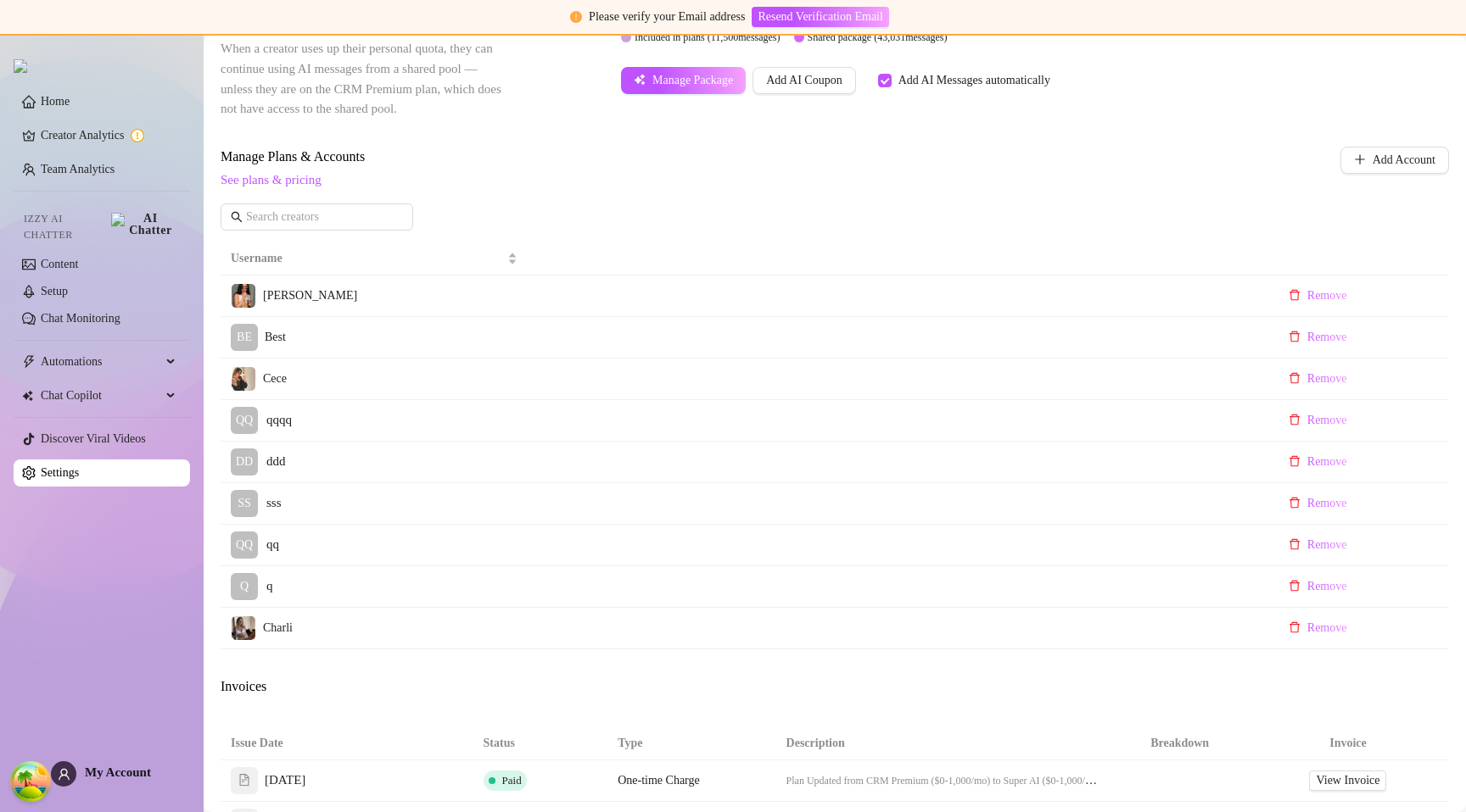
scroll to position [367, 0]
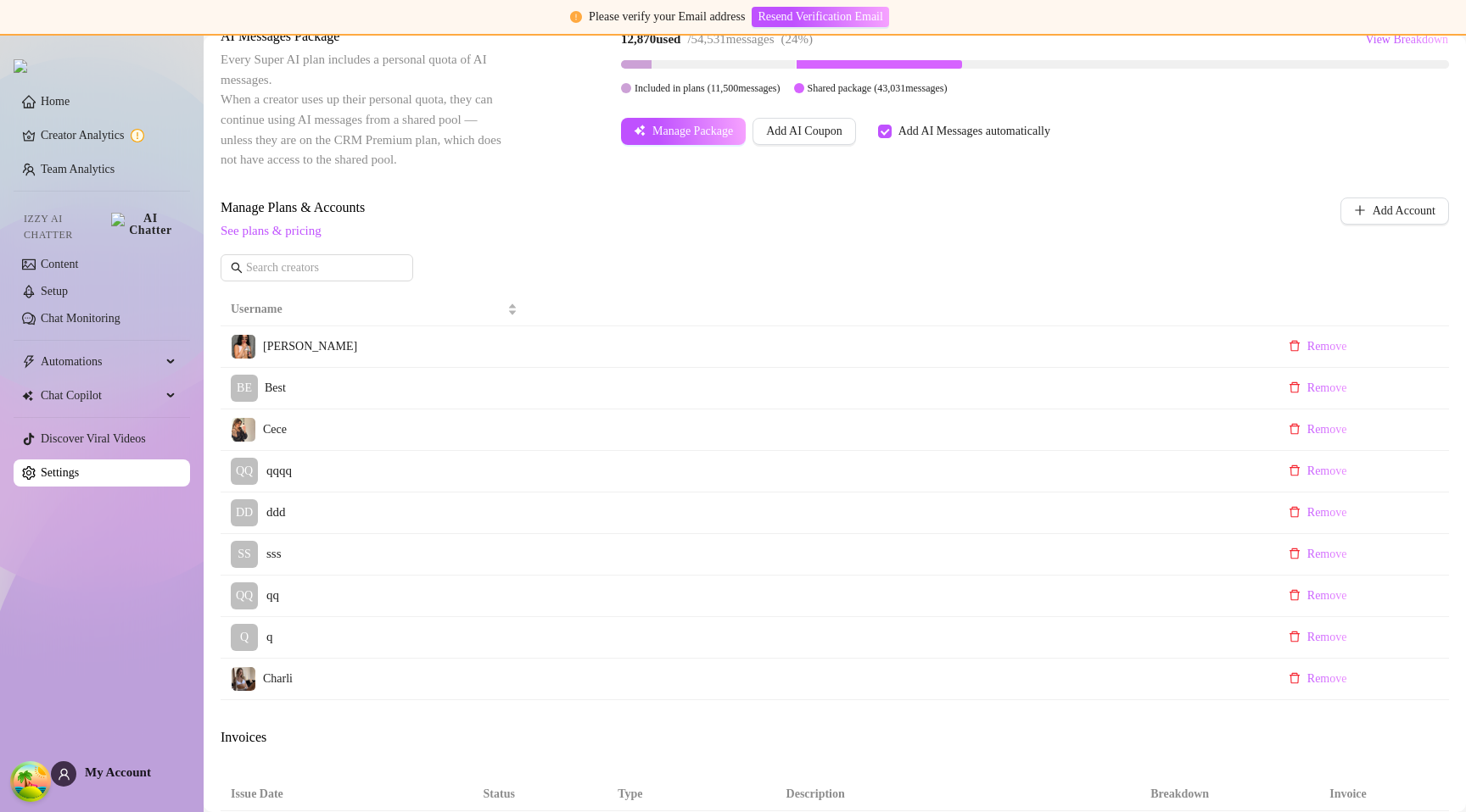
click at [787, 242] on div "Manage Plans & Accounts See plans & pricing Add Account" at bounding box center [835, 245] width 1229 height 97
click at [41, 108] on link "Home" at bounding box center [55, 101] width 28 height 13
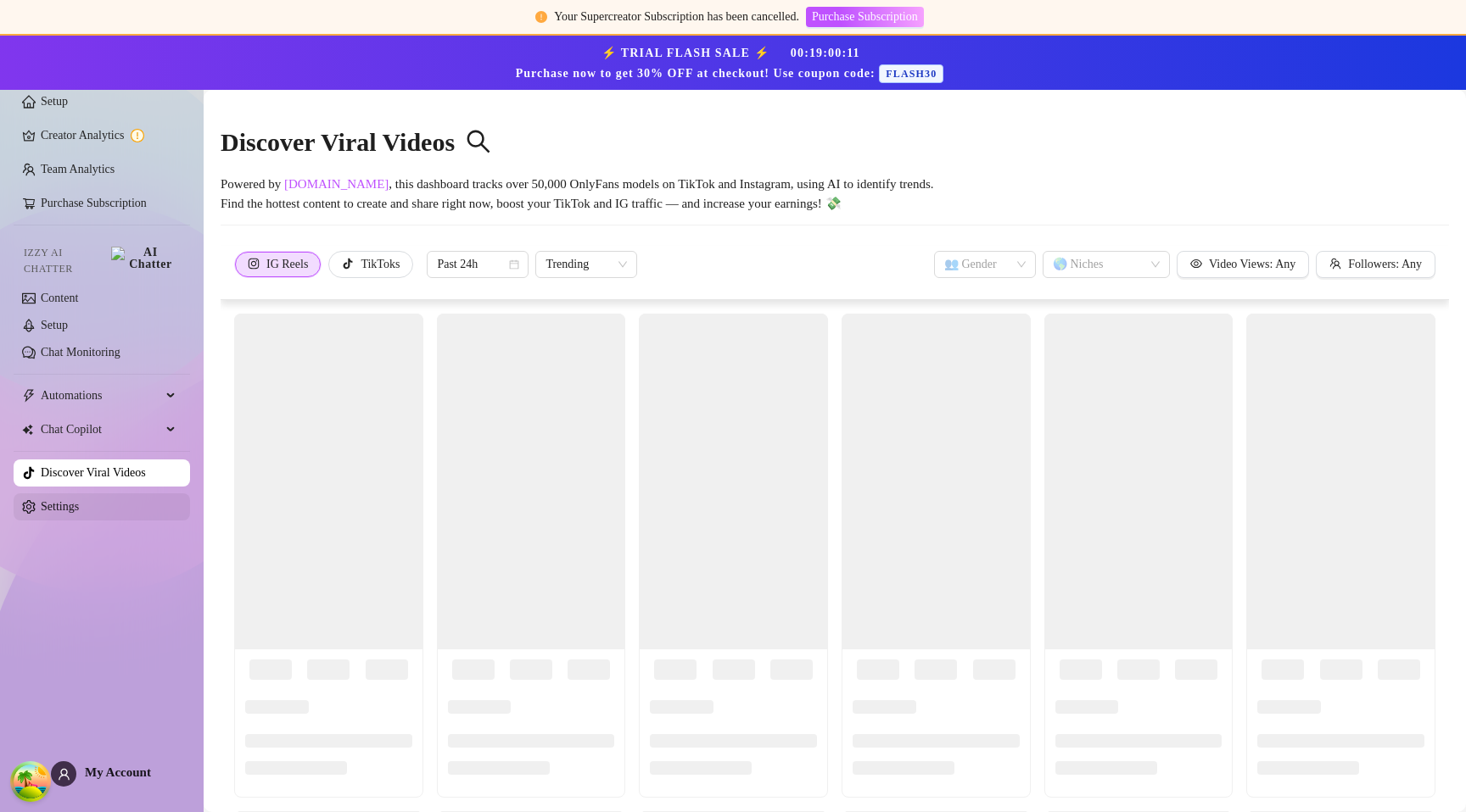
click at [79, 500] on link "Settings" at bounding box center [60, 506] width 38 height 13
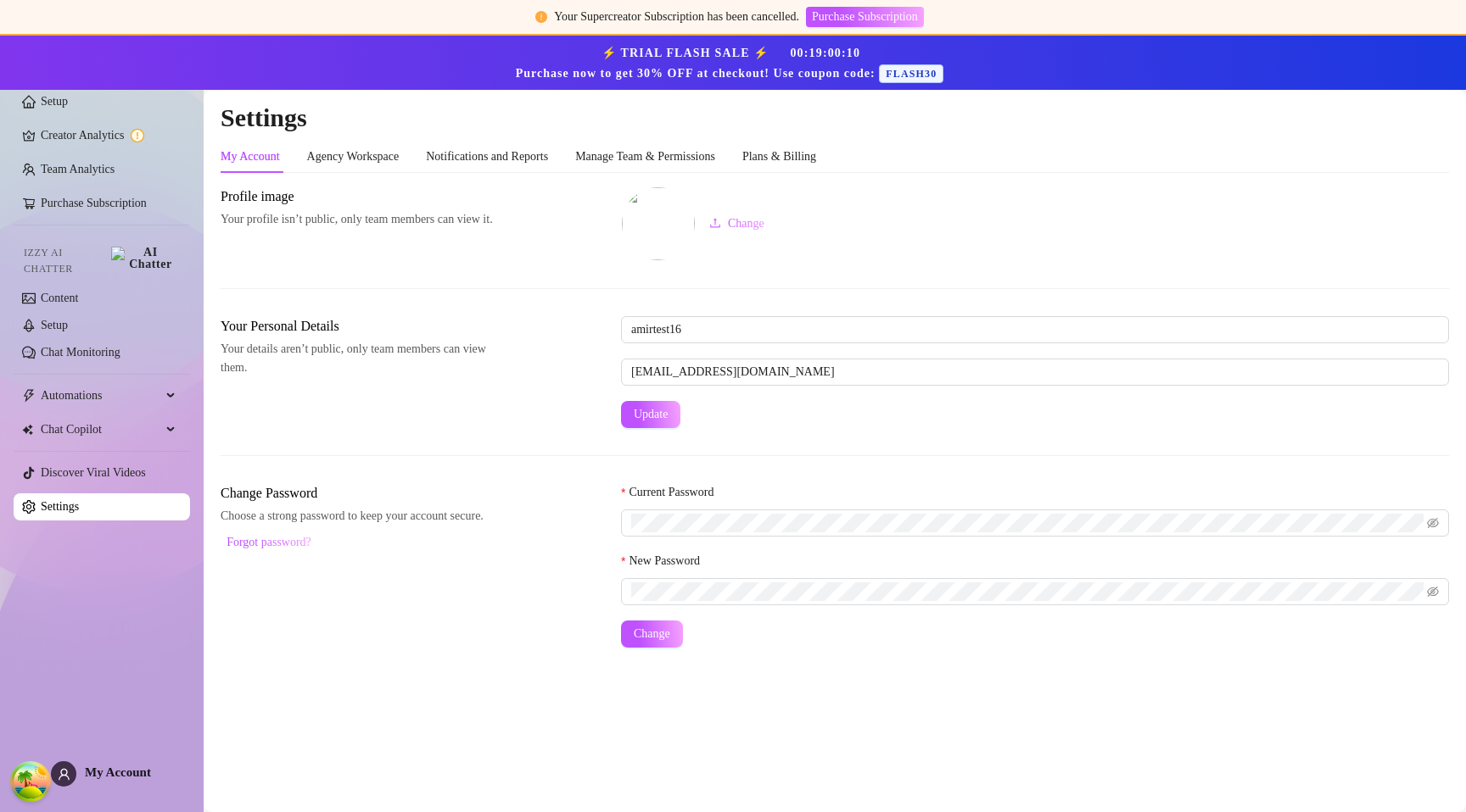
click at [764, 164] on div "My Account Agency Workspace Notifications and Reports Manage Team & Permissions…" at bounding box center [518, 157] width 596 height 32
click at [804, 160] on div "Plans & Billing" at bounding box center [779, 156] width 74 height 19
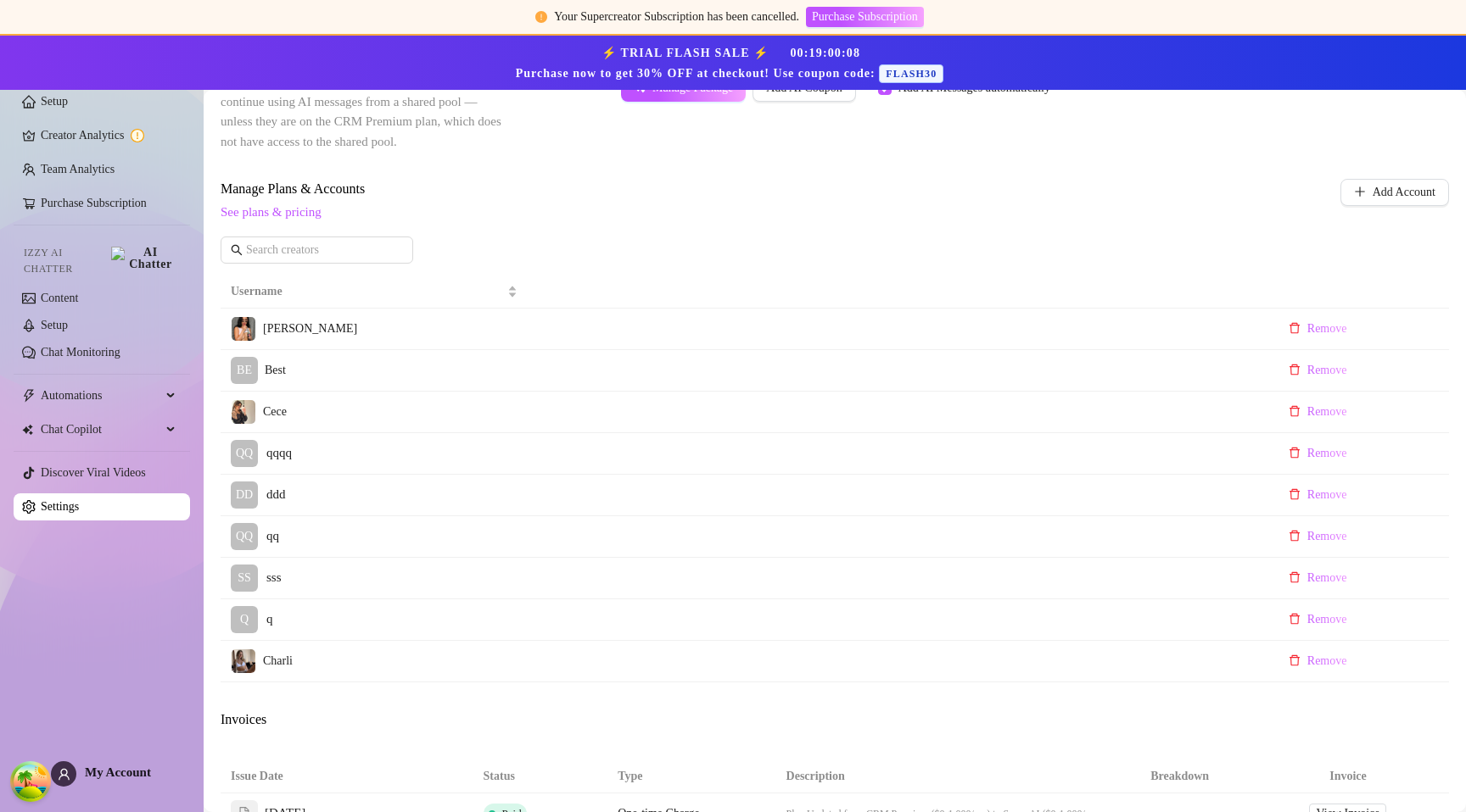
scroll to position [175, 0]
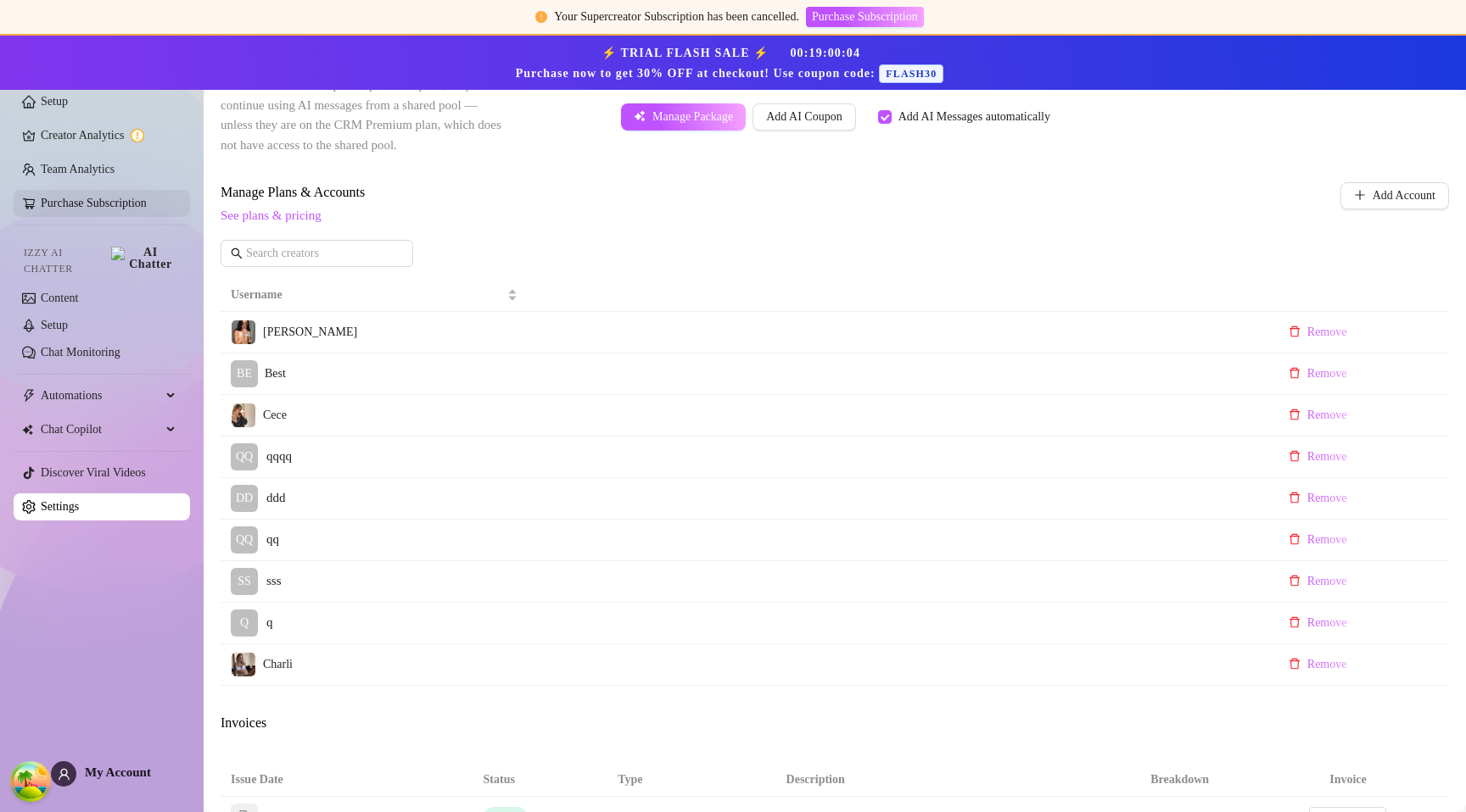
click at [91, 208] on link "Purchase Subscription" at bounding box center [94, 203] width 106 height 13
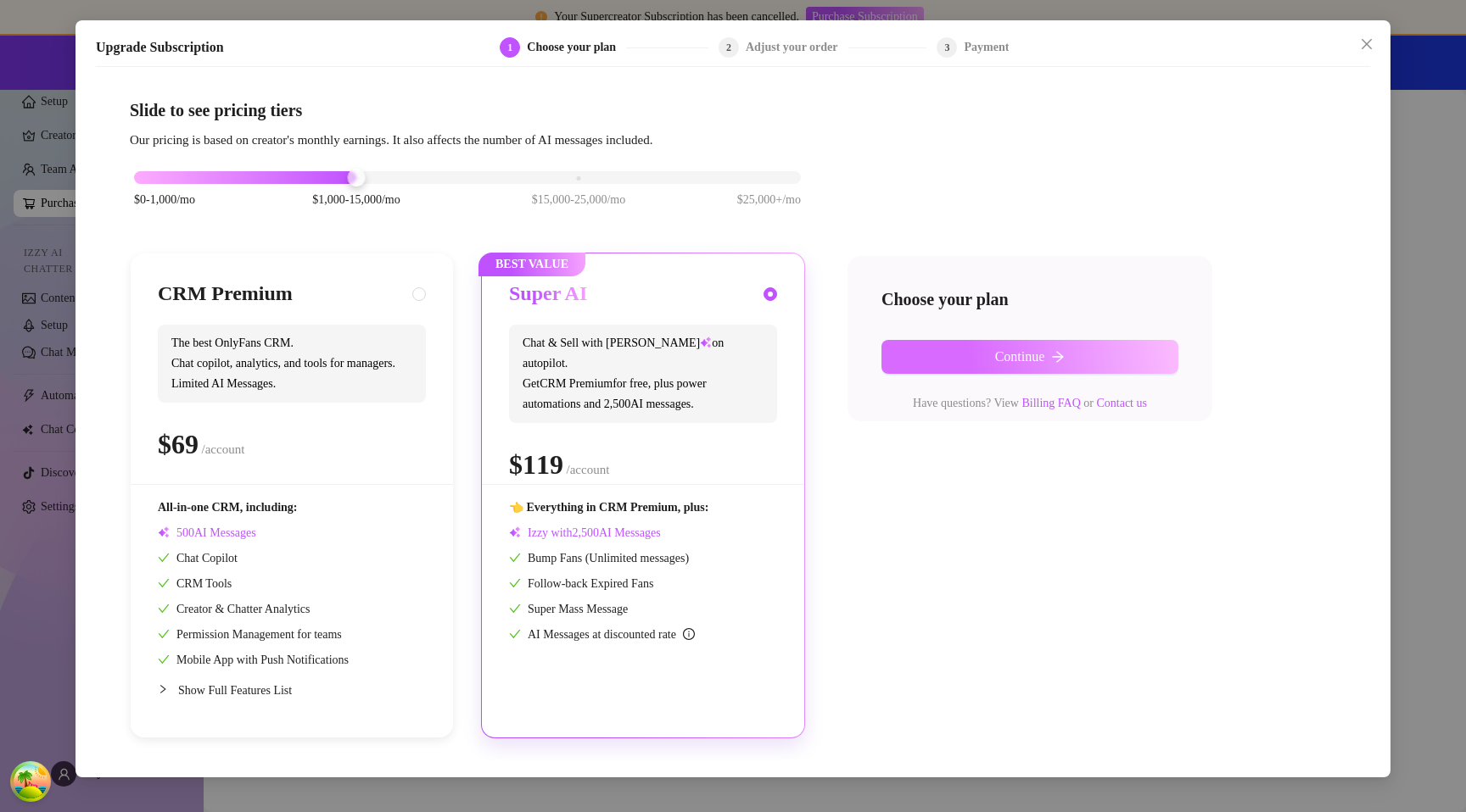
click at [972, 347] on button "Continue" at bounding box center [1029, 357] width 297 height 34
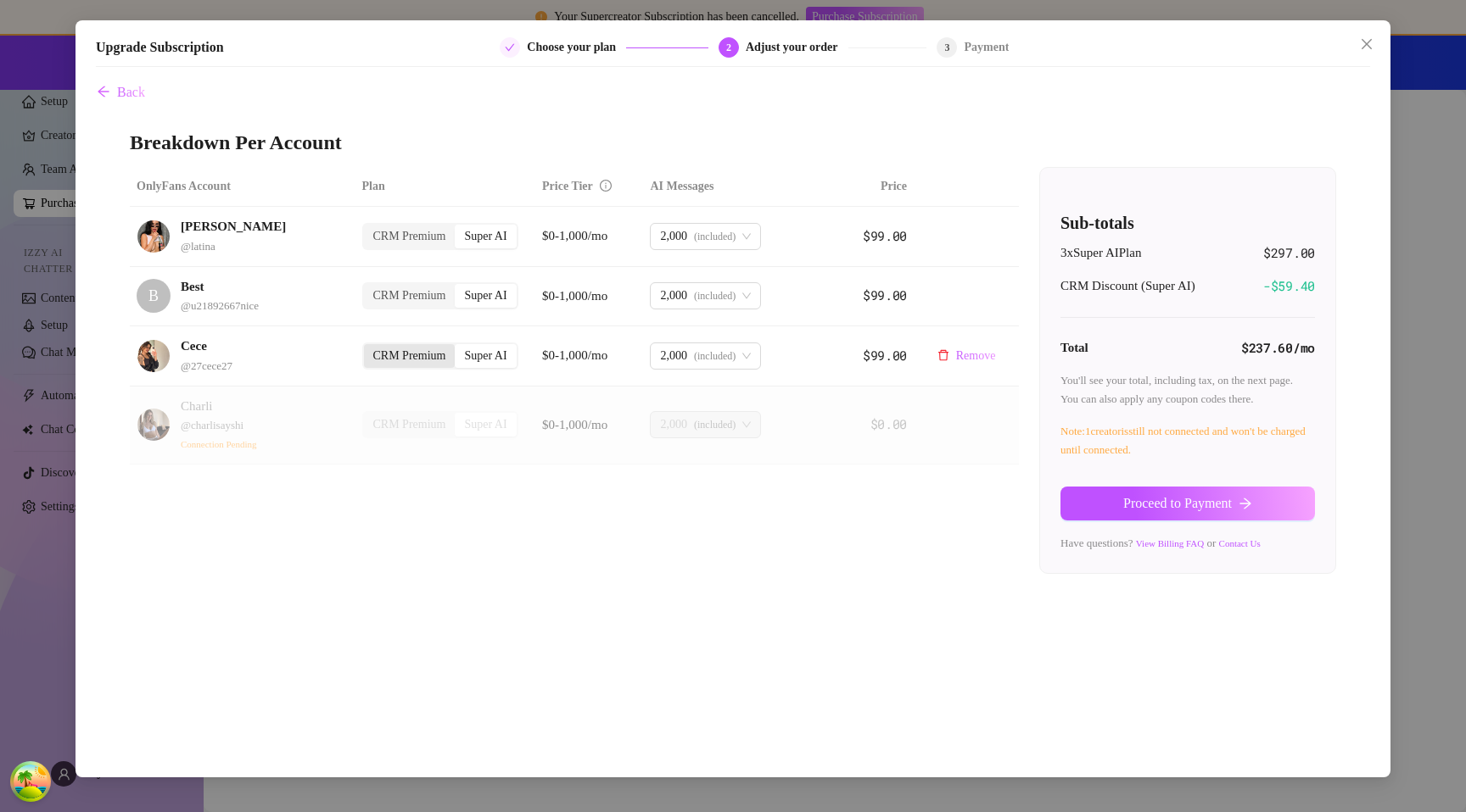
click at [401, 349] on div "CRM Premium" at bounding box center [409, 356] width 91 height 24
click at [368, 347] on input "CRM Premium" at bounding box center [368, 347] width 0 height 0
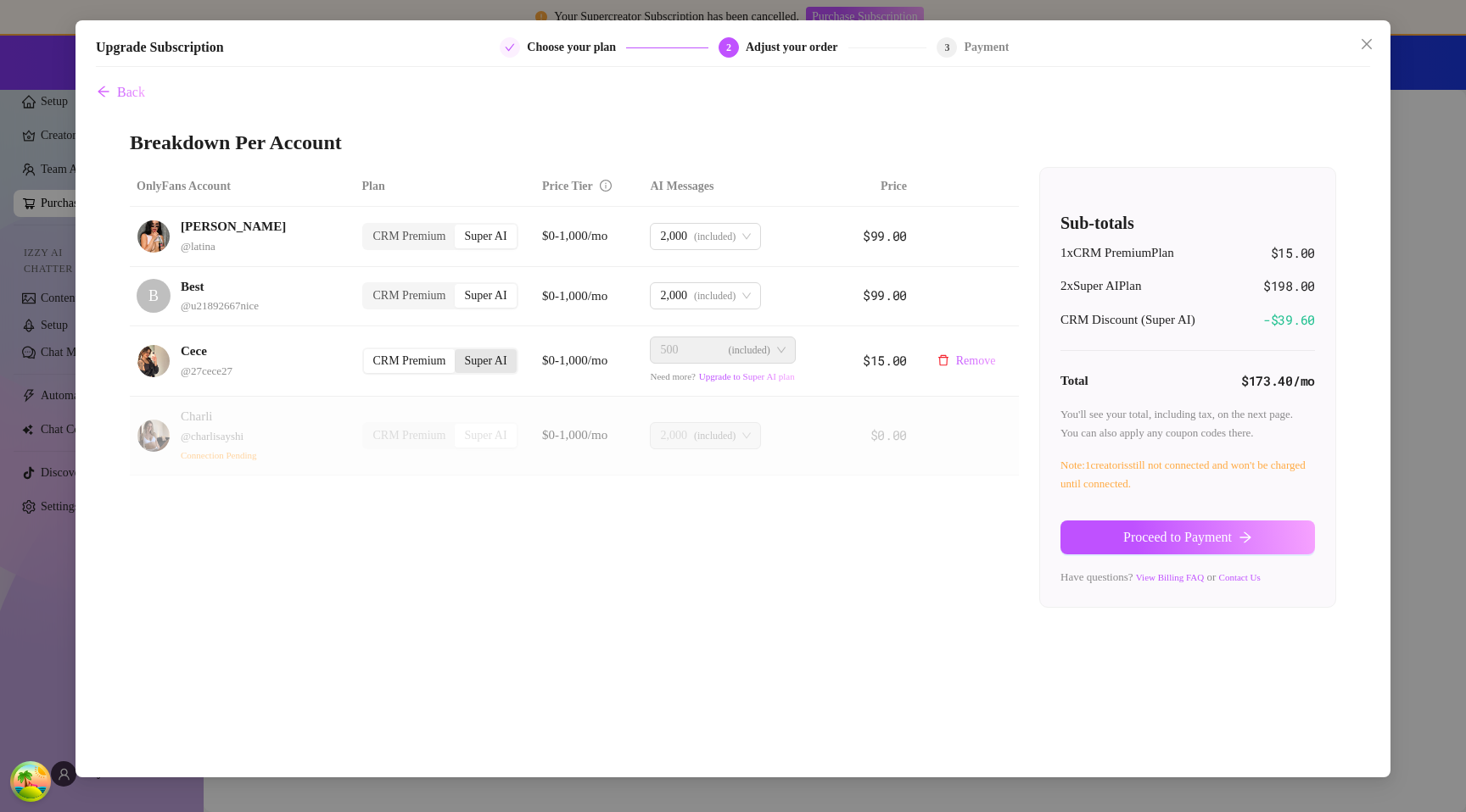
click at [501, 359] on div "Super AI" at bounding box center [485, 361] width 61 height 24
click at [459, 352] on input "Super AI" at bounding box center [459, 352] width 0 height 0
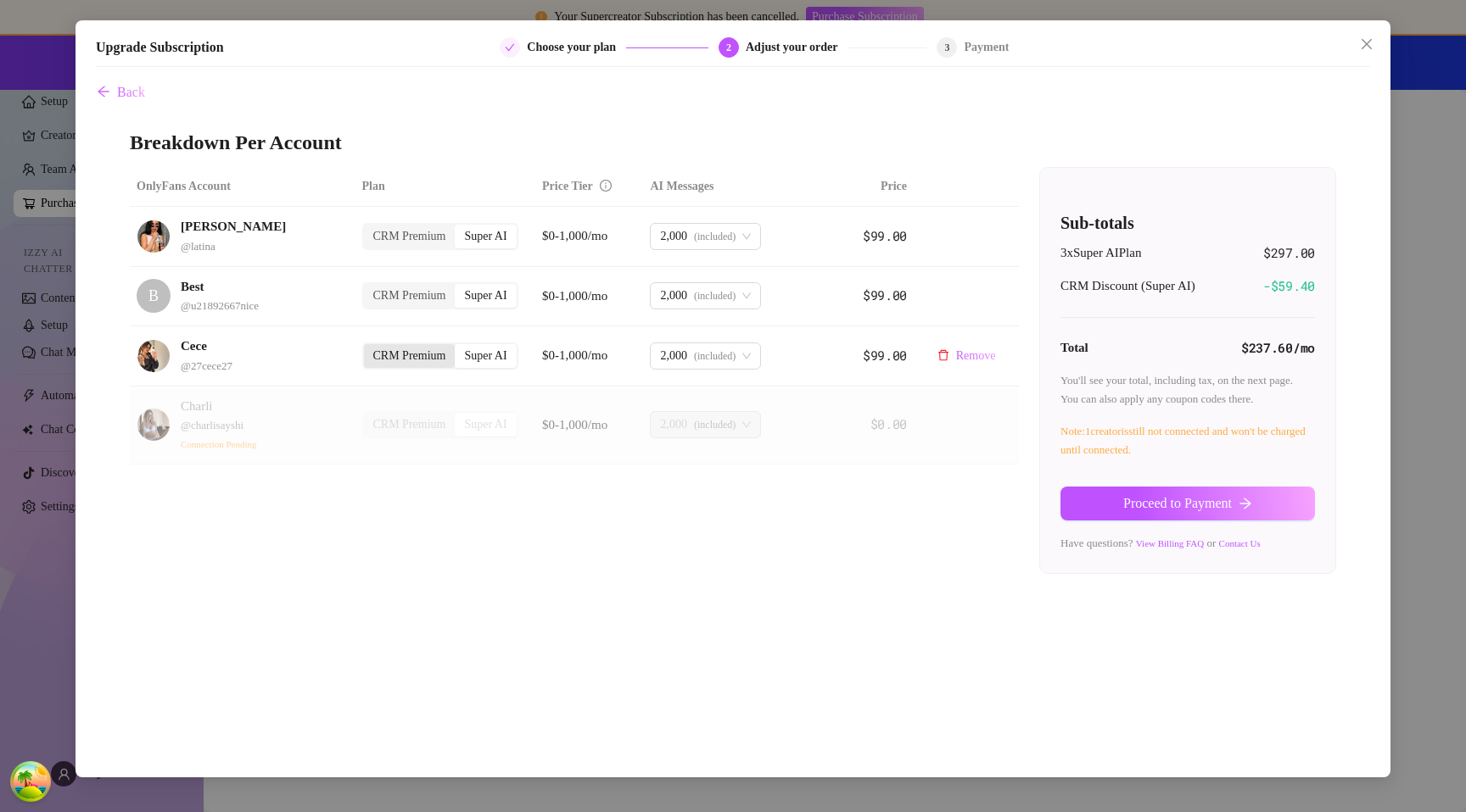
click at [402, 359] on div "CRM Premium" at bounding box center [409, 356] width 91 height 24
click at [368, 347] on input "CRM Premium" at bounding box center [368, 347] width 0 height 0
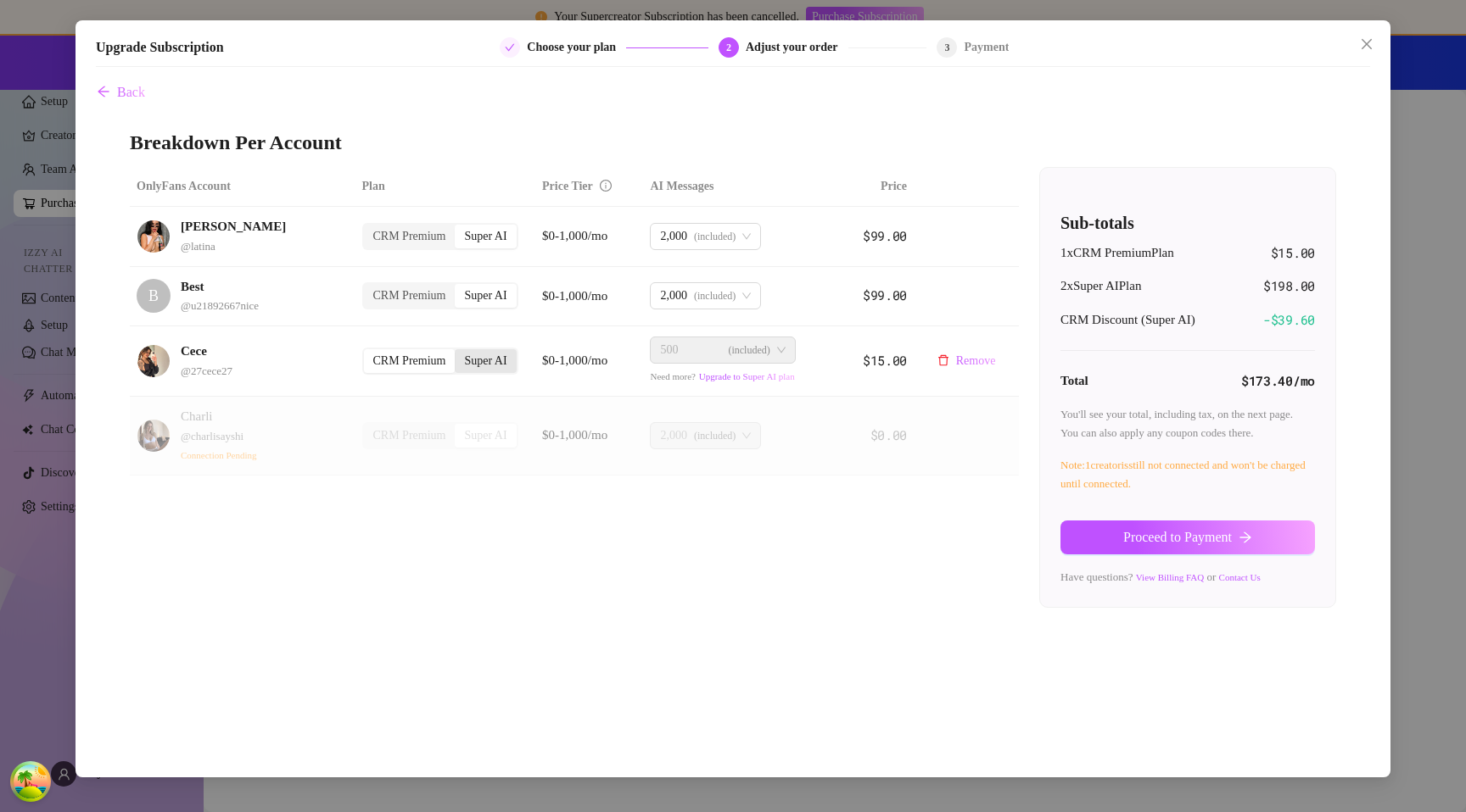
click at [482, 362] on div "Super AI" at bounding box center [485, 361] width 61 height 24
click at [459, 352] on input "Super AI" at bounding box center [459, 352] width 0 height 0
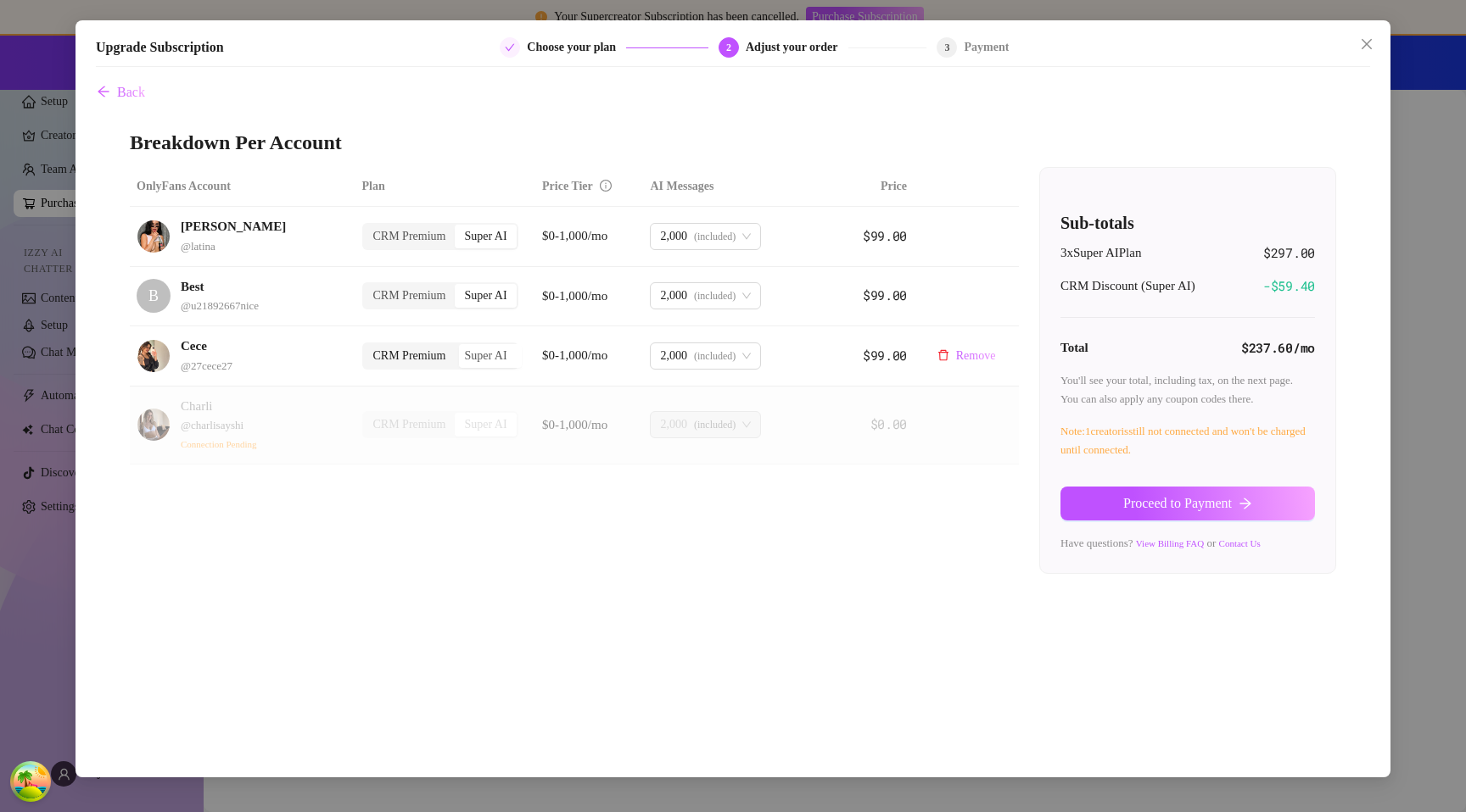
click at [400, 355] on div "CRM Premium" at bounding box center [409, 356] width 91 height 24
click at [368, 347] on input "CRM Premium" at bounding box center [368, 347] width 0 height 0
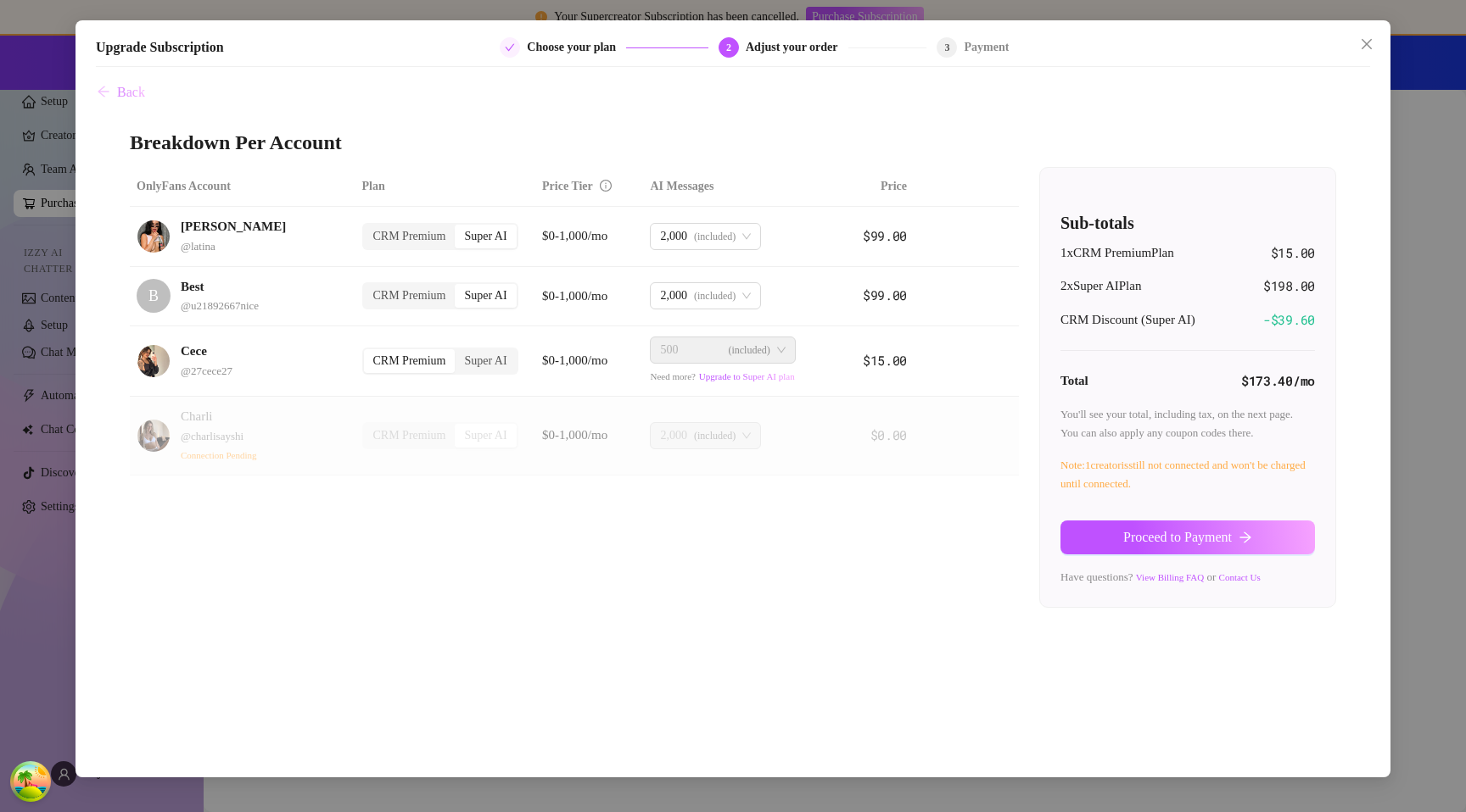
click at [134, 92] on span "Back" at bounding box center [131, 92] width 28 height 16
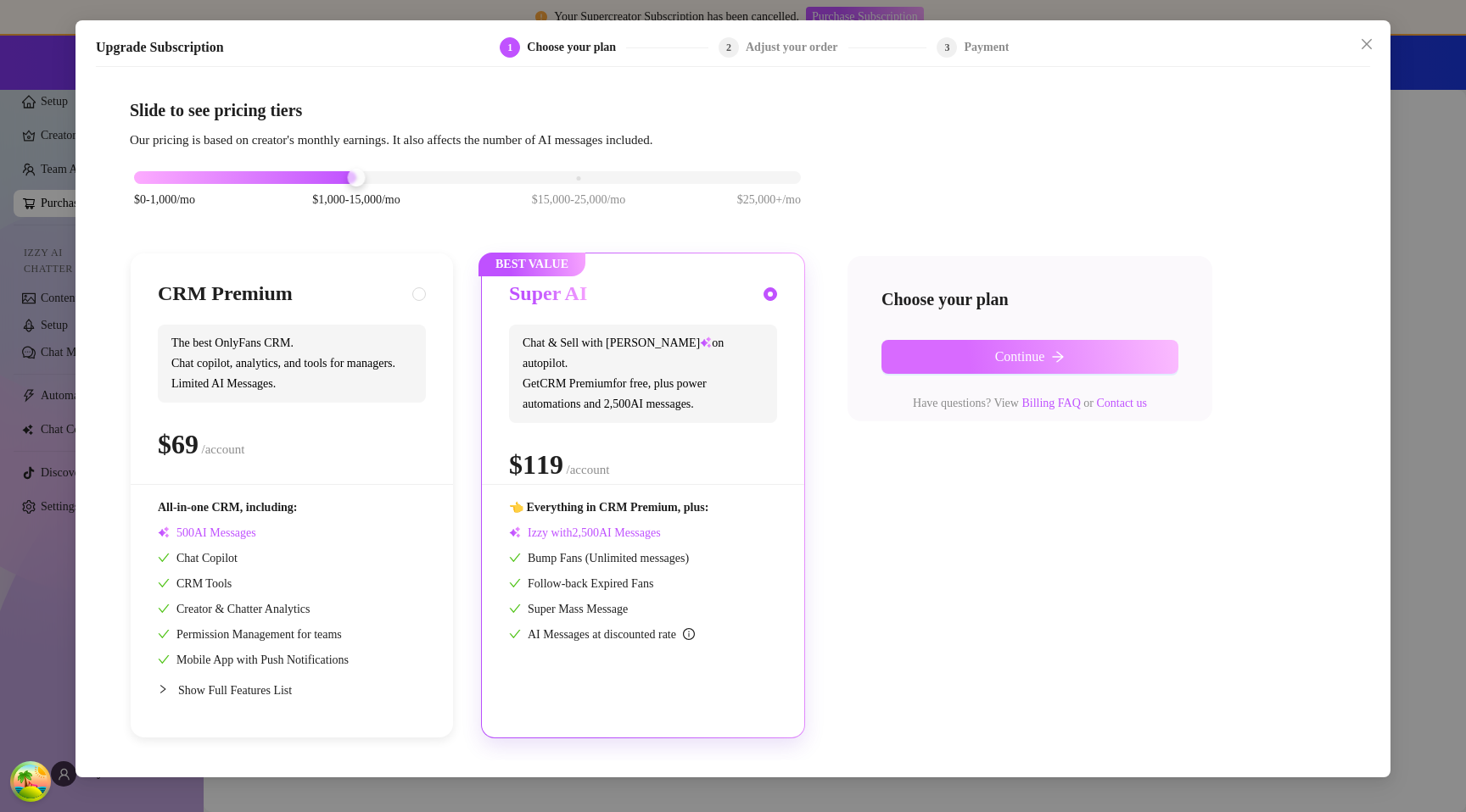
click at [1073, 356] on button "Continue" at bounding box center [1029, 357] width 297 height 34
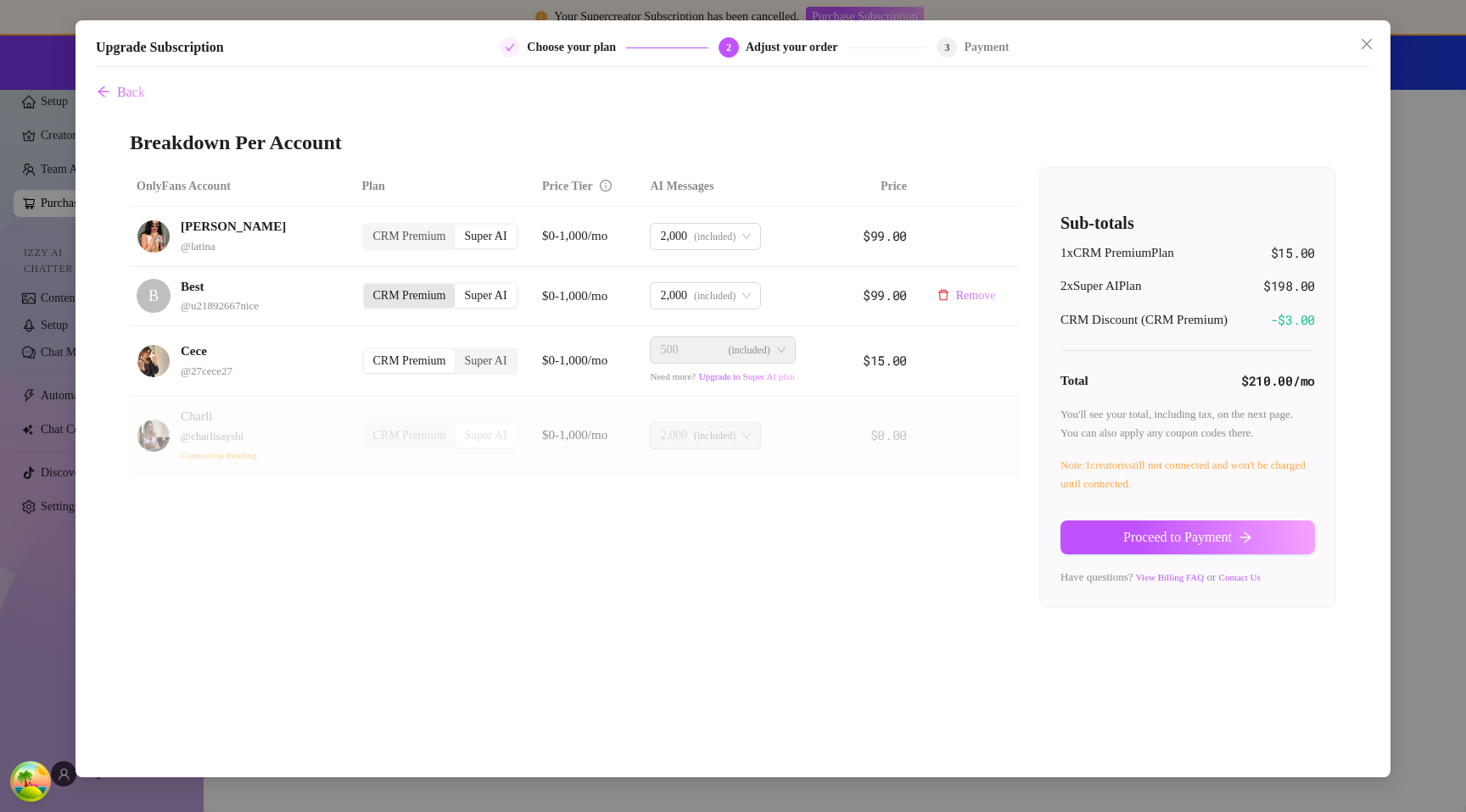
click at [412, 293] on div "CRM Premium" at bounding box center [409, 296] width 91 height 24
click at [368, 286] on input "CRM Premium" at bounding box center [368, 286] width 0 height 0
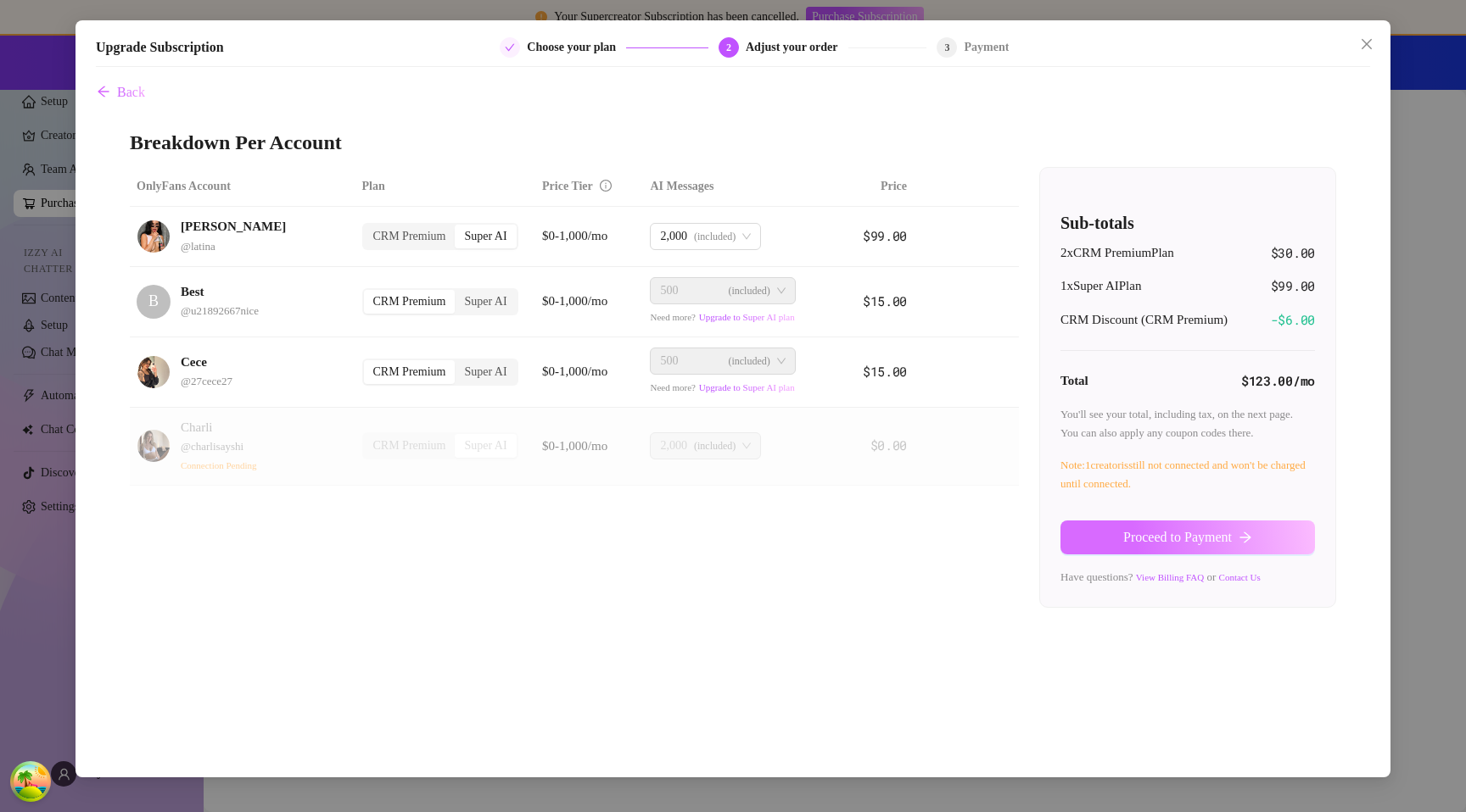
click at [1144, 539] on span "Proceed to Payment" at bounding box center [1178, 537] width 109 height 16
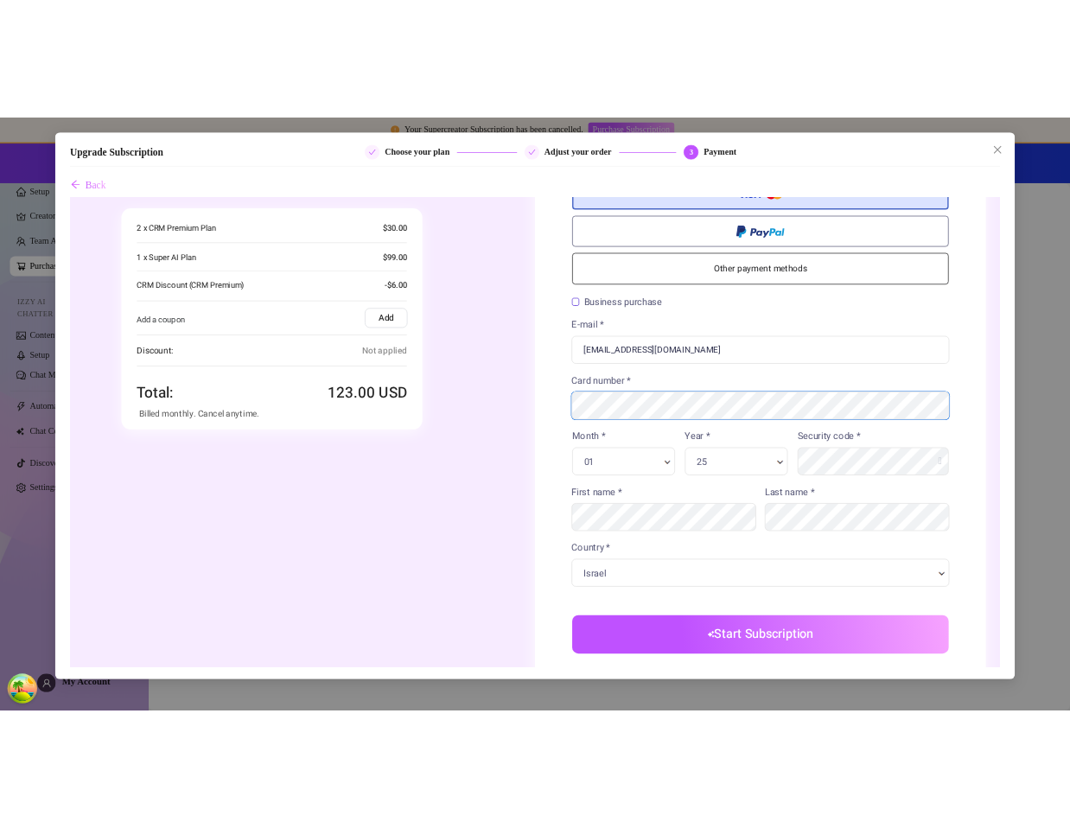
scroll to position [39, 0]
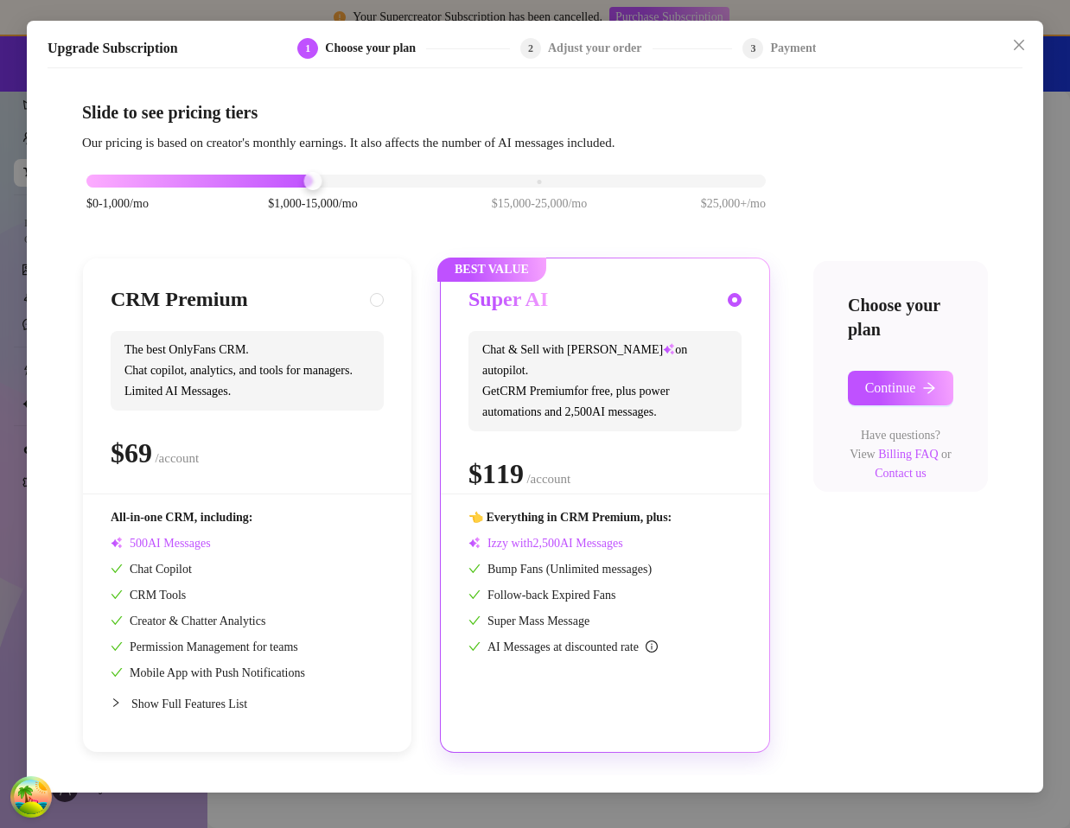
click at [954, 379] on div "Choose your plan Continue Have questions? View Billing FAQ or Contact us" at bounding box center [901, 376] width 175 height 231
click at [931, 380] on button "Continue" at bounding box center [900, 388] width 105 height 35
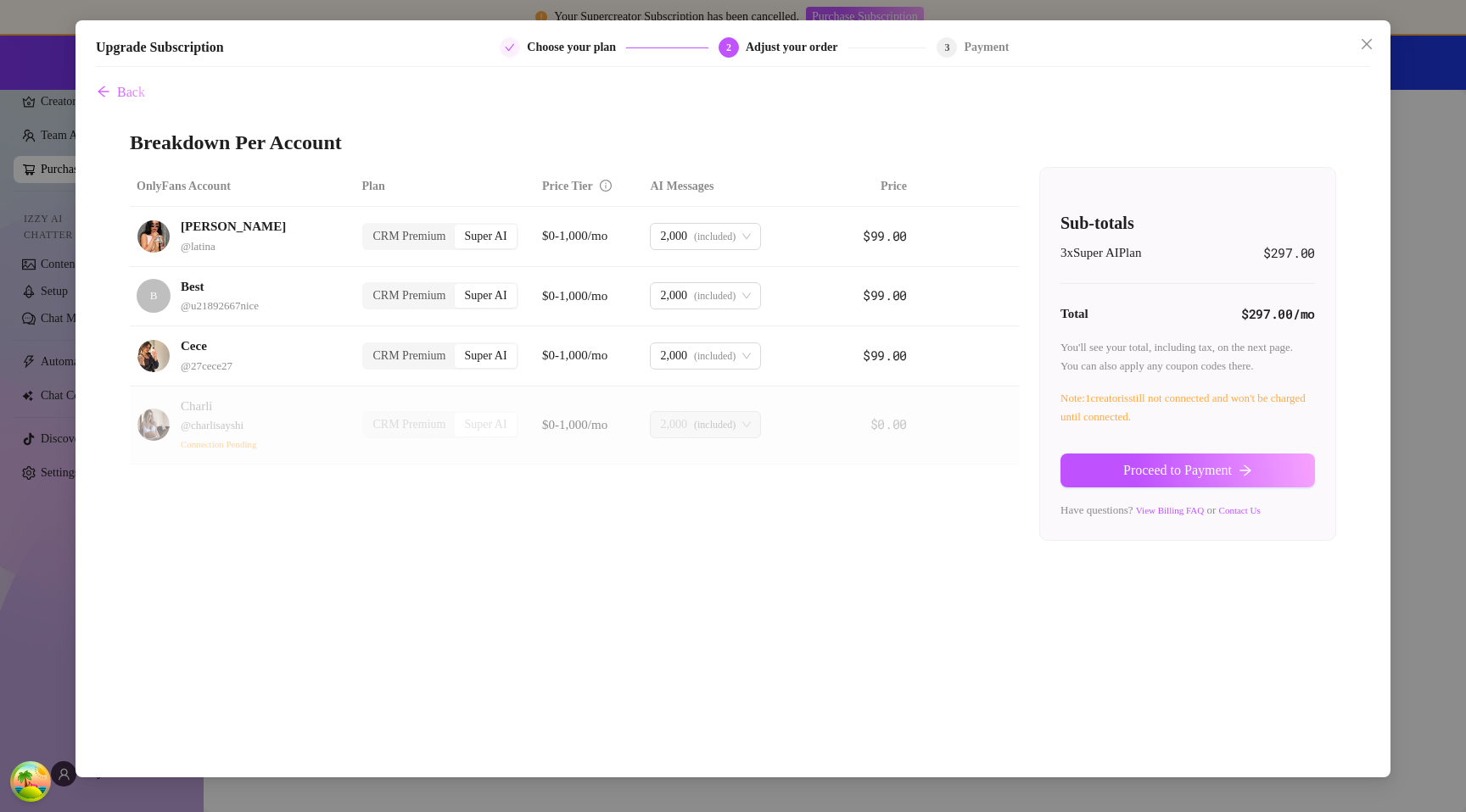
click at [1050, 471] on span "Proceed to Payment" at bounding box center [1178, 471] width 109 height 16
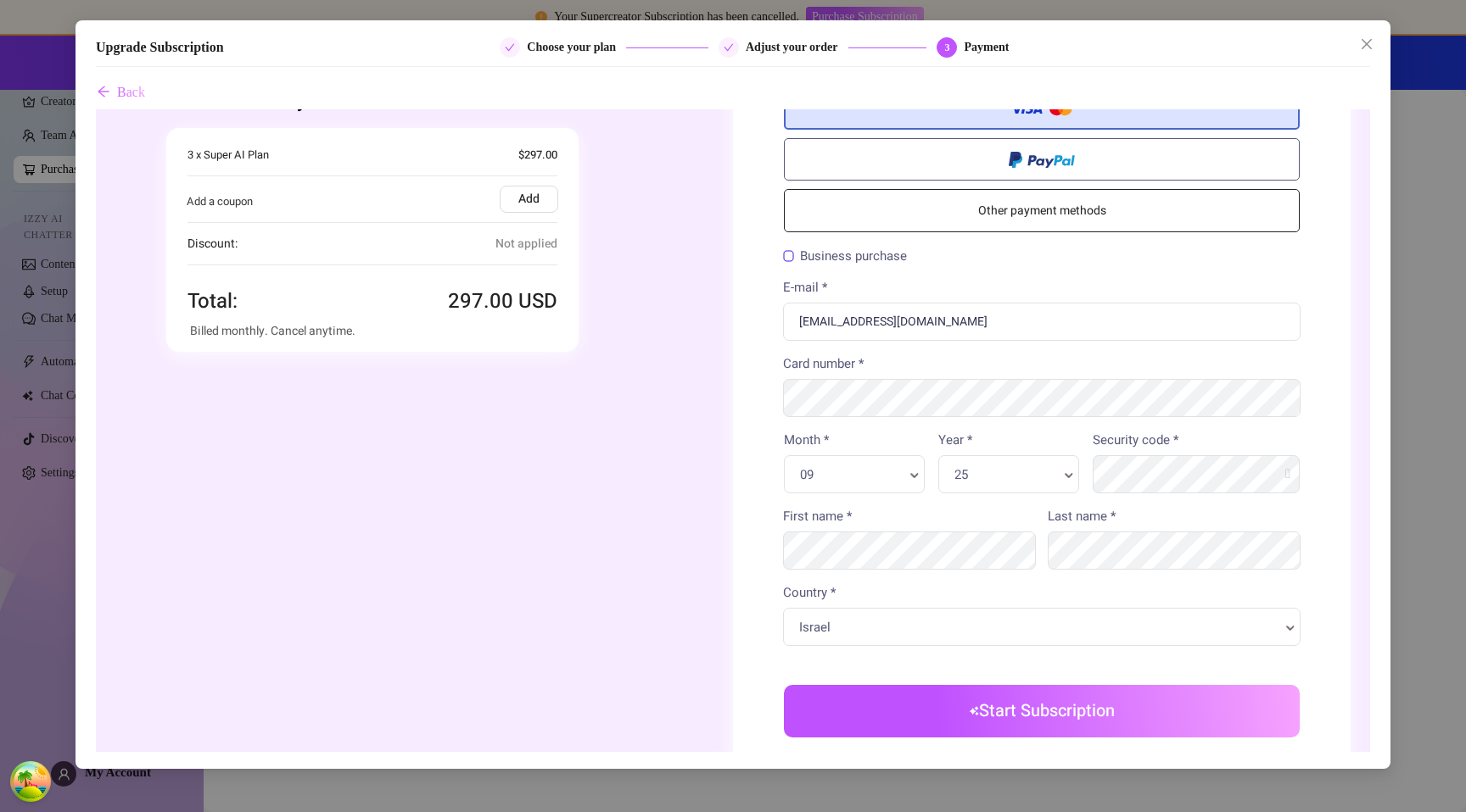
scroll to position [57, 0]
click at [1050, 315] on div "Upgrade Subscription Choose your plan Adjust your order 3 Payment Back" at bounding box center [733, 406] width 1466 height 812
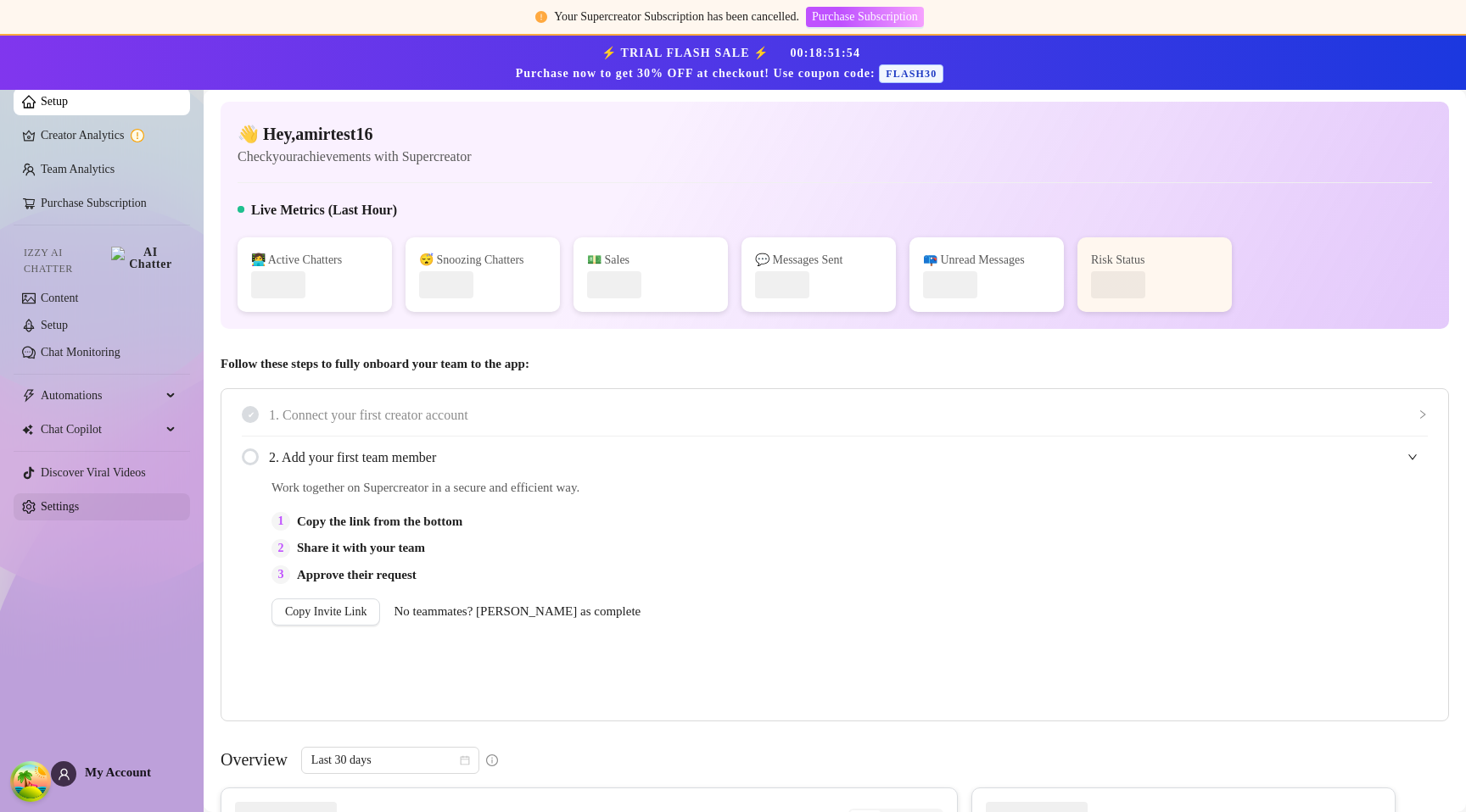
click at [47, 500] on link "Settings" at bounding box center [60, 506] width 38 height 13
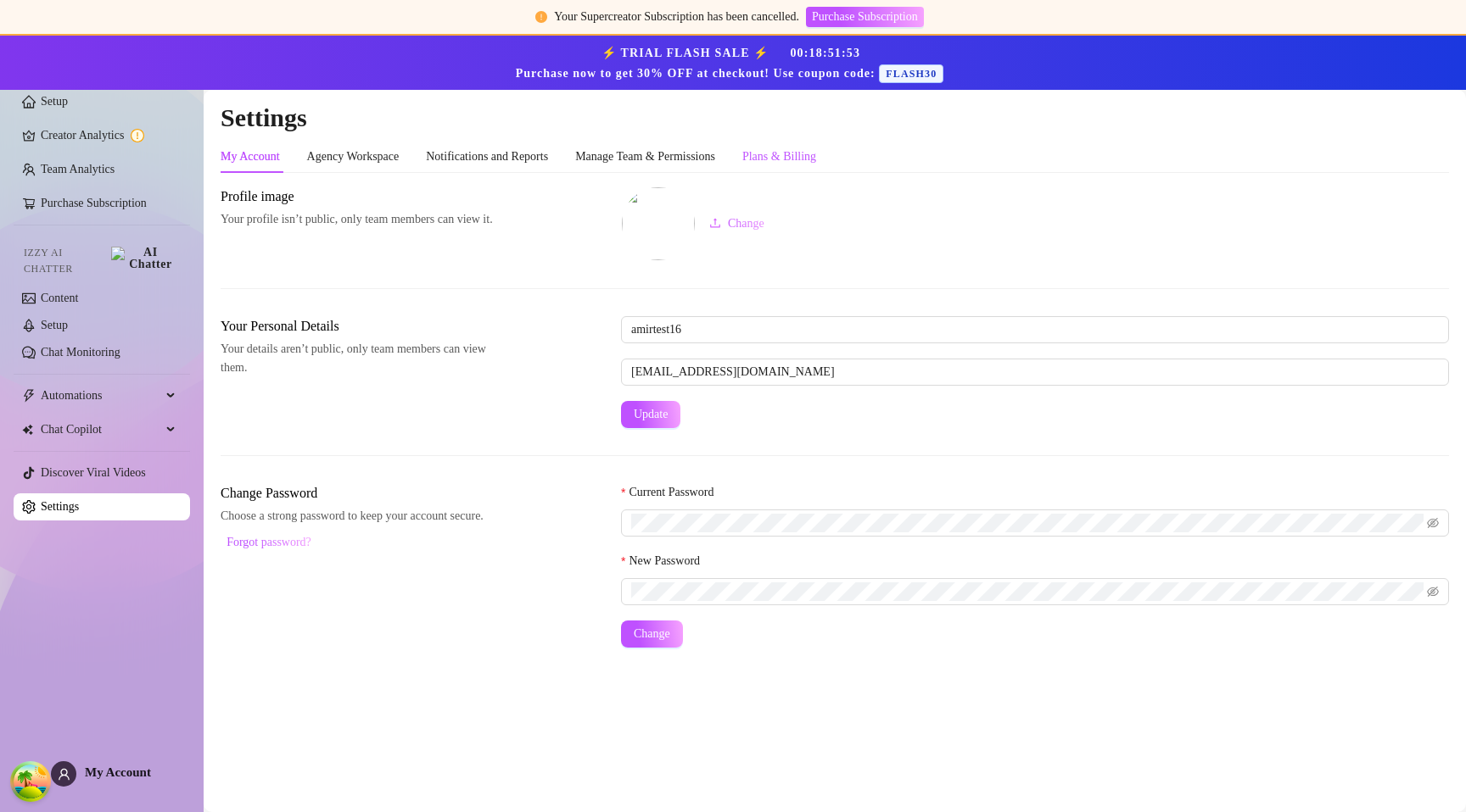
click at [804, 151] on div "Plans & Billing" at bounding box center [779, 156] width 74 height 19
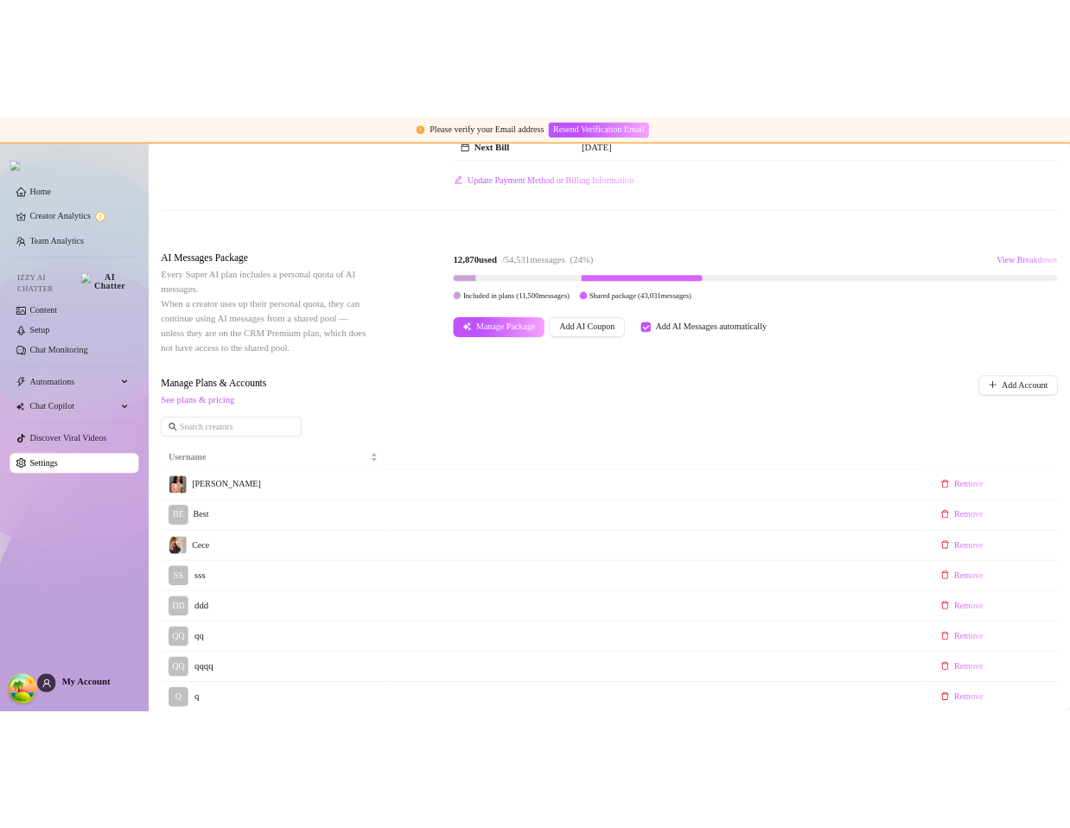
scroll to position [280, 0]
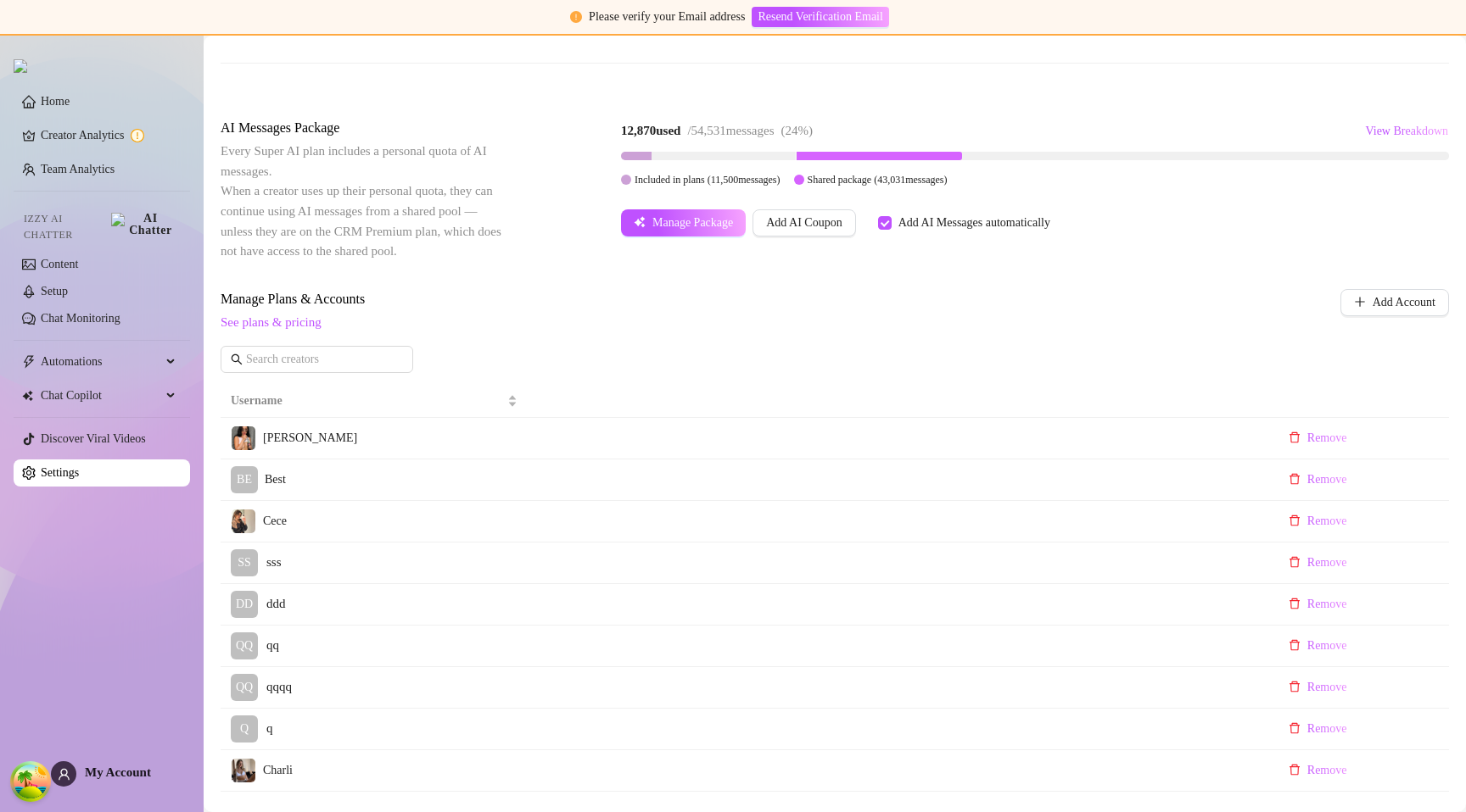
click at [704, 353] on div "Manage Plans & Accounts See plans & pricing Add Account" at bounding box center [835, 337] width 1229 height 97
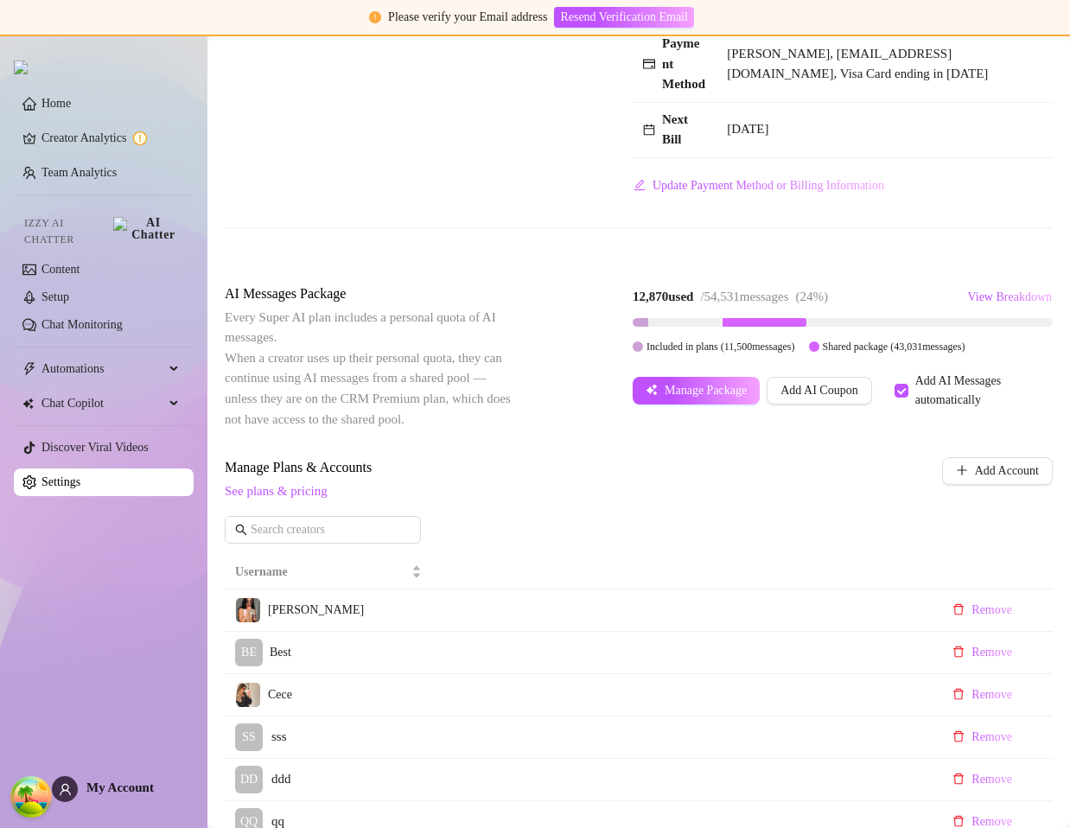
scroll to position [463, 0]
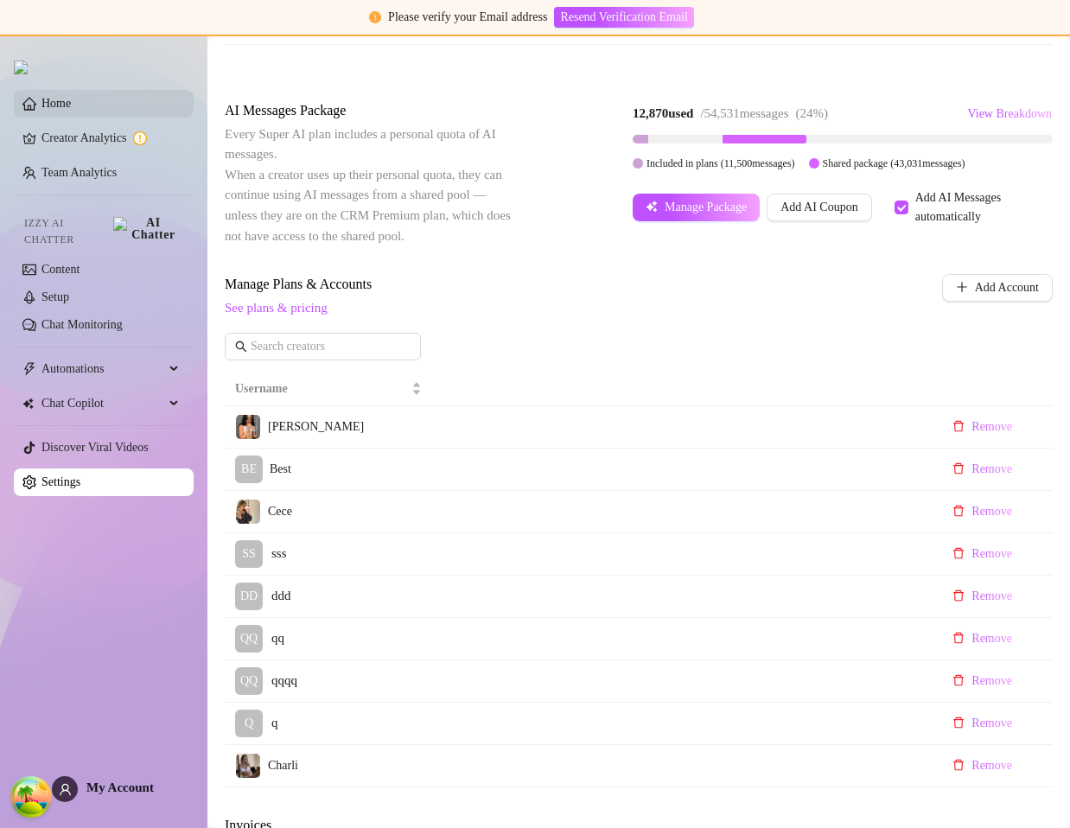
click at [71, 110] on link "Home" at bounding box center [56, 103] width 29 height 13
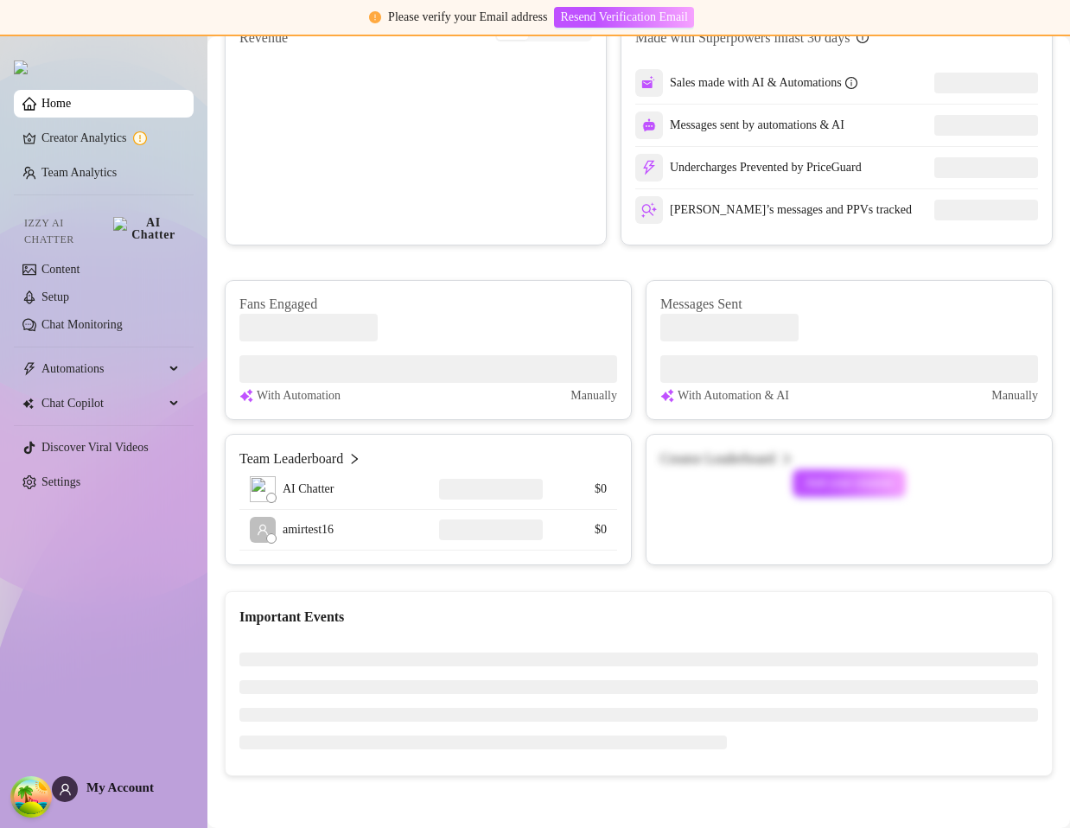
scroll to position [463, 0]
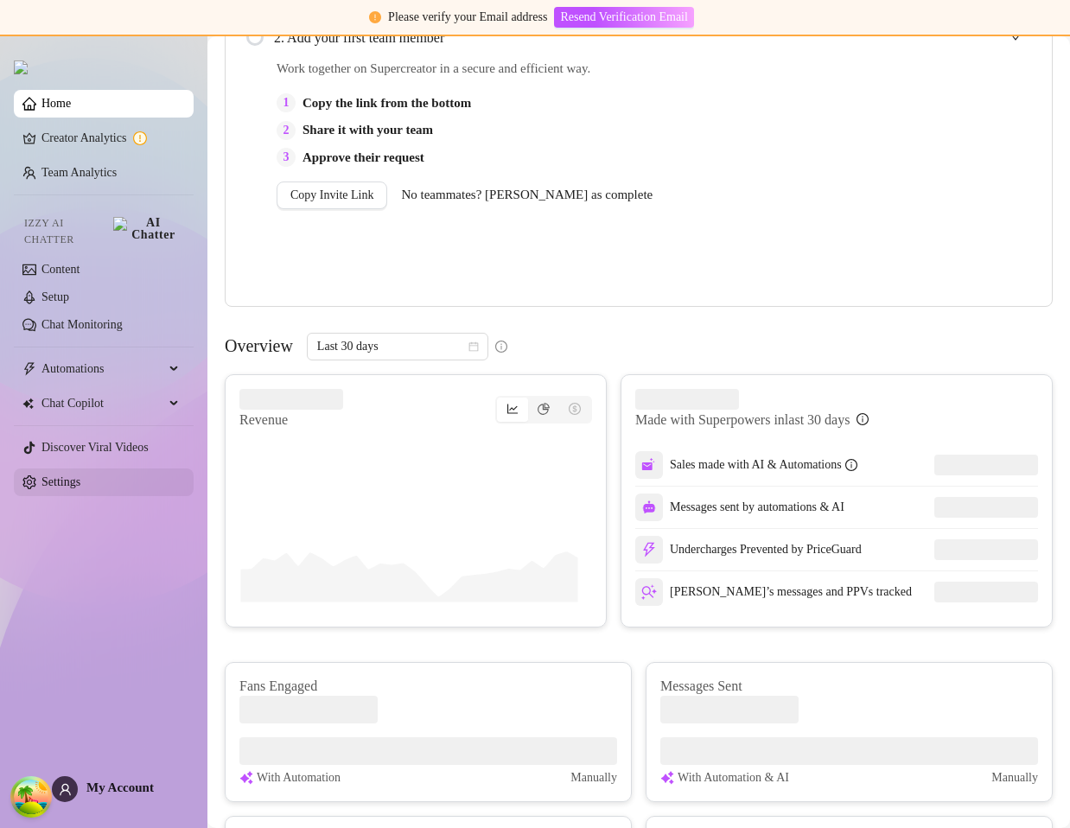
click at [80, 476] on link "Settings" at bounding box center [61, 482] width 39 height 13
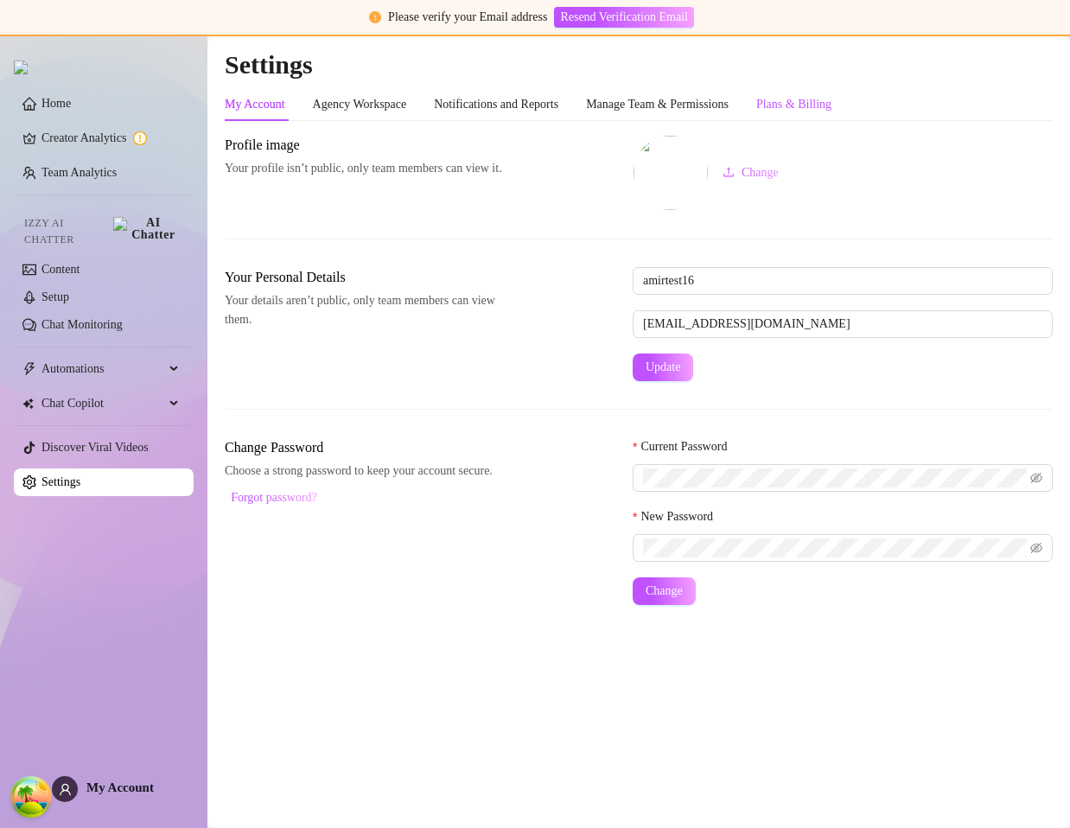
click at [832, 110] on div "Plans & Billing" at bounding box center [794, 104] width 75 height 19
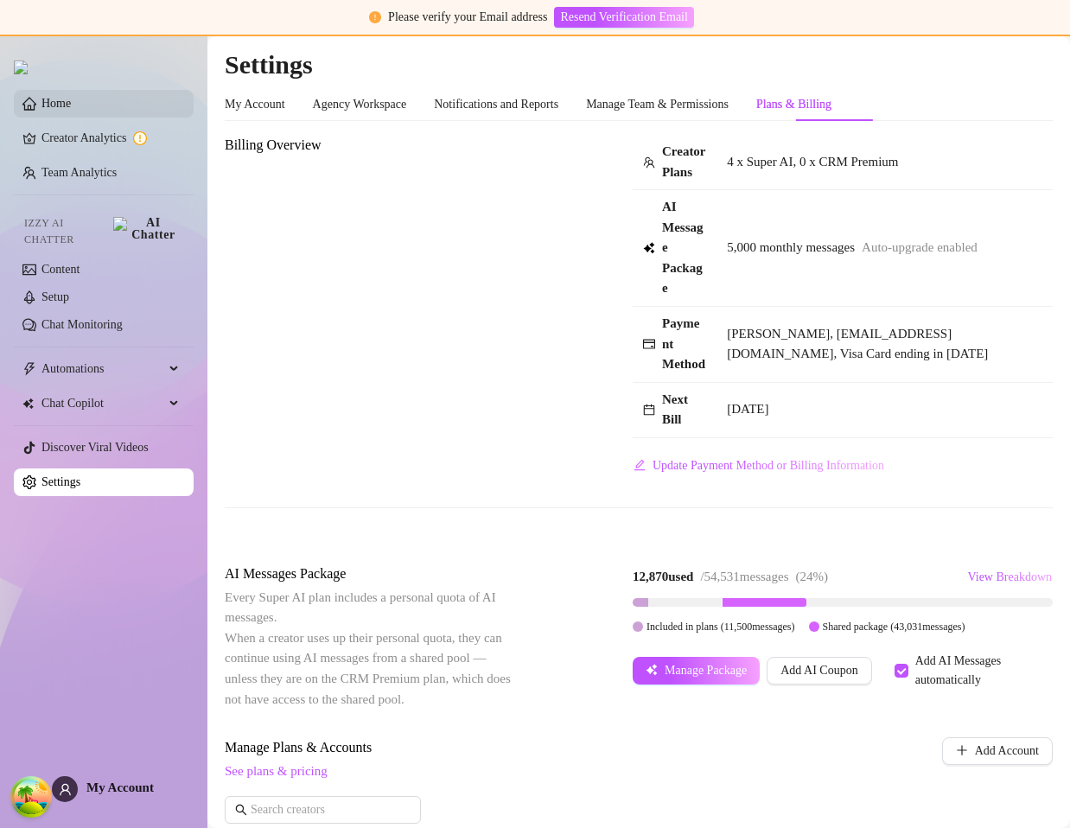
click at [71, 110] on link "Home" at bounding box center [56, 103] width 29 height 13
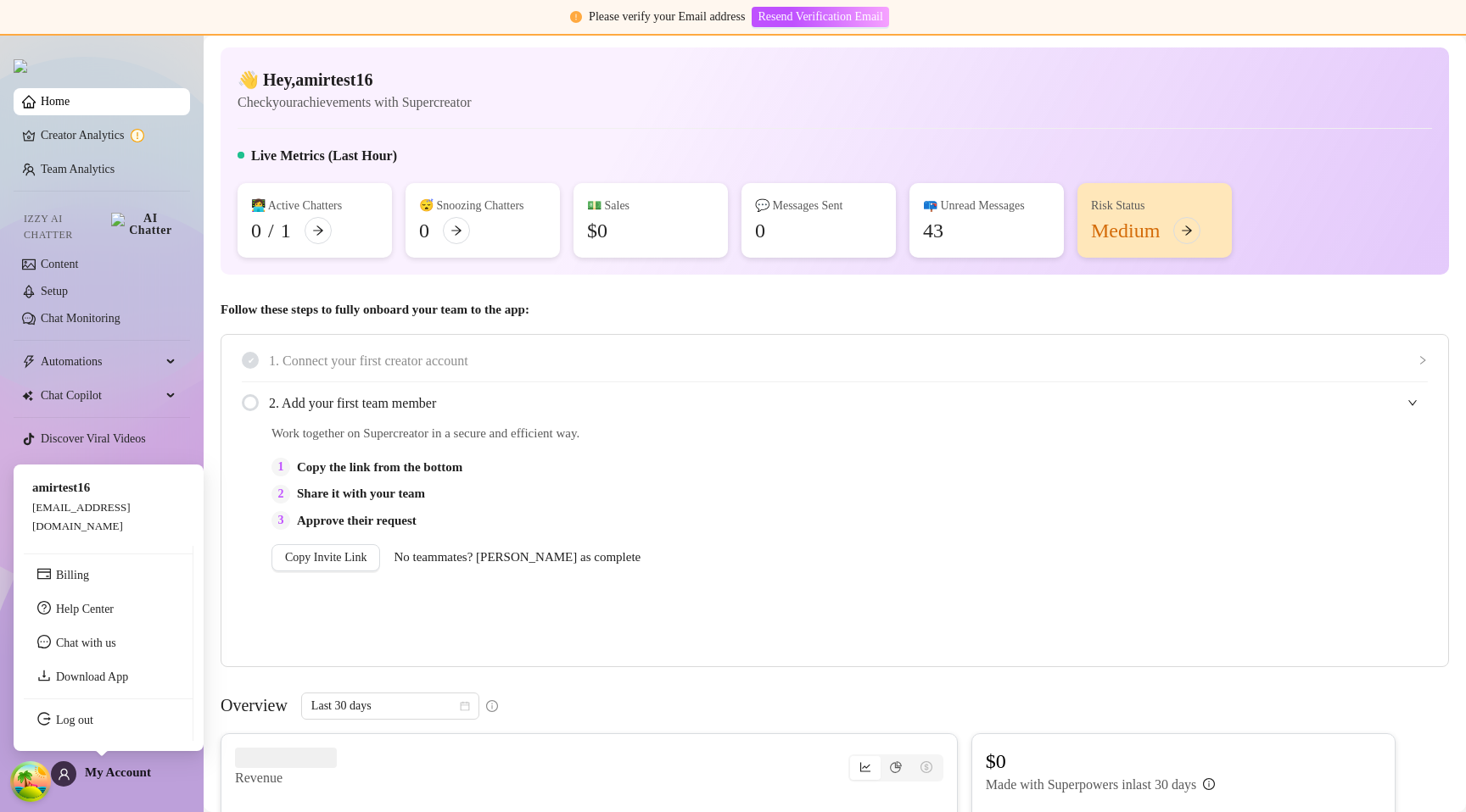
click at [97, 524] on span "[EMAIL_ADDRESS][DOMAIN_NAME]" at bounding box center [81, 517] width 98 height 31
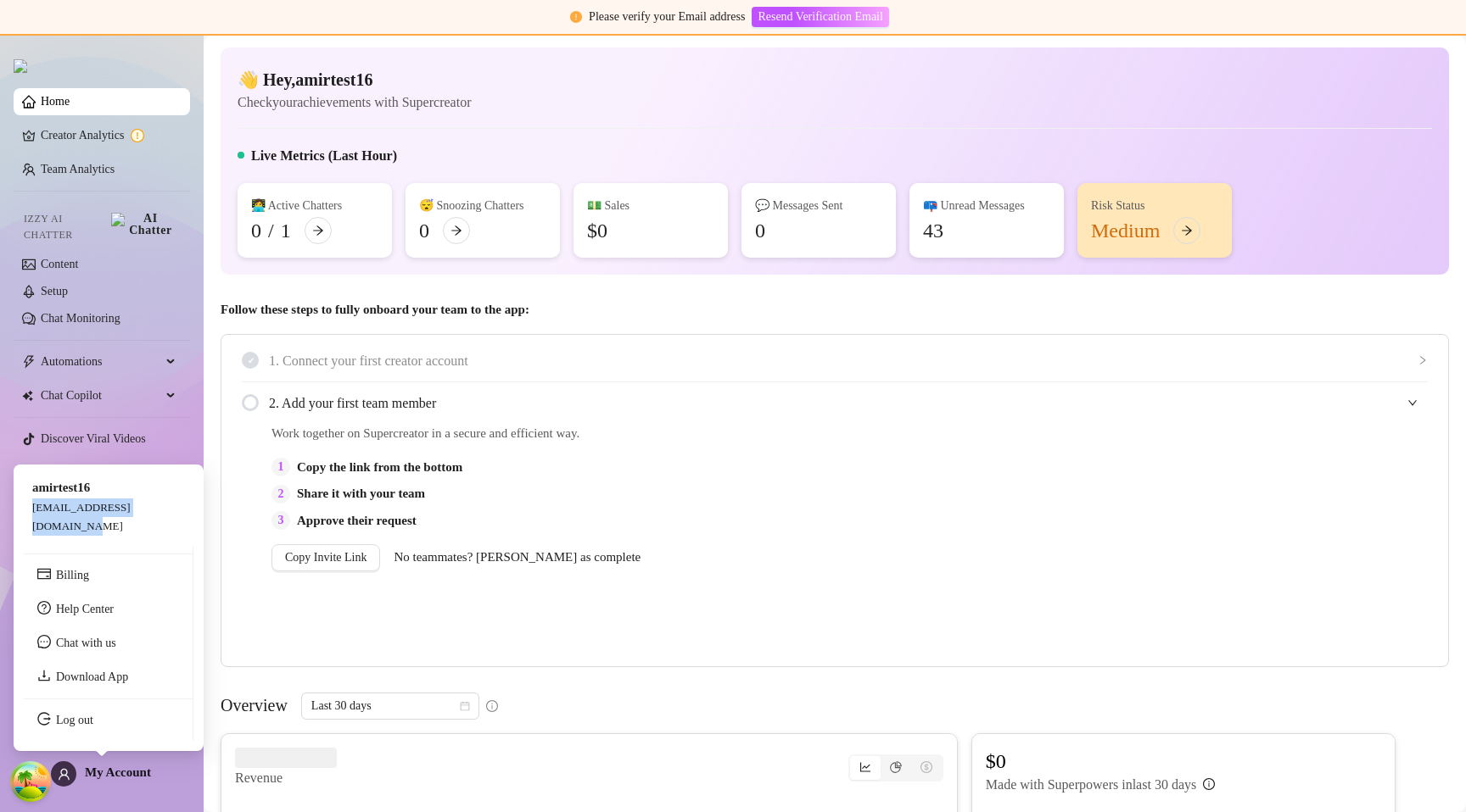
click at [97, 524] on span "[EMAIL_ADDRESS][DOMAIN_NAME]" at bounding box center [81, 517] width 98 height 31
copy span "[EMAIL_ADDRESS][DOMAIN_NAME]"
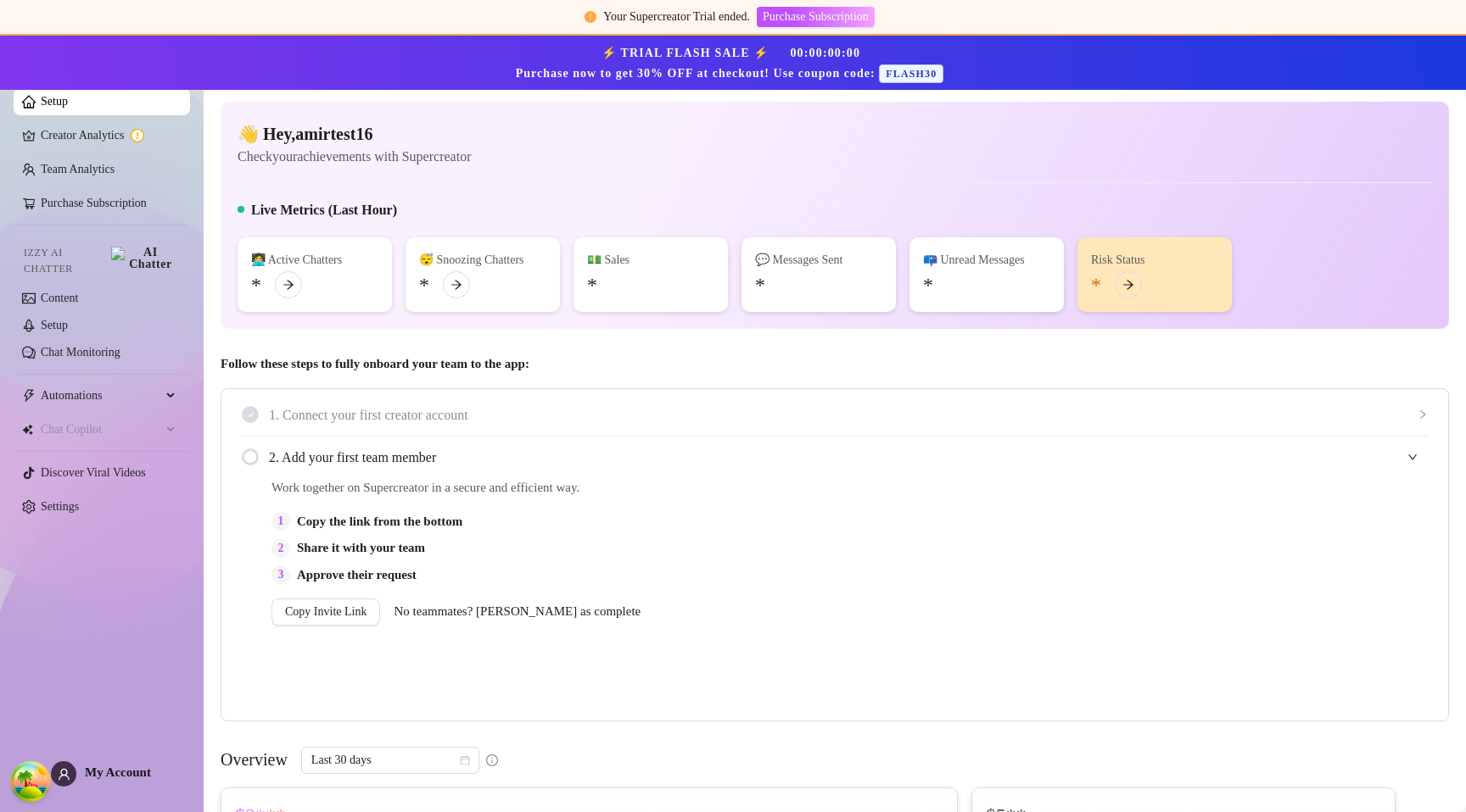
click at [622, 385] on div "Follow these steps to fully onboard your team to the app: 1. Connect your first…" at bounding box center [835, 537] width 1229 height 367
click at [79, 500] on link "Settings" at bounding box center [60, 506] width 38 height 13
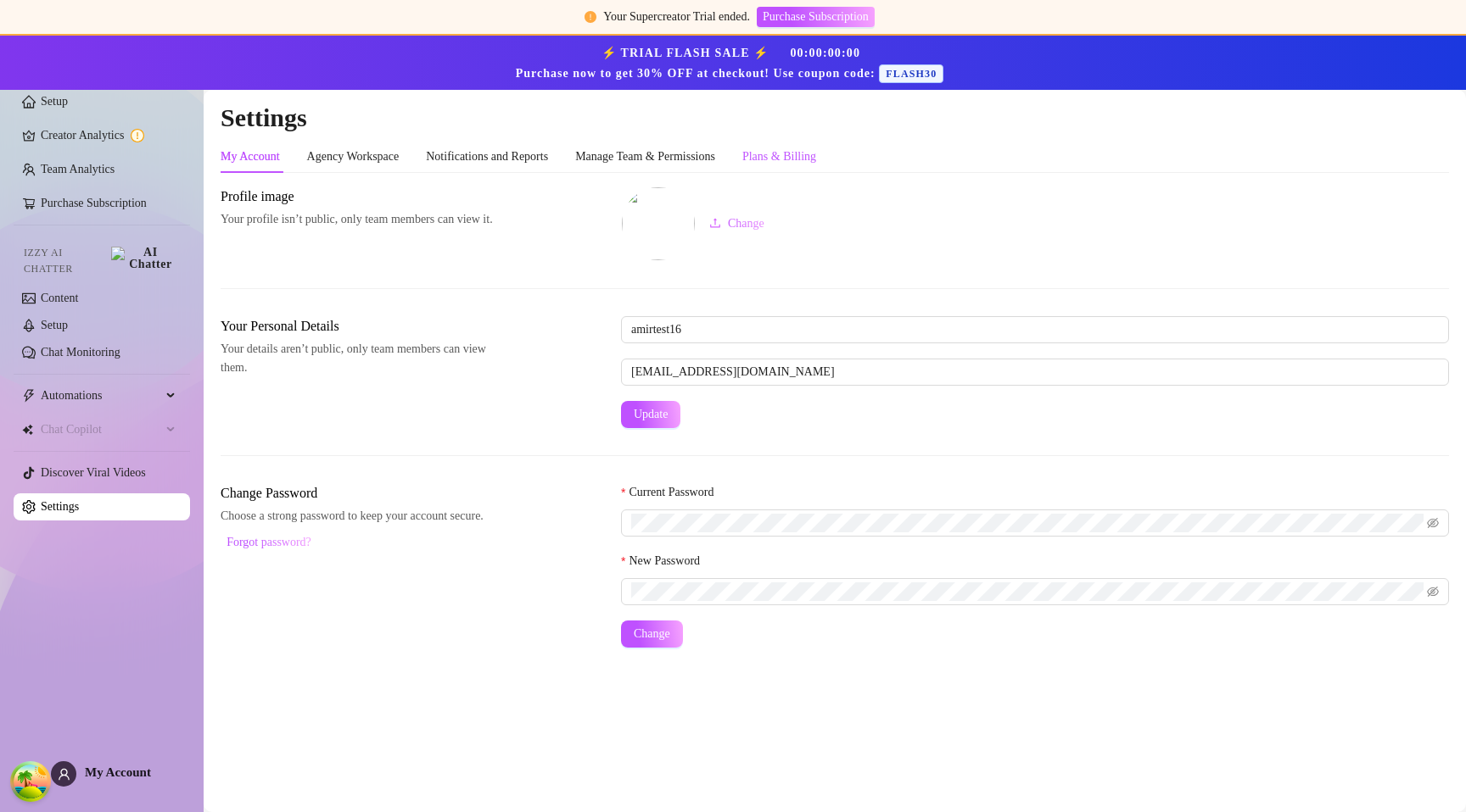
click at [816, 162] on div "Plans & Billing" at bounding box center [779, 156] width 74 height 19
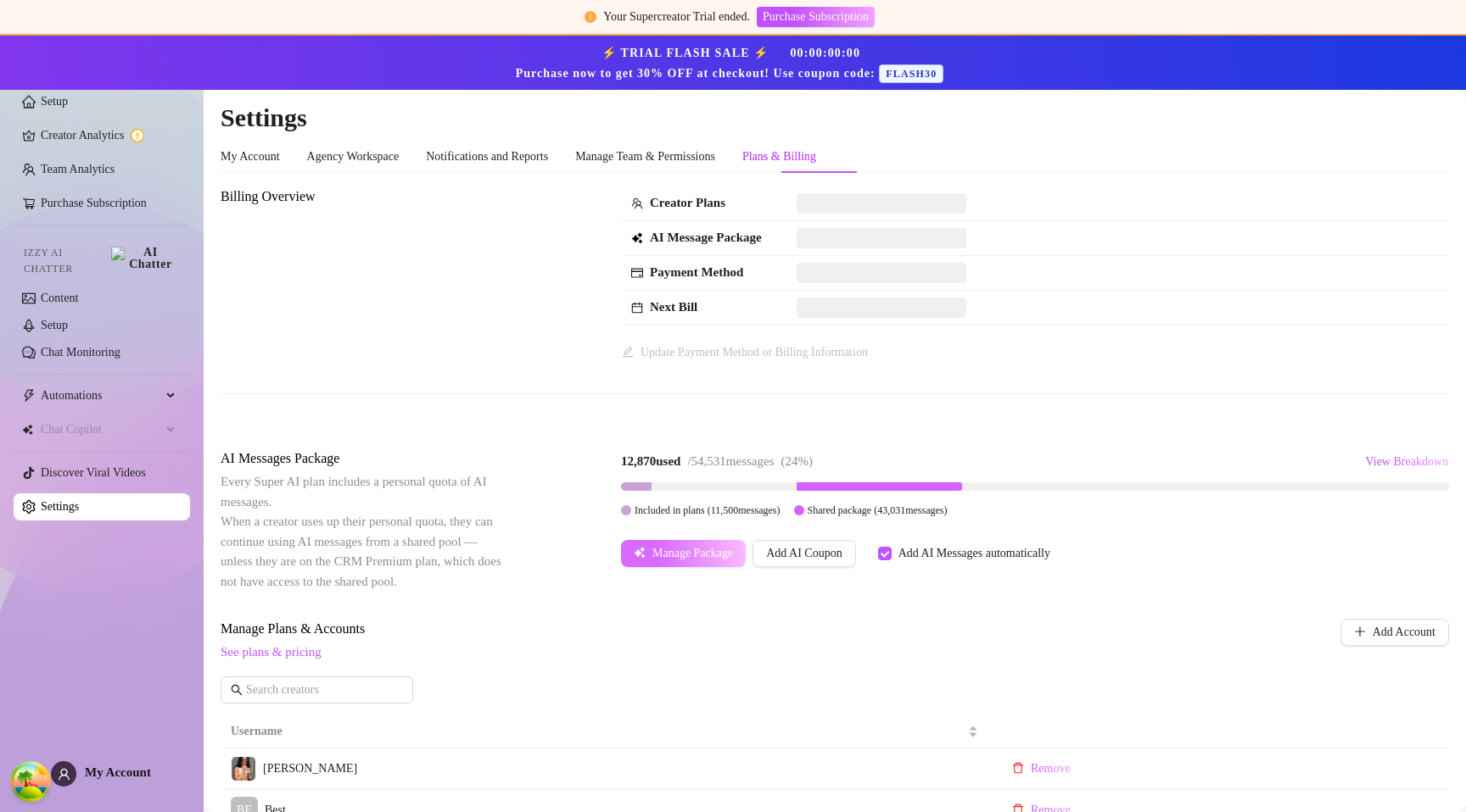
click at [681, 556] on span "Manage Package" at bounding box center [693, 554] width 80 height 14
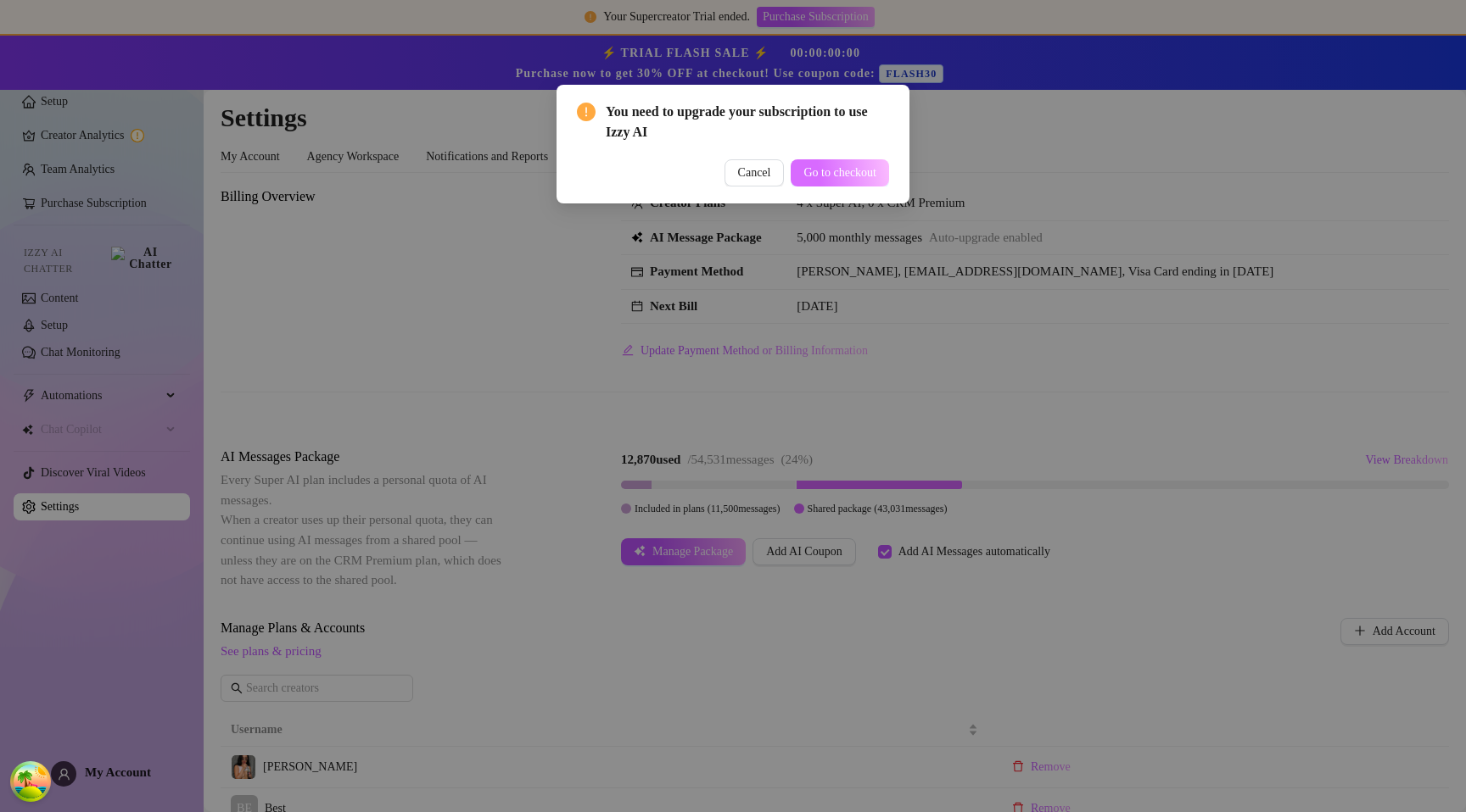
click at [831, 173] on span "Go to checkout" at bounding box center [840, 173] width 73 height 14
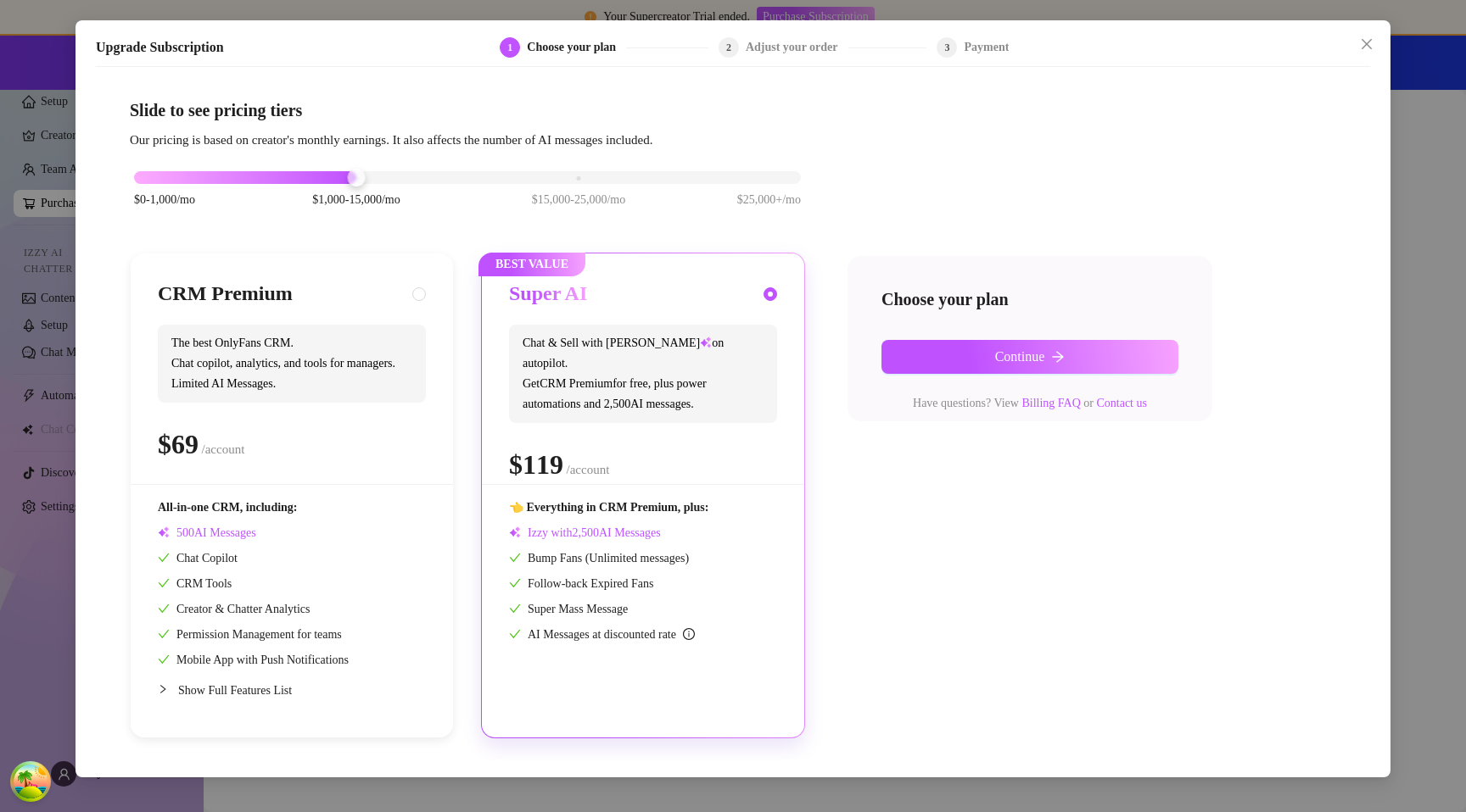
click at [1050, 140] on div "Upgrade Subscription 1 Choose your plan 2 Adjust your order 3 Payment Slide to …" at bounding box center [733, 406] width 1466 height 812
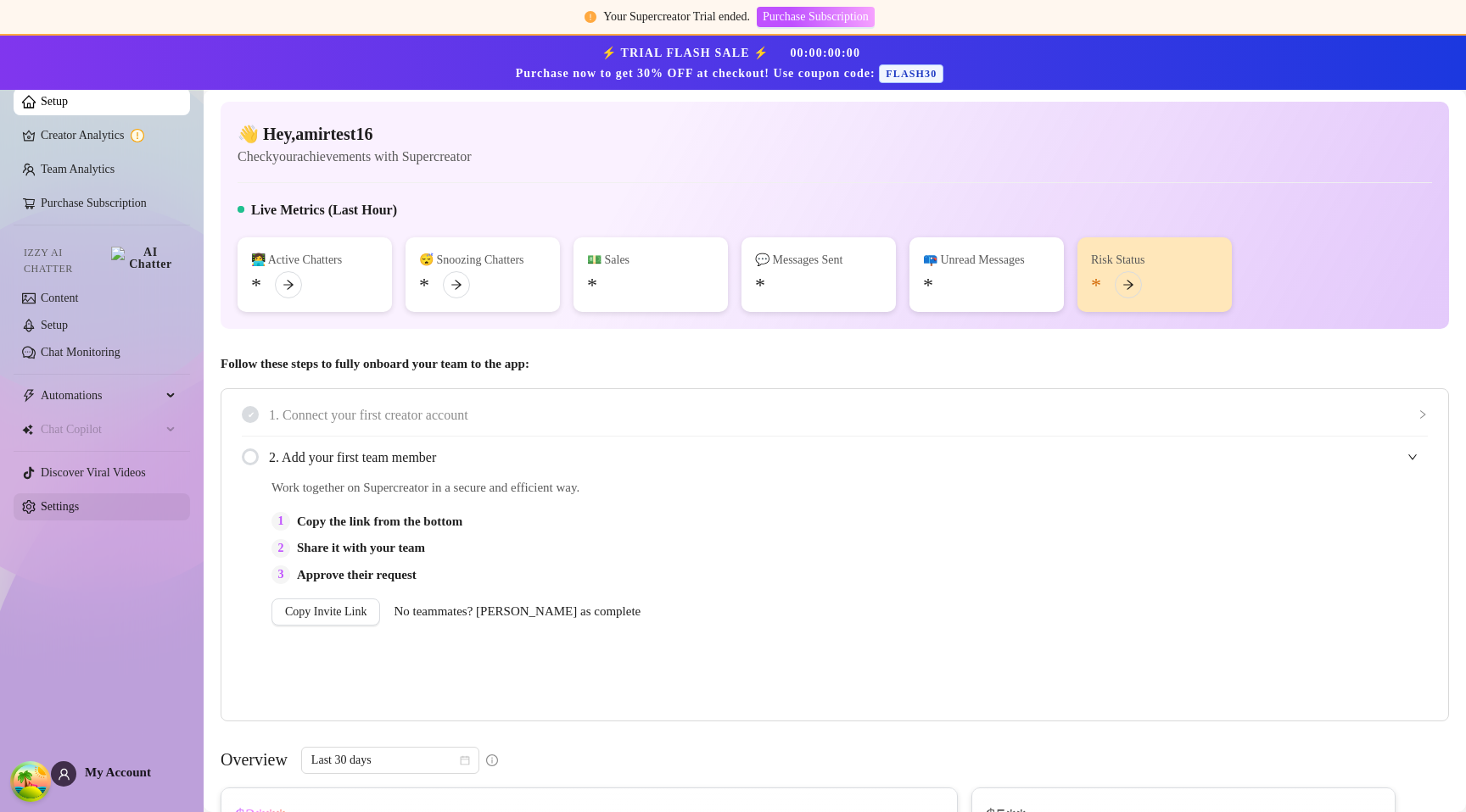
drag, startPoint x: 91, startPoint y: 488, endPoint x: 183, endPoint y: 487, distance: 92.0
click at [79, 500] on link "Settings" at bounding box center [60, 506] width 38 height 13
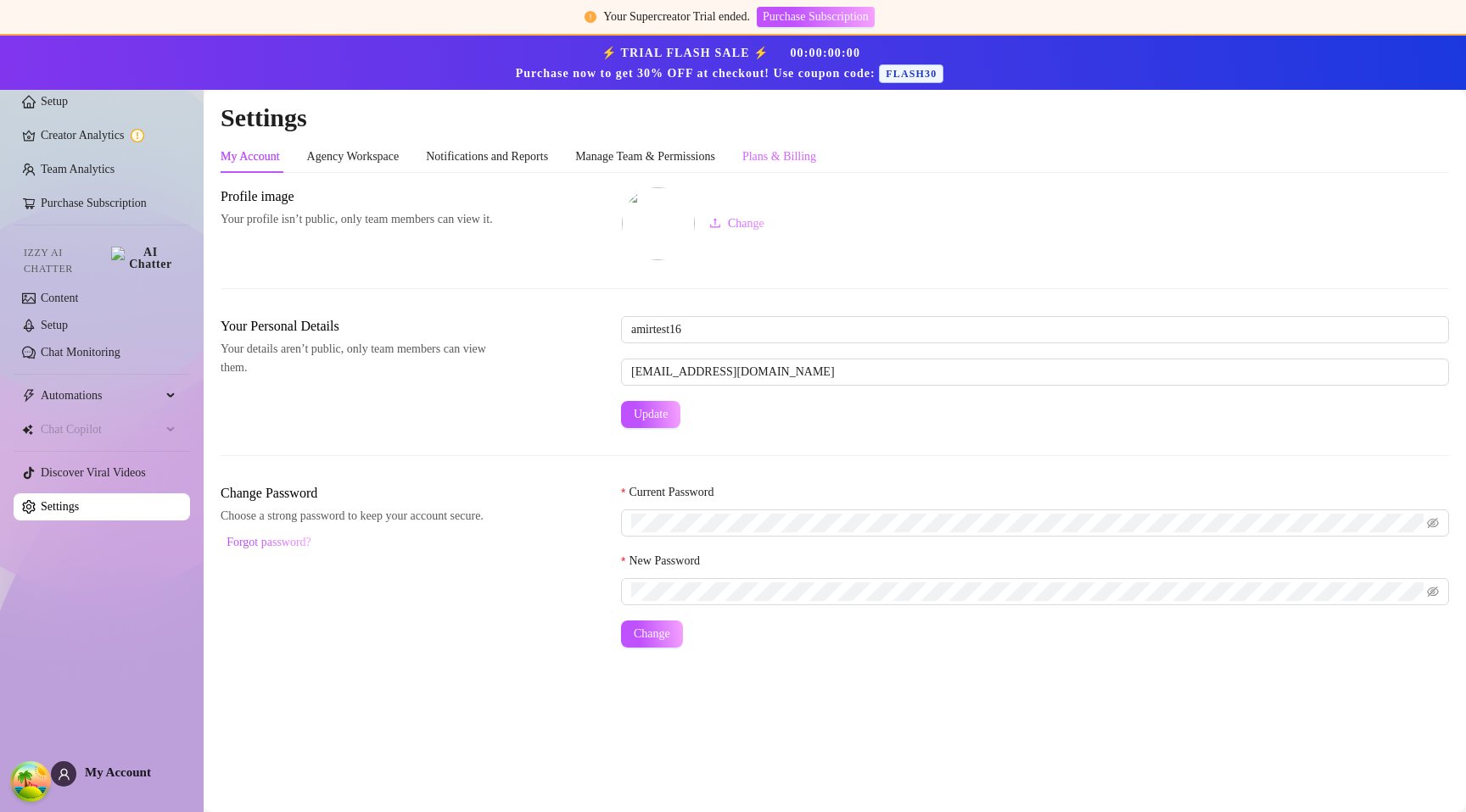
click at [807, 143] on div "Plans & Billing" at bounding box center [779, 157] width 74 height 32
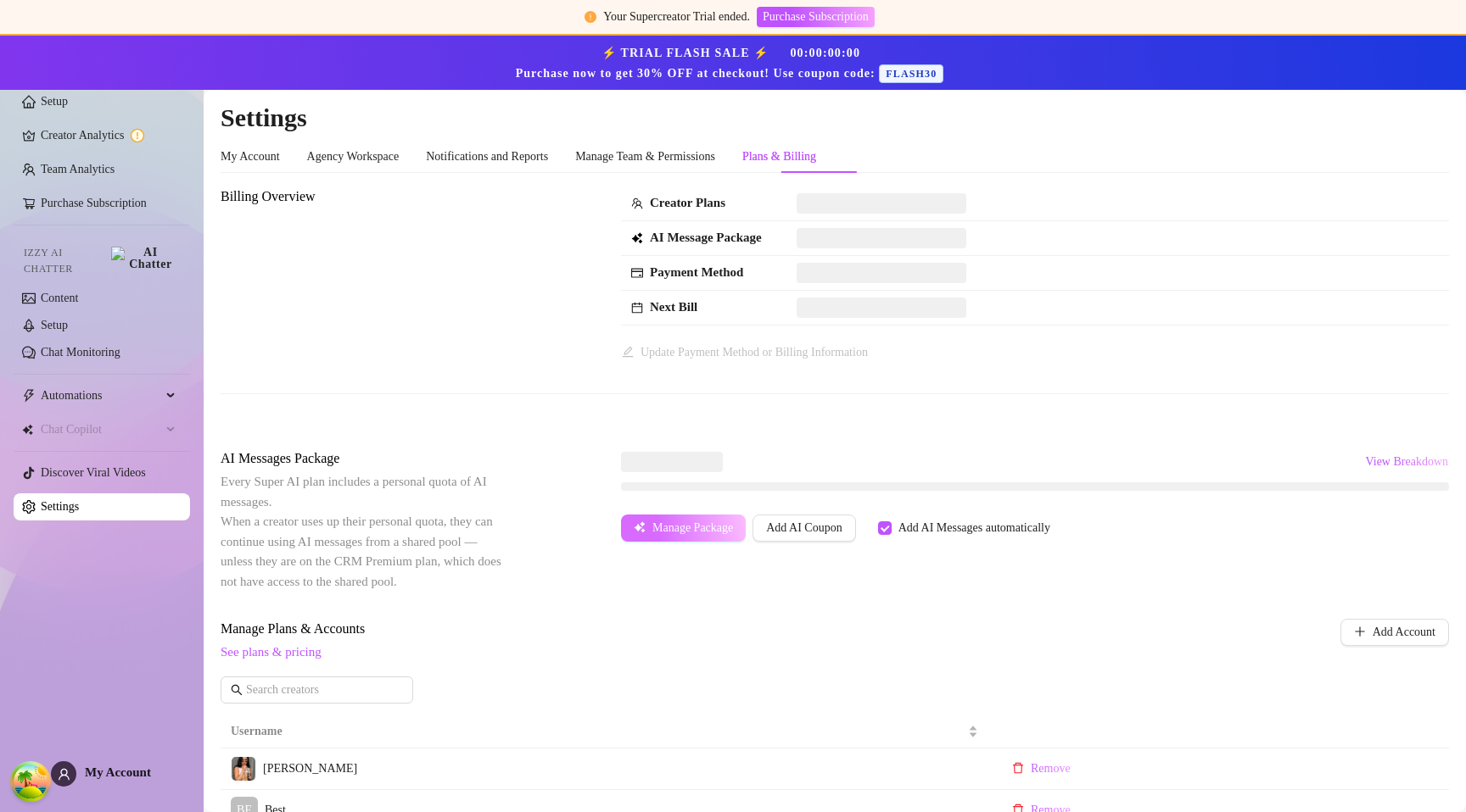
click at [679, 529] on span "Manage Package" at bounding box center [693, 529] width 80 height 14
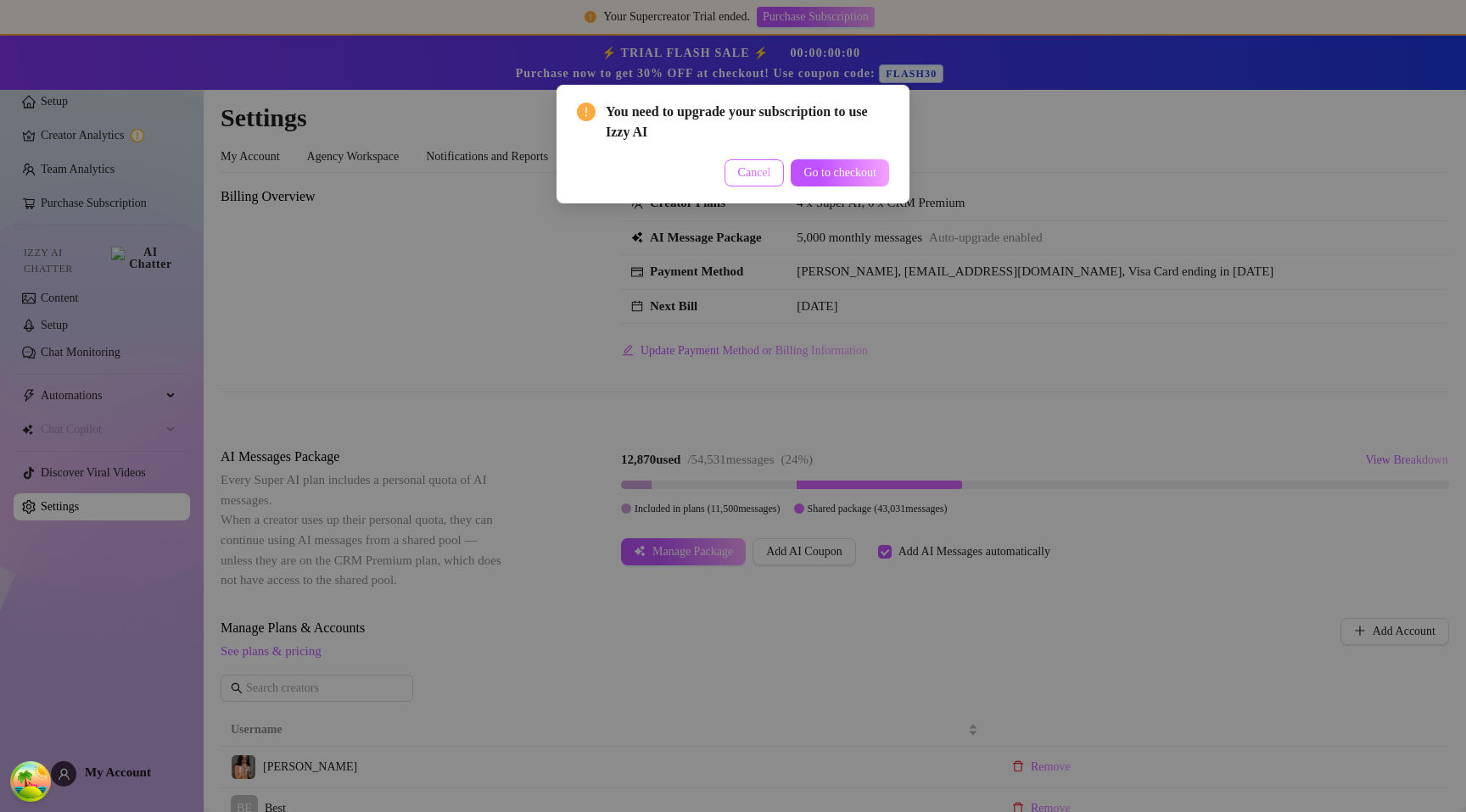
click at [746, 171] on span "Cancel" at bounding box center [755, 173] width 33 height 14
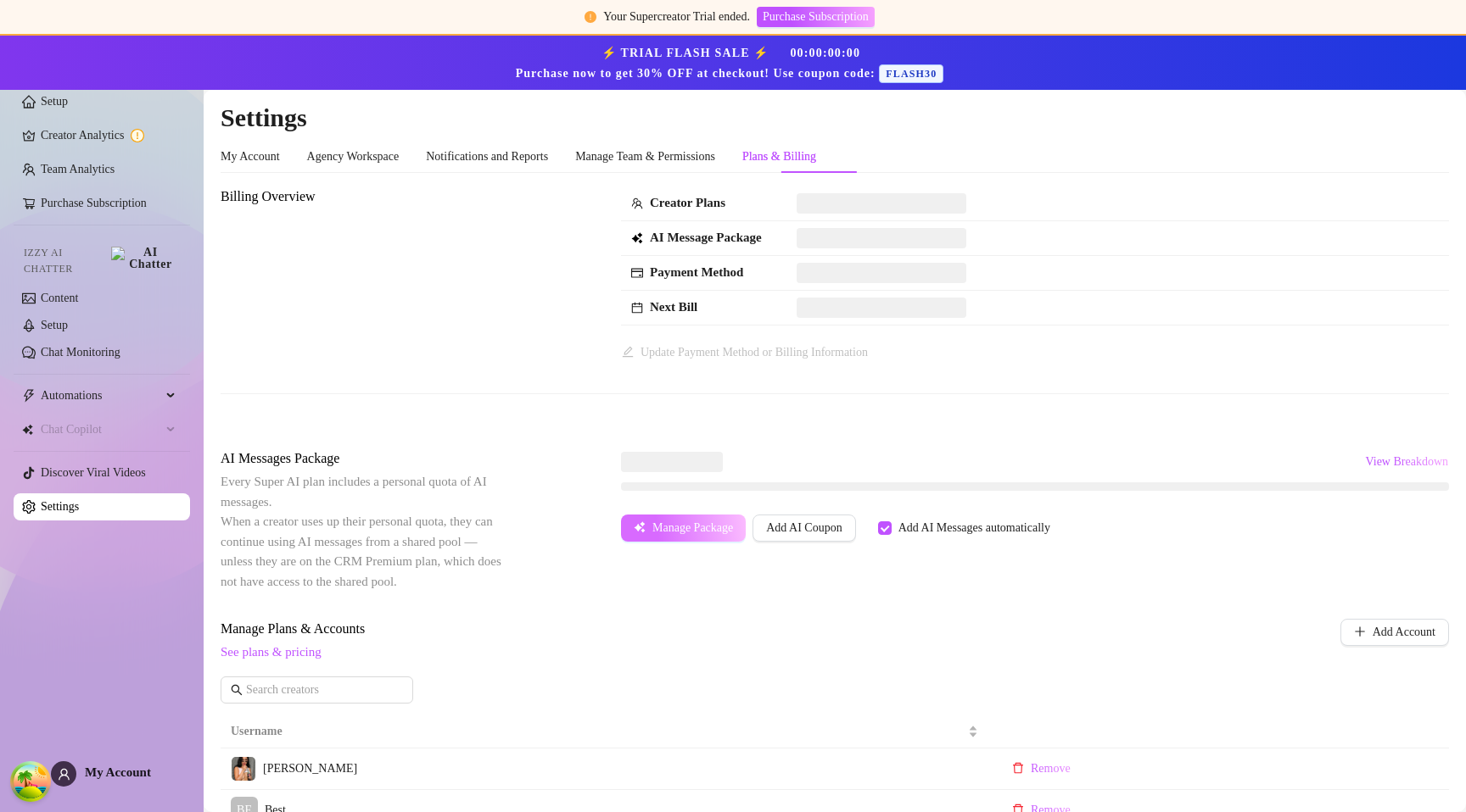
click at [699, 540] on button "Manage Package" at bounding box center [683, 529] width 125 height 27
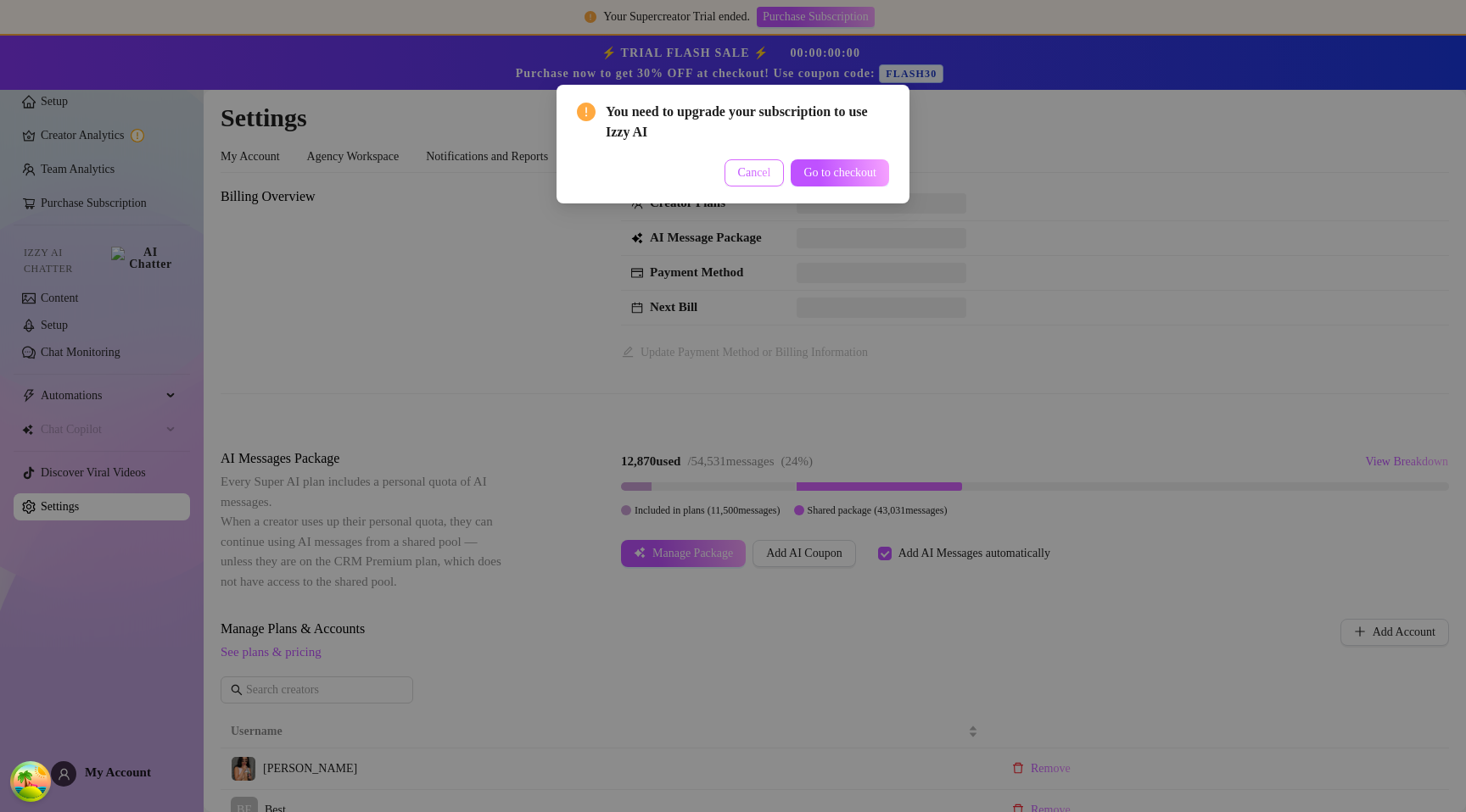
click at [738, 173] on span "Cancel" at bounding box center [755, 173] width 33 height 14
